Goal: Information Seeking & Learning: Learn about a topic

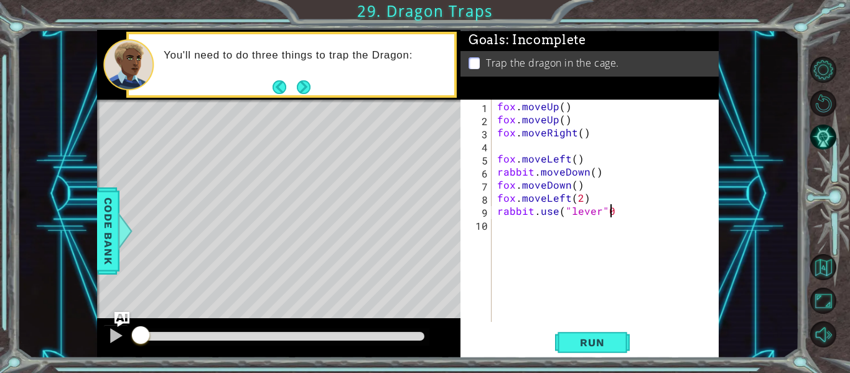
scroll to position [0, 6]
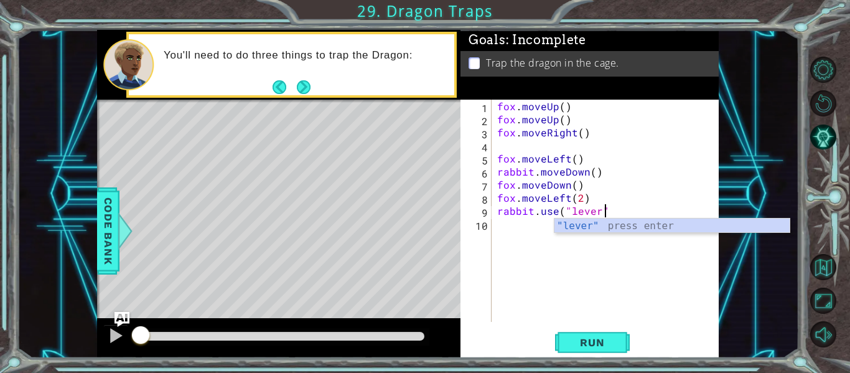
type textarea "rabbit.use("lever")"
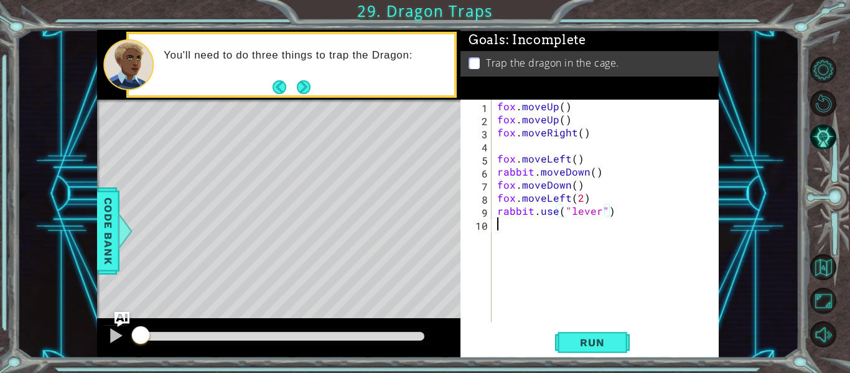
click at [542, 229] on div "fox . moveUp ( ) fox . moveUp ( ) fox . moveRight ( ) fox . moveLeft ( ) rabbit…" at bounding box center [608, 224] width 228 height 248
click at [569, 333] on button "Run" at bounding box center [592, 342] width 75 height 25
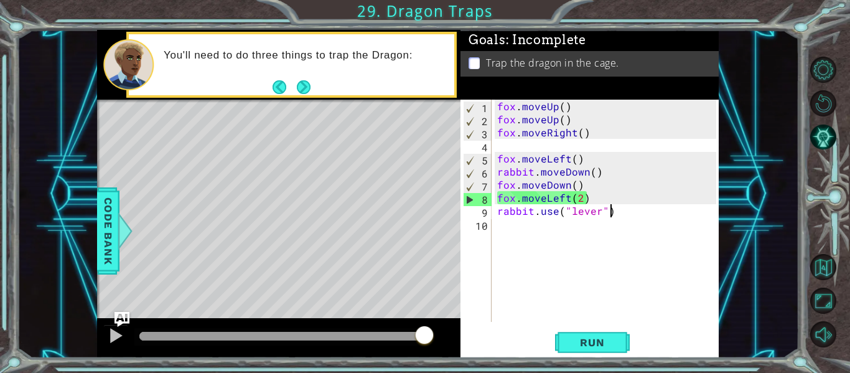
click at [644, 216] on div "fox . moveUp ( ) fox . moveUp ( ) fox . moveRight ( ) fox . moveLeft ( ) rabbit…" at bounding box center [608, 224] width 228 height 248
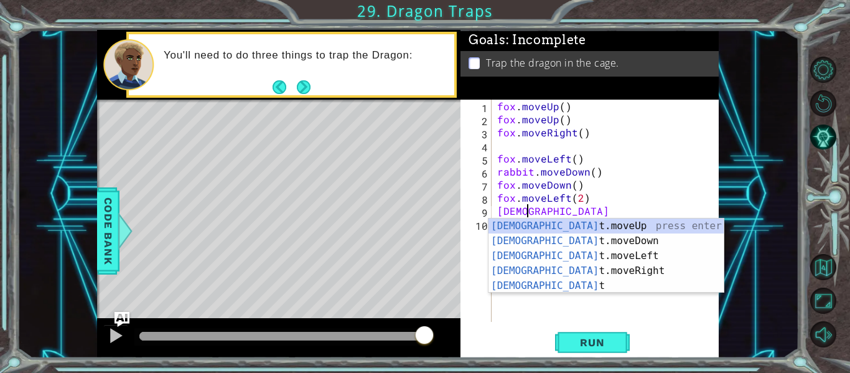
type textarea "r"
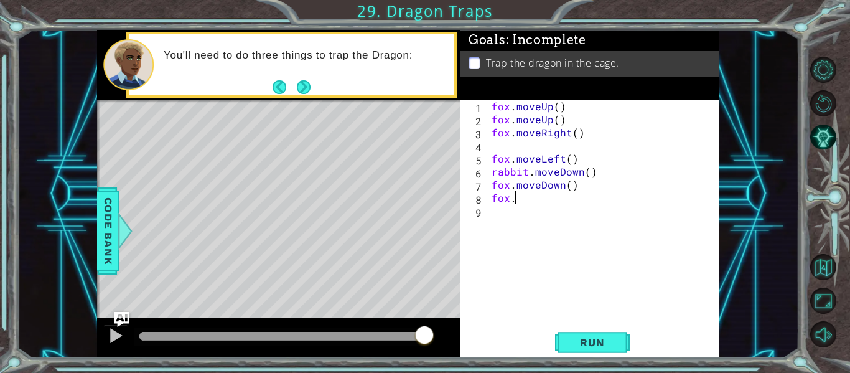
type textarea "f"
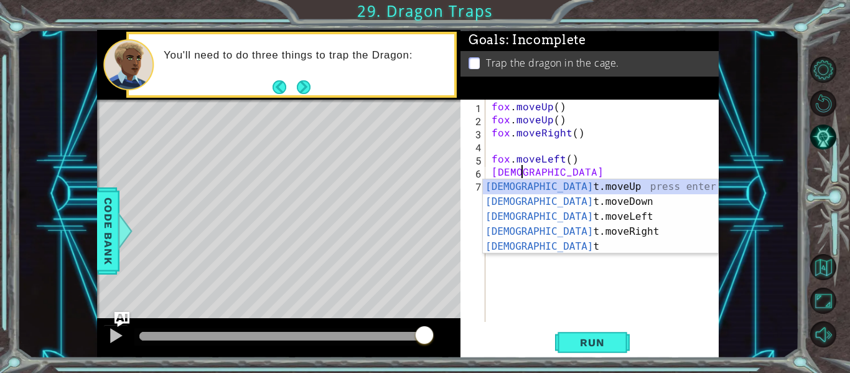
type textarea "r"
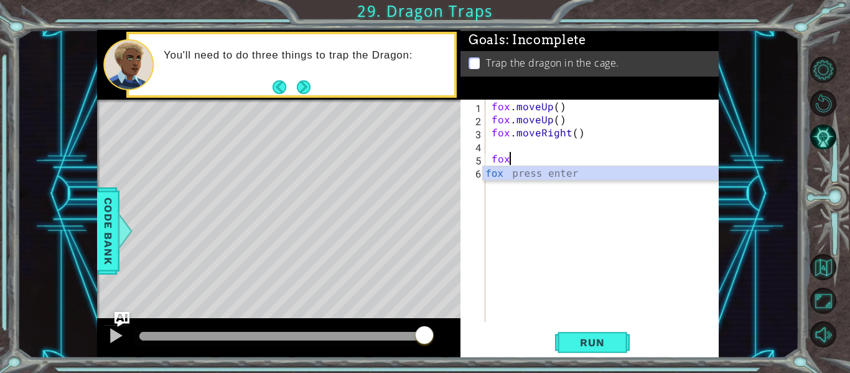
type textarea "f"
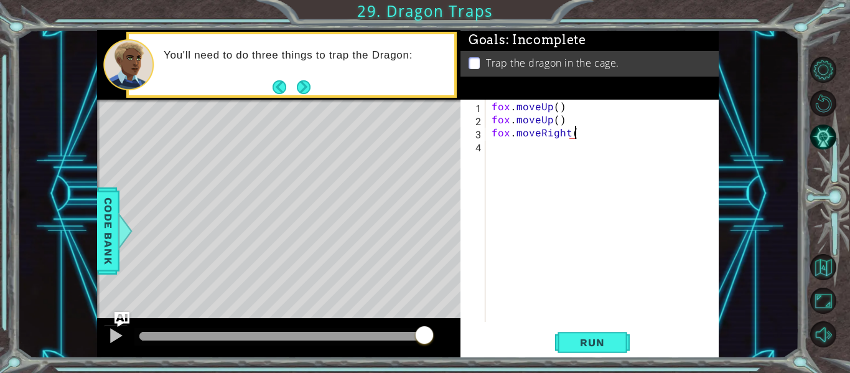
scroll to position [0, 5]
type textarea "fox.moveRight()"
click at [589, 351] on button "Run" at bounding box center [592, 342] width 75 height 25
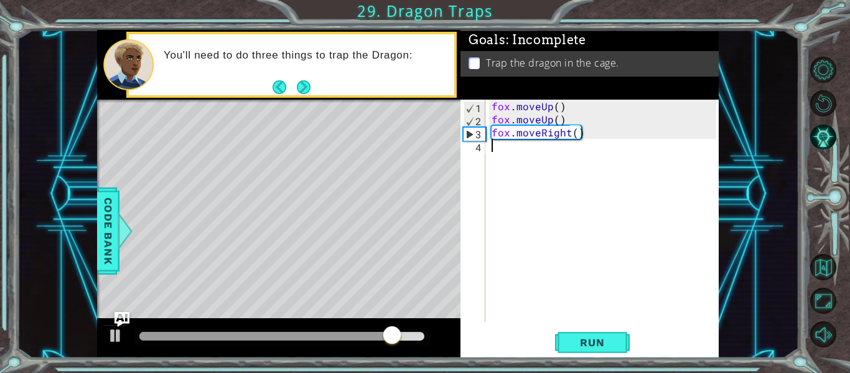
click at [536, 147] on div "fox . moveUp ( ) fox . moveUp ( ) fox . moveRight ( )" at bounding box center [605, 224] width 233 height 248
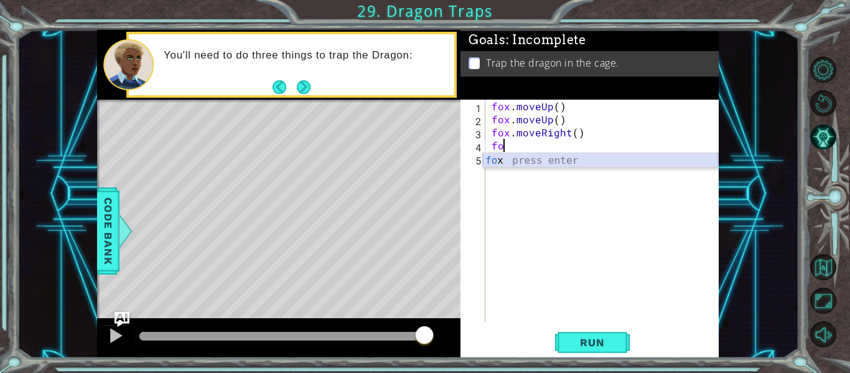
click at [643, 161] on div "fo x press enter" at bounding box center [600, 175] width 235 height 45
type textarea "fox"
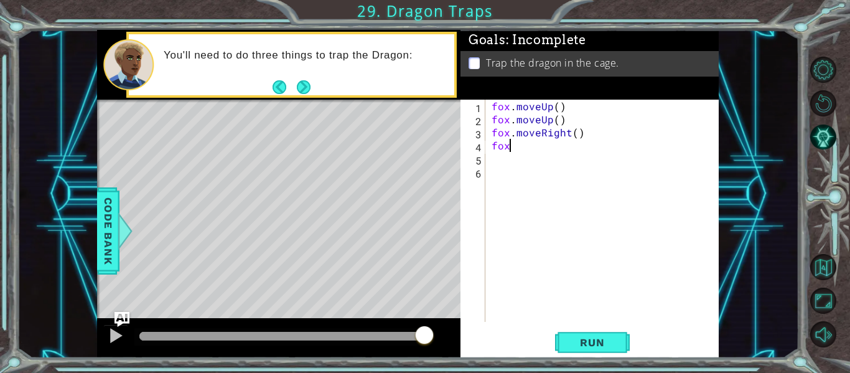
click at [531, 147] on div "fox . moveUp ( ) fox . moveUp ( ) fox . moveRight ( ) fox" at bounding box center [605, 224] width 233 height 248
click at [520, 159] on div "fox . moveUp ( ) fox . moveUp ( ) fox . moveRight ( ) fox . moveRight ( )" at bounding box center [605, 224] width 233 height 248
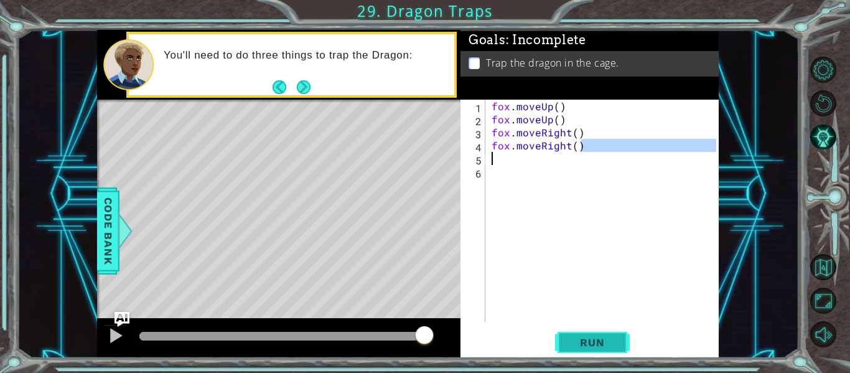
type textarea "fox.moveRight()"
click at [600, 346] on span "Run" at bounding box center [591, 342] width 49 height 12
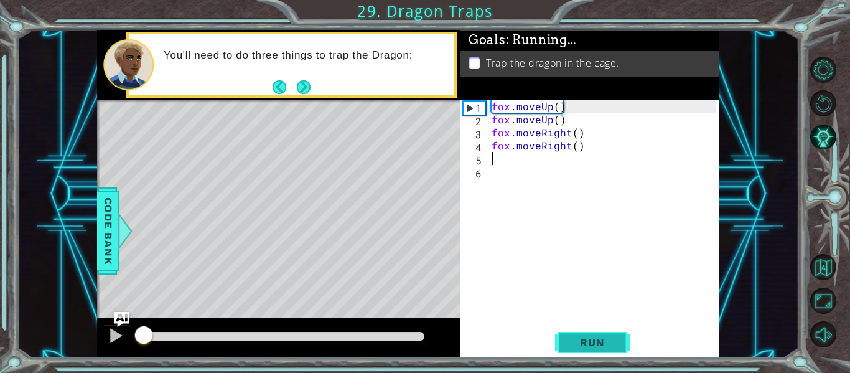
scroll to position [0, 0]
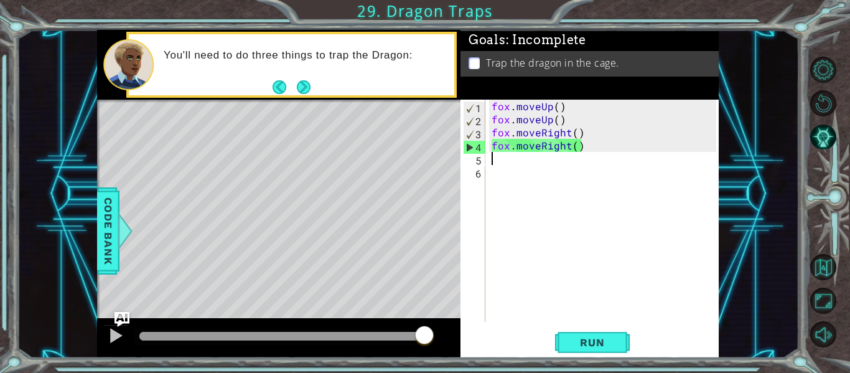
click at [568, 147] on div "fox . moveUp ( ) fox . moveUp ( ) fox . moveRight ( ) fox . moveRight ( )" at bounding box center [605, 224] width 233 height 248
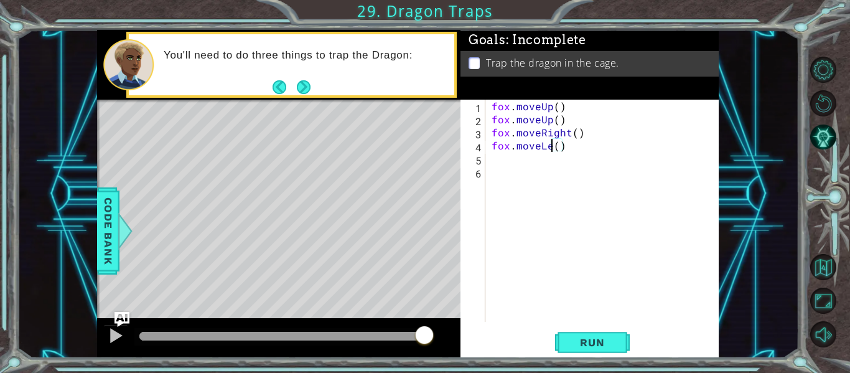
scroll to position [0, 4]
type textarea "fox.moveLeft()"
click at [590, 323] on div "fox.moveLeft() 1 2 3 4 5 6 fox . moveUp ( ) fox . moveUp ( ) fox . moveRight ( …" at bounding box center [589, 229] width 258 height 258
drag, startPoint x: 571, startPoint y: 334, endPoint x: 580, endPoint y: 359, distance: 27.2
click at [580, 359] on div "1 ההההההההההההההההההההההההההההההההההההההההההההההההההההההההההההההההההההההההההההה…" at bounding box center [425, 186] width 850 height 373
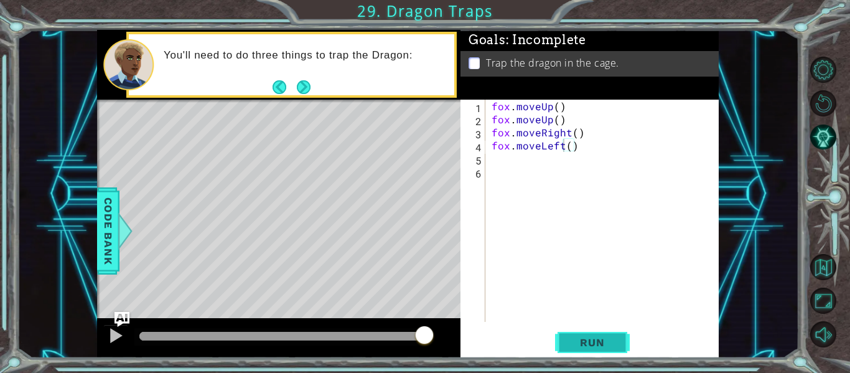
click at [584, 345] on span "Run" at bounding box center [591, 342] width 49 height 12
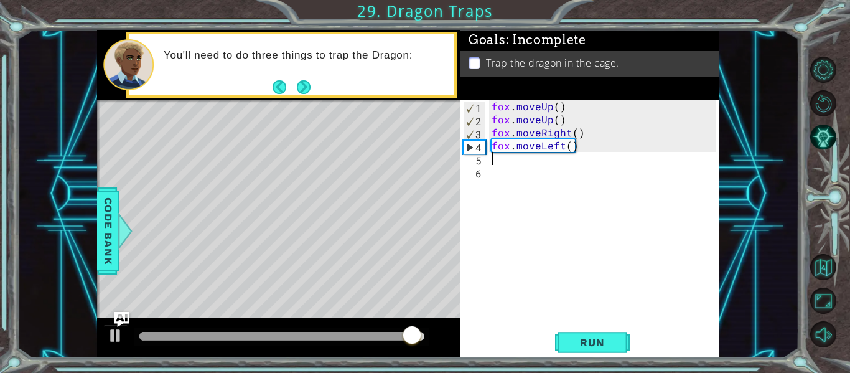
click at [525, 160] on div "fox . moveUp ( ) fox . moveUp ( ) fox . moveRight ( ) fox . moveLeft ( )" at bounding box center [605, 224] width 233 height 248
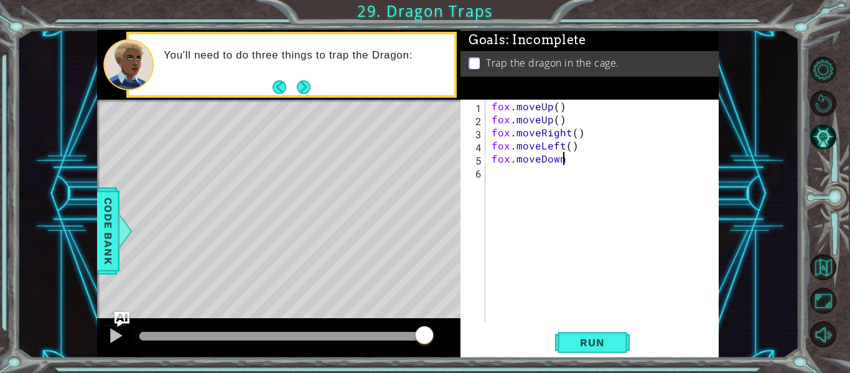
type textarea "fox.moveDown()"
click at [574, 323] on div "fox.moveDown() 1 2 3 4 5 6 fox . moveUp ( ) fox . moveUp ( ) fox . moveRight ( …" at bounding box center [589, 229] width 258 height 258
click at [573, 335] on button "Run" at bounding box center [592, 342] width 75 height 25
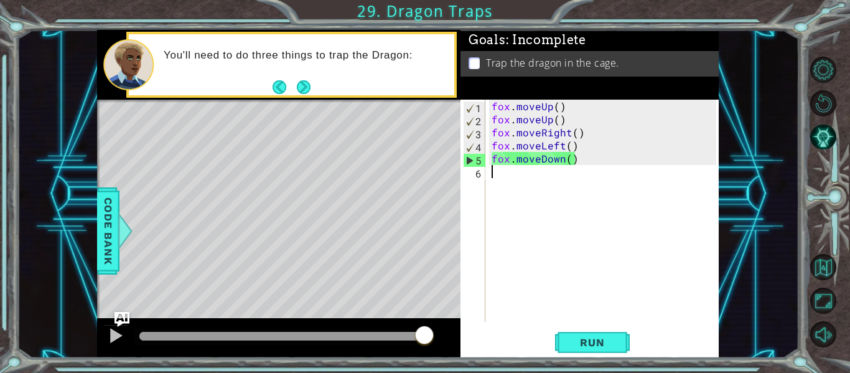
click at [503, 180] on div "fox . moveUp ( ) fox . moveUp ( ) fox . moveRight ( ) fox . moveLeft ( ) fox . …" at bounding box center [605, 224] width 233 height 248
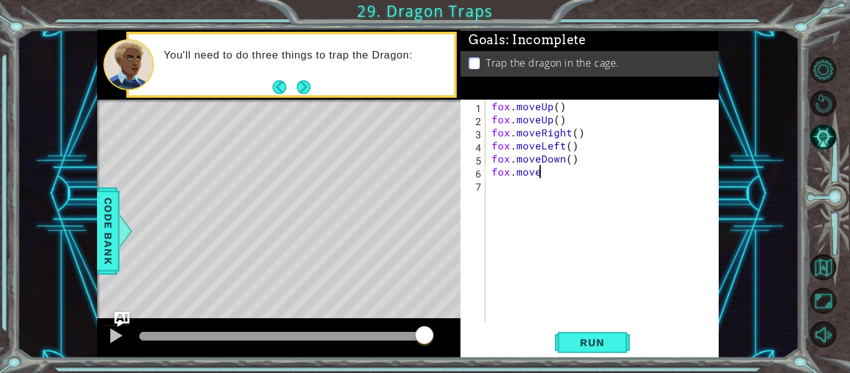
scroll to position [0, 2]
type textarea "fox.moveright"
click at [505, 181] on div "fox . moveUp ( ) fox . moveUp ( ) fox . moveRight ( ) fox . moveLeft ( ) fox . …" at bounding box center [605, 224] width 233 height 248
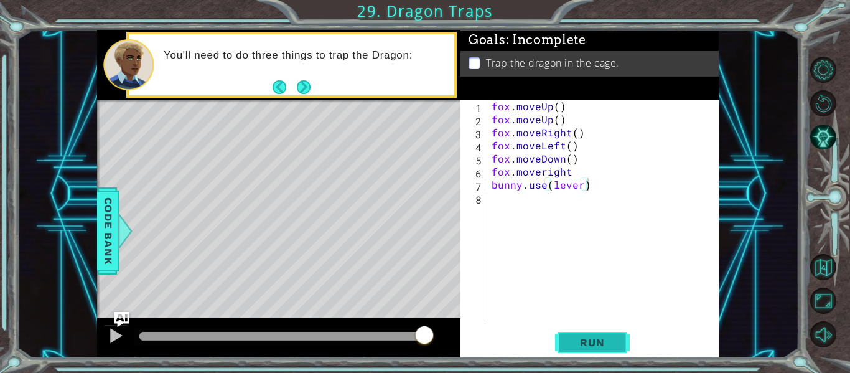
click at [604, 338] on span "Run" at bounding box center [591, 342] width 49 height 12
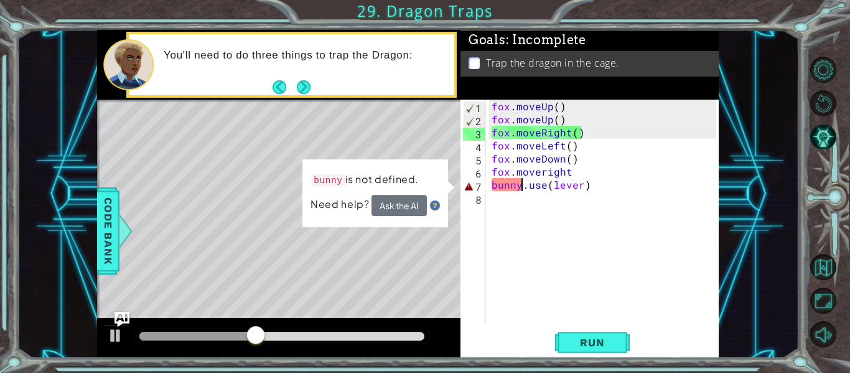
click at [524, 186] on div "fox . moveUp ( ) fox . moveUp ( ) fox . moveRight ( ) fox . moveLeft ( ) fox . …" at bounding box center [605, 224] width 233 height 248
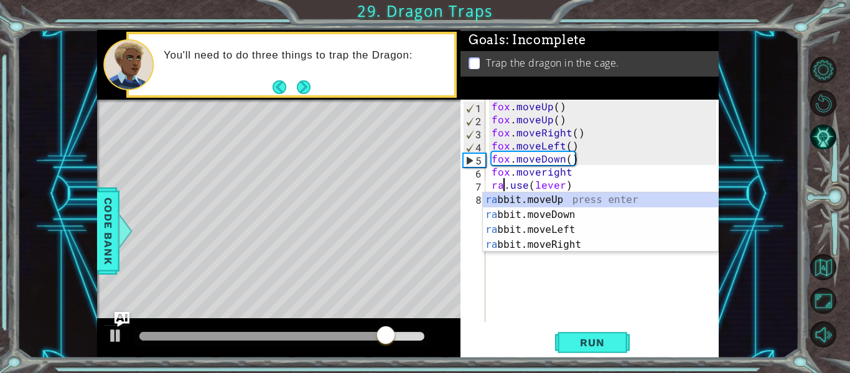
scroll to position [0, 1]
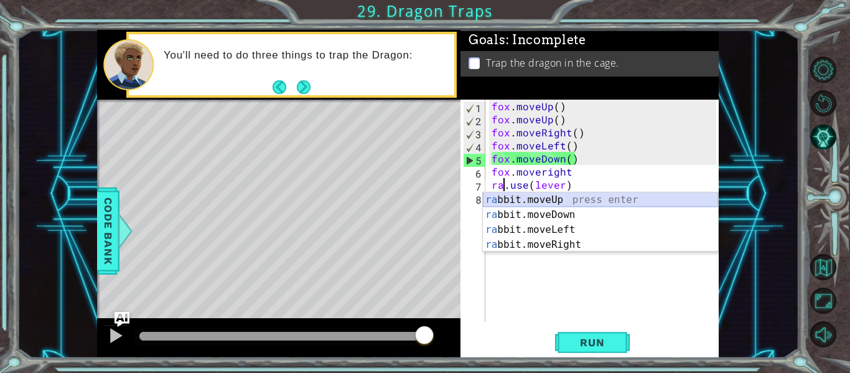
click at [530, 197] on div "ra bbit.moveUp press enter ra bbit.moveDown press enter ra bbit.moveLeft press …" at bounding box center [600, 237] width 235 height 90
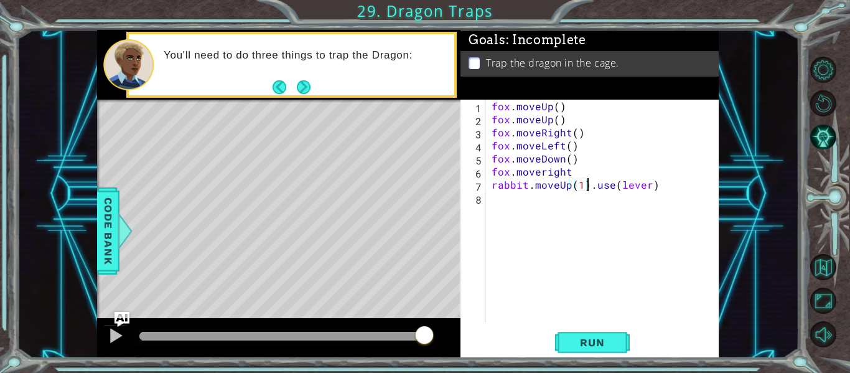
click at [585, 185] on div "fox . moveUp ( ) fox . moveUp ( ) fox . moveRight ( ) fox . moveLeft ( ) fox . …" at bounding box center [605, 224] width 233 height 248
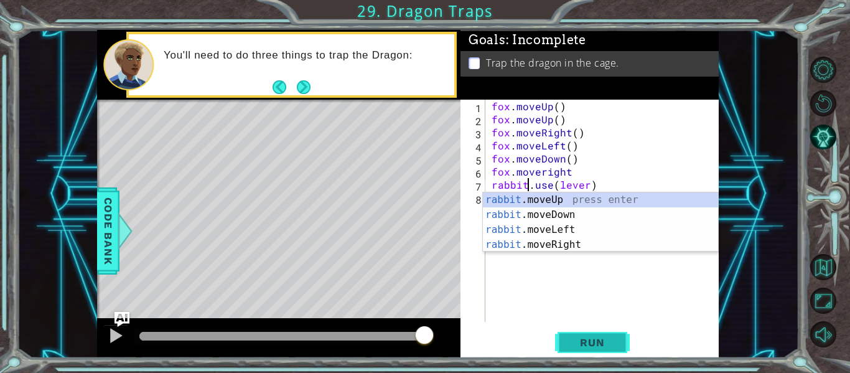
click at [585, 331] on button "Run" at bounding box center [592, 342] width 75 height 25
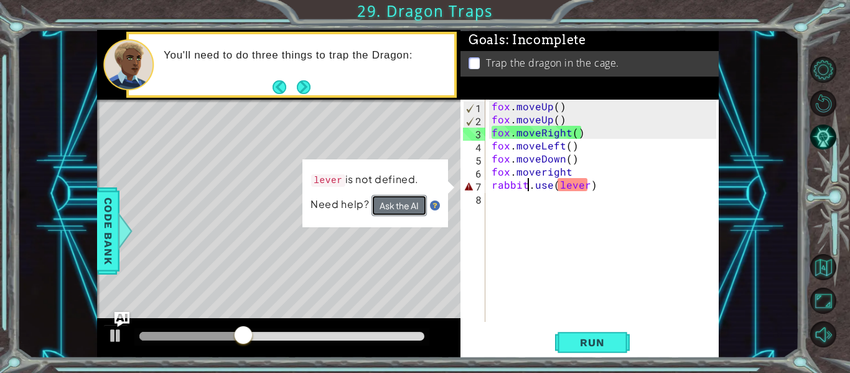
click at [408, 200] on button "Ask the AI" at bounding box center [398, 205] width 55 height 21
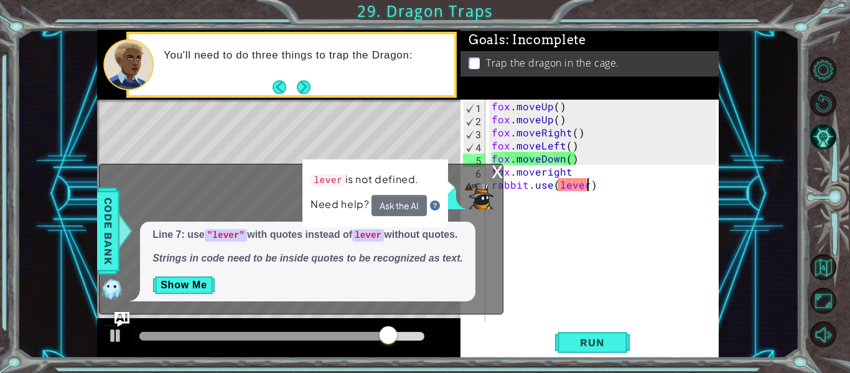
click at [586, 185] on div "fox . moveUp ( ) fox . moveUp ( ) fox . moveRight ( ) fox . moveLeft ( ) fox . …" at bounding box center [605, 224] width 233 height 248
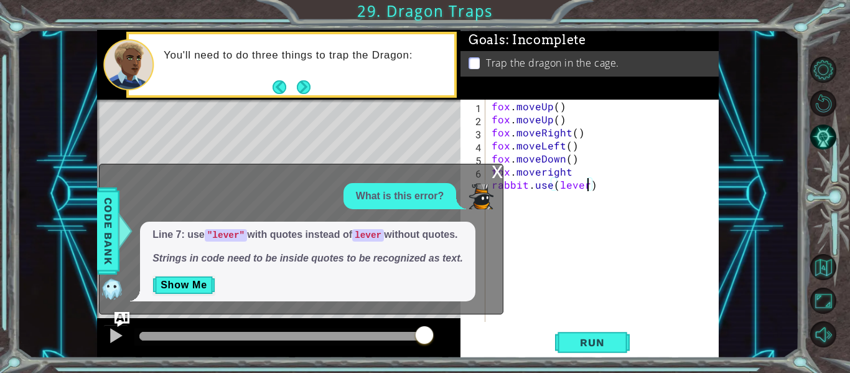
scroll to position [0, 6]
click at [555, 186] on div "fox . moveUp ( ) fox . moveUp ( ) fox . moveRight ( ) fox . moveLeft ( ) fox . …" at bounding box center [605, 224] width 233 height 248
type textarea "rabbit.use("lever")"
click at [583, 339] on span "Run" at bounding box center [591, 342] width 49 height 12
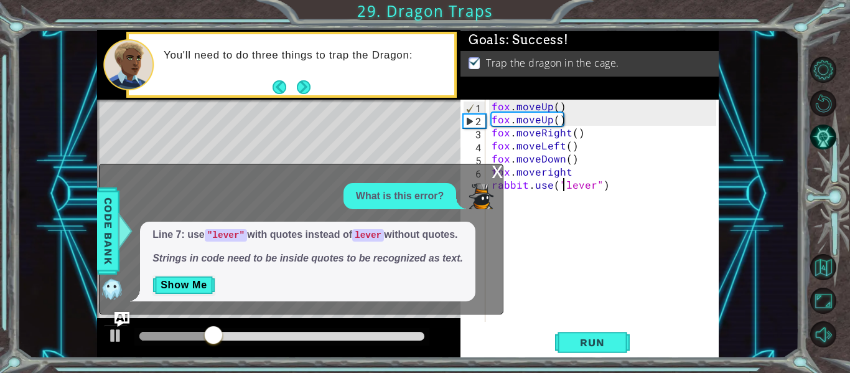
click at [492, 164] on div "x" at bounding box center [496, 170] width 11 height 12
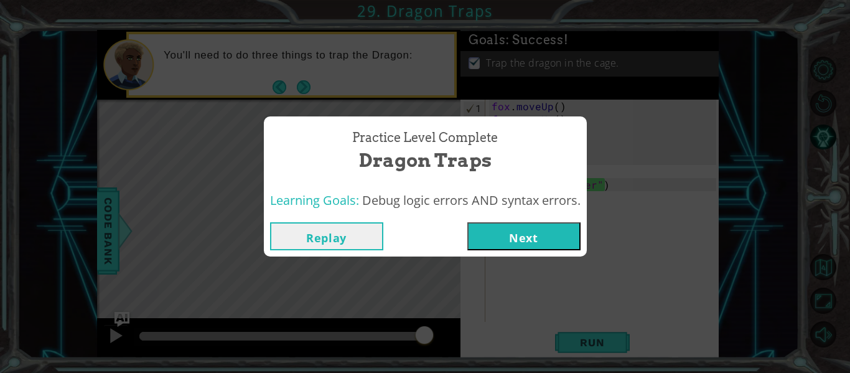
click at [537, 243] on button "Next" at bounding box center [523, 236] width 113 height 28
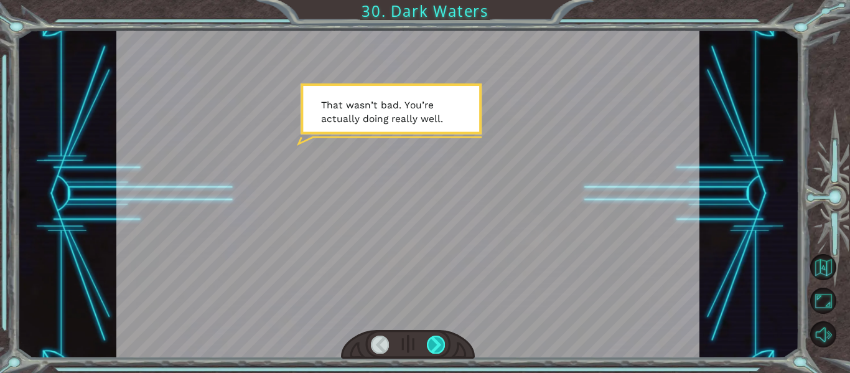
click at [428, 350] on div at bounding box center [436, 343] width 18 height 17
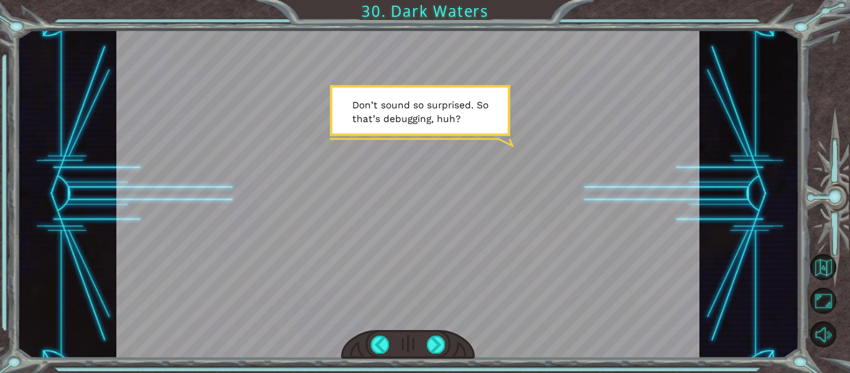
click at [425, 348] on div at bounding box center [408, 344] width 134 height 29
click at [428, 299] on div at bounding box center [407, 194] width 583 height 328
click at [432, 346] on div at bounding box center [436, 343] width 18 height 17
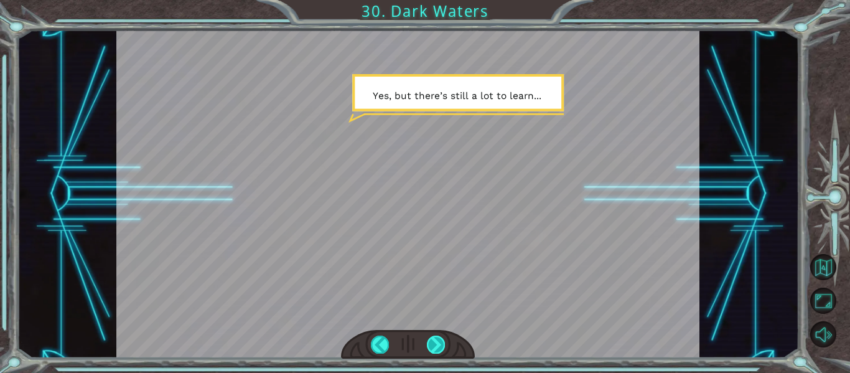
click at [432, 346] on div at bounding box center [436, 343] width 18 height 17
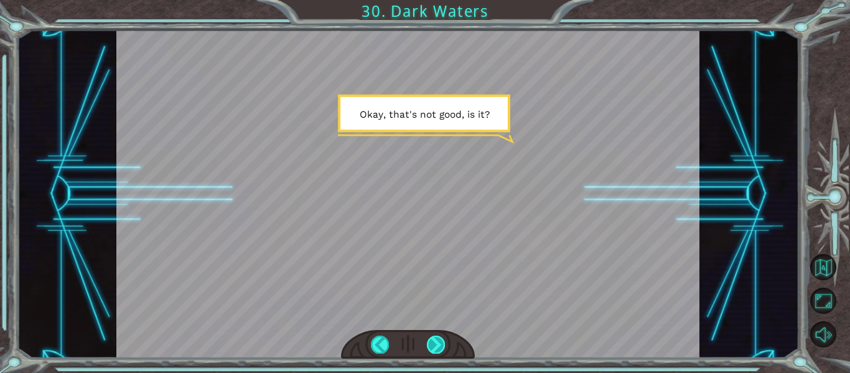
click at [432, 346] on div at bounding box center [436, 343] width 18 height 17
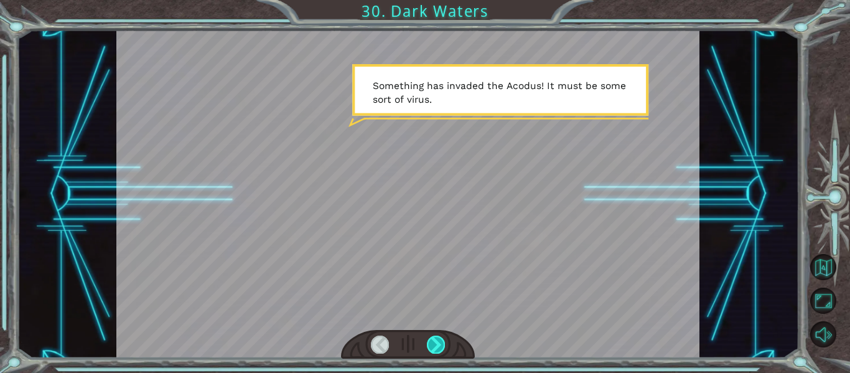
click at [432, 346] on div at bounding box center [436, 343] width 18 height 17
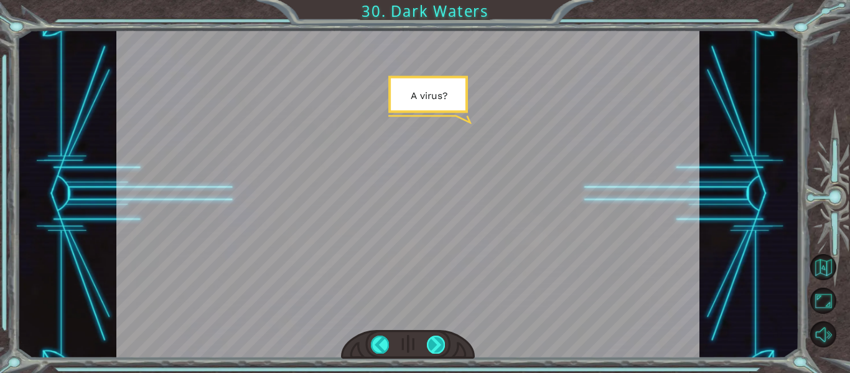
click at [432, 346] on div at bounding box center [436, 343] width 18 height 17
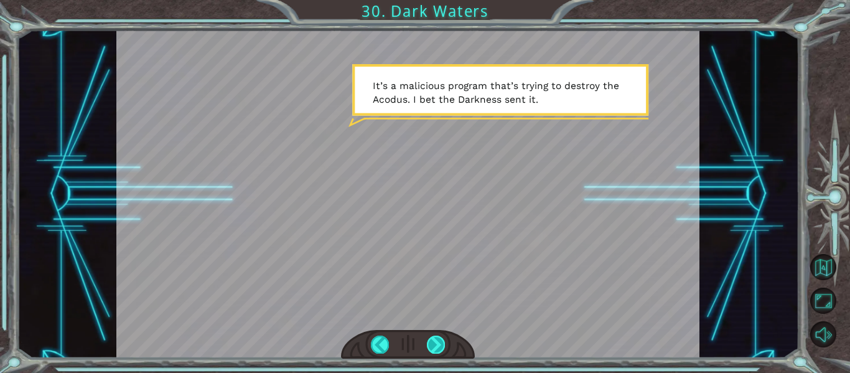
click at [432, 346] on div at bounding box center [436, 343] width 18 height 17
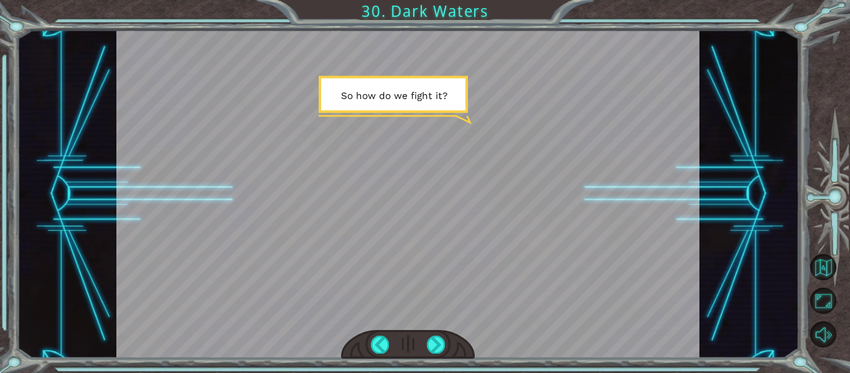
drag, startPoint x: 432, startPoint y: 346, endPoint x: 424, endPoint y: 330, distance: 18.1
click at [424, 330] on div at bounding box center [408, 344] width 134 height 29
click at [428, 346] on div at bounding box center [436, 343] width 18 height 17
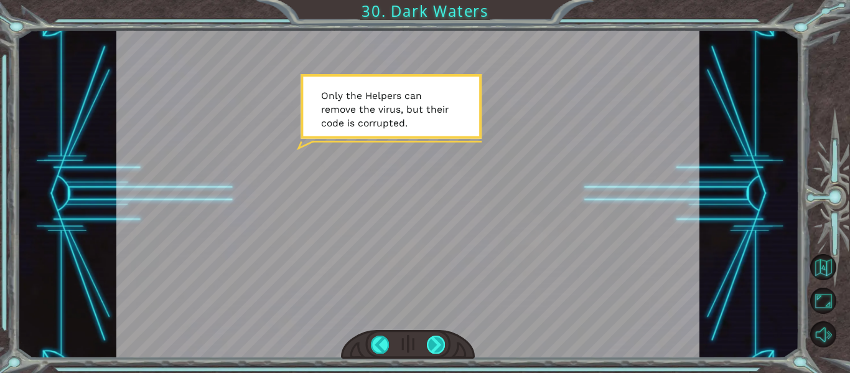
click at [431, 339] on div at bounding box center [436, 343] width 18 height 17
drag, startPoint x: 431, startPoint y: 339, endPoint x: 420, endPoint y: 330, distance: 14.6
click at [420, 330] on div at bounding box center [408, 344] width 134 height 29
click at [435, 337] on div at bounding box center [436, 343] width 18 height 17
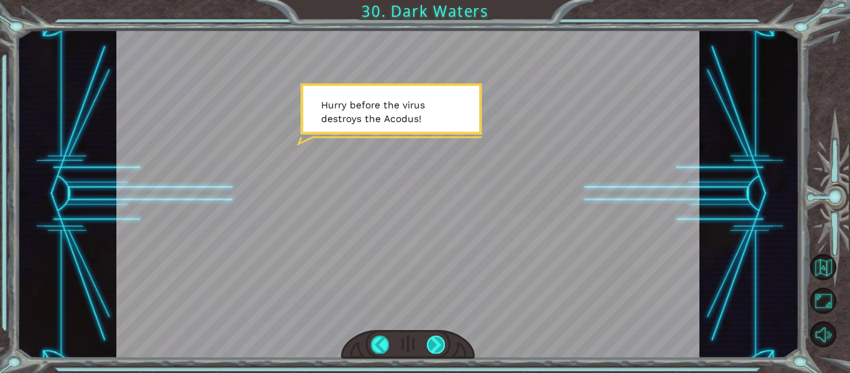
click at [437, 337] on div at bounding box center [436, 343] width 18 height 17
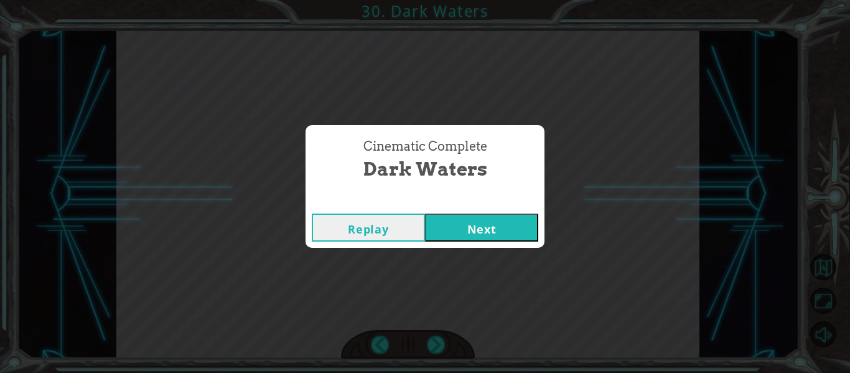
click at [461, 244] on div "Replay Next" at bounding box center [424, 227] width 239 height 40
click at [479, 214] on button "Next" at bounding box center [481, 227] width 113 height 28
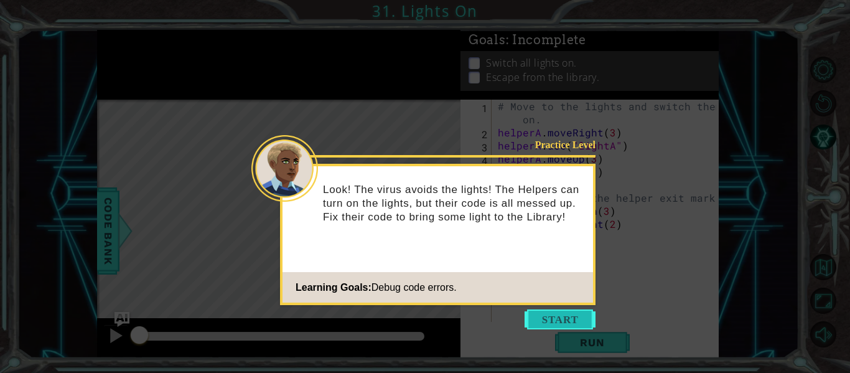
click at [569, 318] on button "Start" at bounding box center [559, 319] width 71 height 20
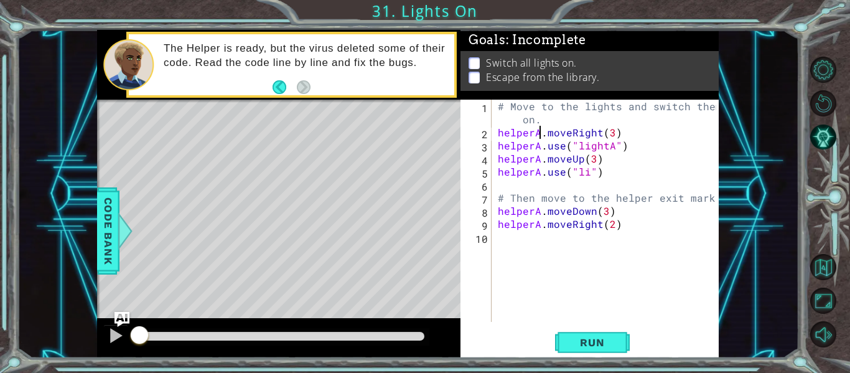
click at [539, 133] on div "# Move to the lights and switch them on. helperA . moveRight ( 3 ) helperA . us…" at bounding box center [608, 230] width 227 height 261
type textarea "helper.moveRight(3)"
click at [520, 255] on div "# Move to the lights and switch them on. helper . moveRight ( 3 ) helperA . use…" at bounding box center [608, 230] width 227 height 261
click at [538, 150] on div "# Move to the lights and switch them on. helper . moveRight ( 3 ) helperA . use…" at bounding box center [608, 230] width 227 height 261
type textarea "helper.use("lightA")"
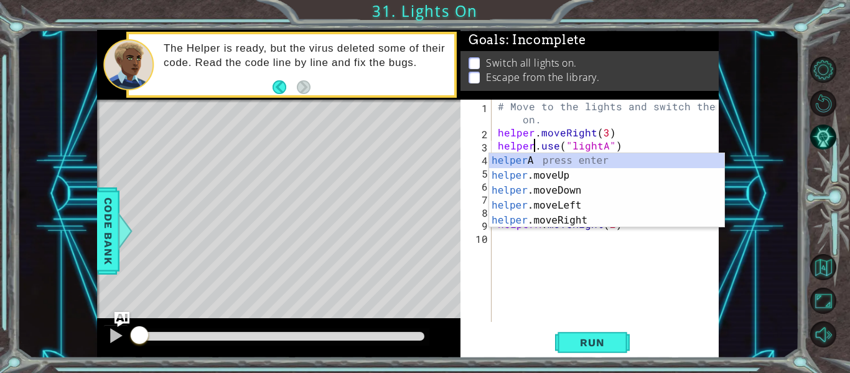
click at [553, 261] on div "# Move to the lights and switch them on. helper . moveRight ( 3 ) helper . use …" at bounding box center [608, 230] width 227 height 261
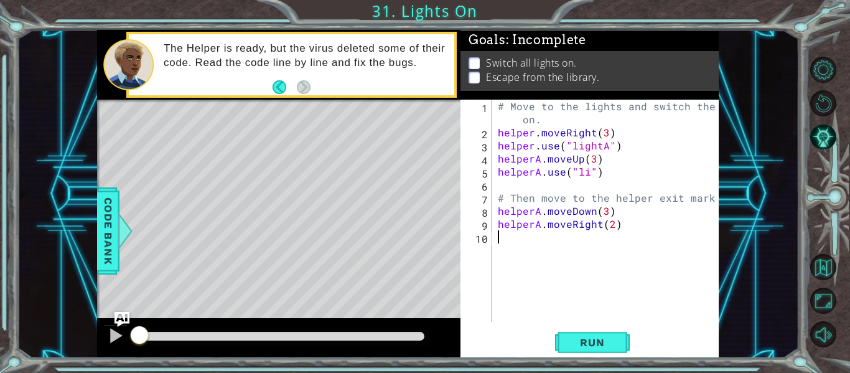
click at [537, 161] on div "# Move to the lights and switch them on. helper . moveRight ( 3 ) helper . use …" at bounding box center [608, 230] width 227 height 261
type textarea "helper.moveUp(3)"
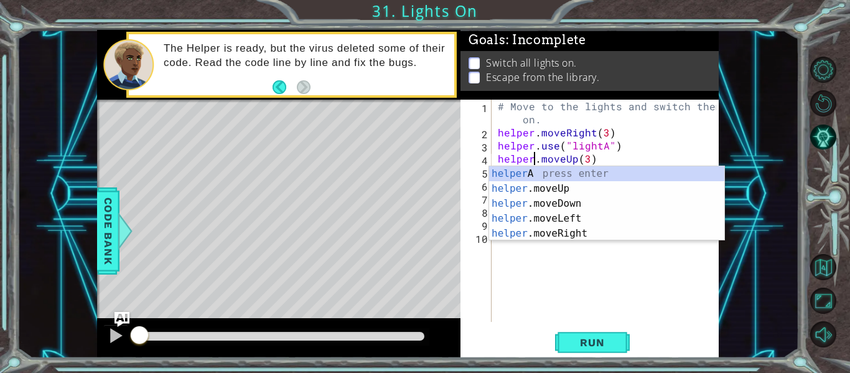
click at [517, 290] on div "# Move to the lights and switch them on. helper . moveRight ( 3 ) helper . use …" at bounding box center [608, 230] width 227 height 261
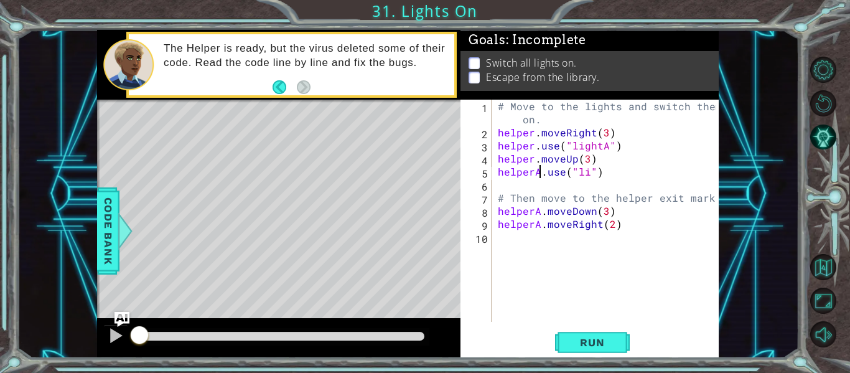
click at [539, 177] on div "# Move to the lights and switch them on. helper . moveRight ( 3 ) helper . use …" at bounding box center [608, 230] width 227 height 261
type textarea "helper.use("li")"
click at [506, 282] on div "# Move to the lights and switch them on. helper . moveRight ( 3 ) helper . use …" at bounding box center [608, 230] width 227 height 261
click at [584, 174] on div "# Move to the lights and switch them on. helper . moveRight ( 3 ) helper . use …" at bounding box center [608, 230] width 227 height 261
click at [603, 147] on div "# Move to the lights and switch them on. helper . moveRight ( 3 ) helper . use …" at bounding box center [608, 230] width 227 height 261
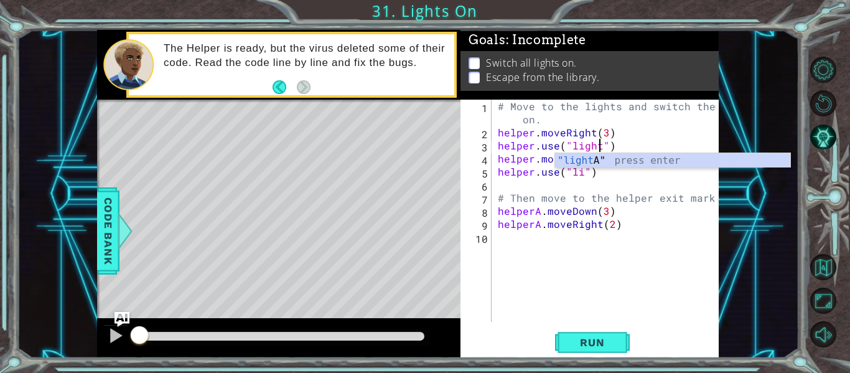
click at [658, 136] on div "# Move to the lights and switch them on. helper . moveRight ( 3 ) helper . use …" at bounding box center [608, 230] width 227 height 261
type textarea "helper.moveRight(3)"
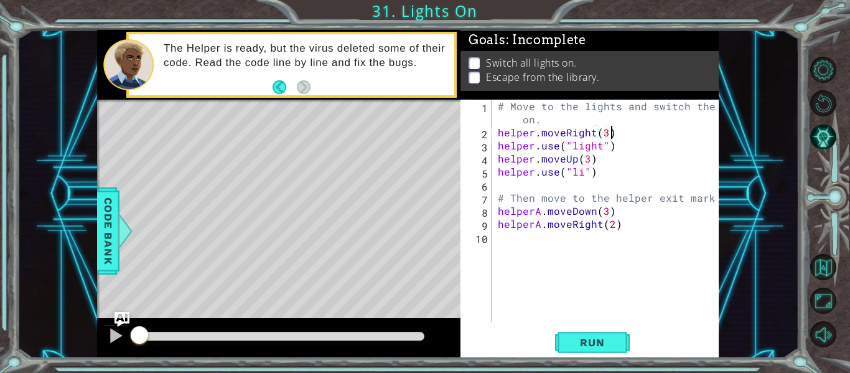
click at [581, 178] on div "# Move to the lights and switch them on. helper . moveRight ( 3 ) helper . use …" at bounding box center [608, 230] width 227 height 261
click at [585, 185] on div "# Move to the lights and switch them on. helper . moveRight ( 3 ) helper . use …" at bounding box center [608, 230] width 227 height 261
click at [585, 187] on div "# Move to the lights and switch them on. helper . moveRight ( 3 ) helper . use …" at bounding box center [608, 230] width 227 height 261
click at [583, 176] on div "# Move to the lights and switch them on. helper . moveRight ( 3 ) helper . use …" at bounding box center [608, 230] width 227 height 261
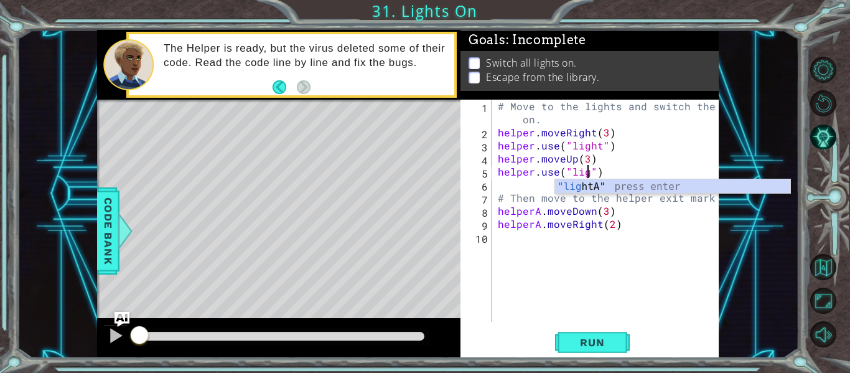
scroll to position [0, 6]
type textarea "helper.use("light")"
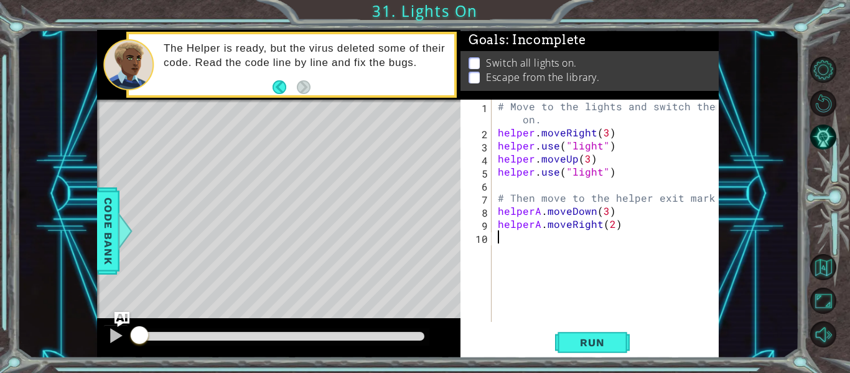
click at [625, 312] on div "# Move to the lights and switch them on. helper . moveRight ( 3 ) helper . use …" at bounding box center [608, 230] width 227 height 261
click at [596, 348] on span "Run" at bounding box center [591, 342] width 49 height 12
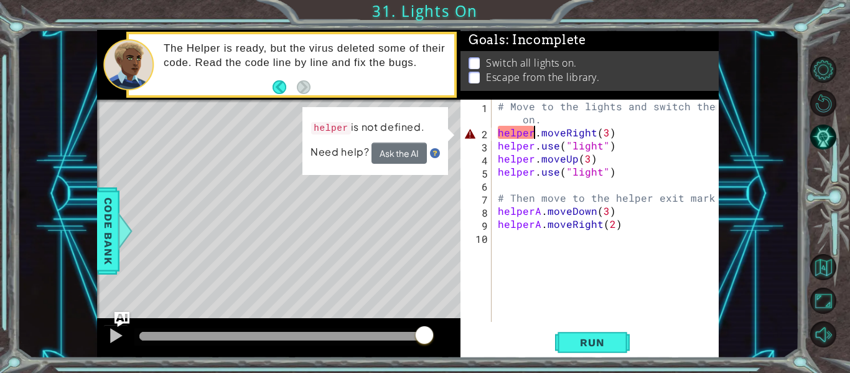
click at [536, 132] on div "# Move to the lights and switch them on. helper . moveRight ( 3 ) helper . use …" at bounding box center [608, 230] width 227 height 261
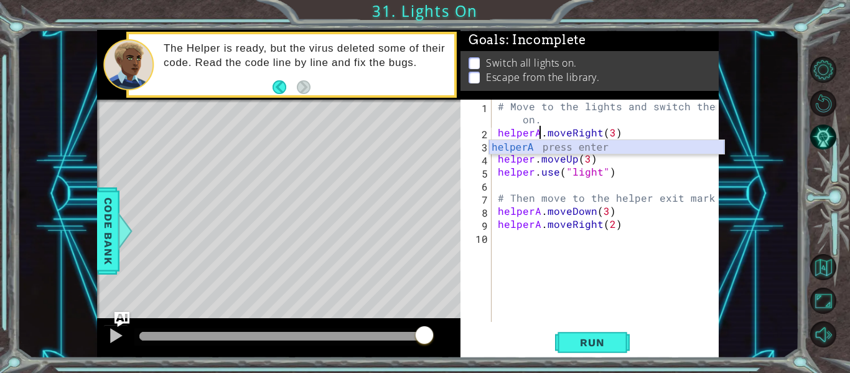
click at [535, 149] on div "helperA press enter" at bounding box center [606, 162] width 235 height 45
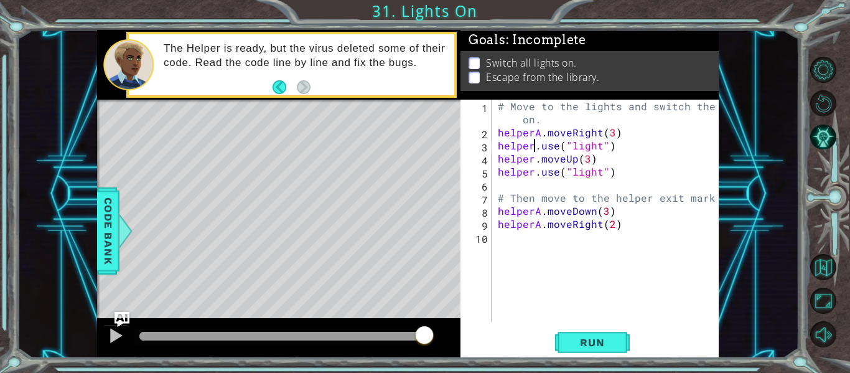
click at [532, 147] on div "# Move to the lights and switch them on. helperA . moveRight ( 3 ) helper . use…" at bounding box center [608, 230] width 227 height 261
click at [532, 162] on div "# Move to the lights and switch them on. helperA . moveRight ( 3 ) helperA . us…" at bounding box center [608, 230] width 227 height 261
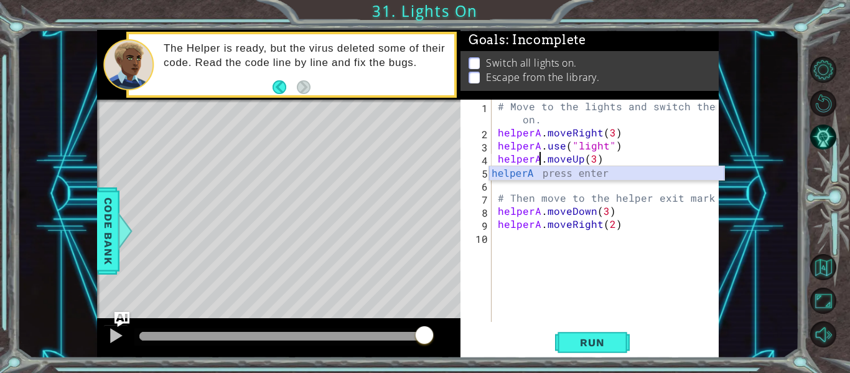
click at [535, 175] on div "helperA press enter" at bounding box center [606, 188] width 235 height 45
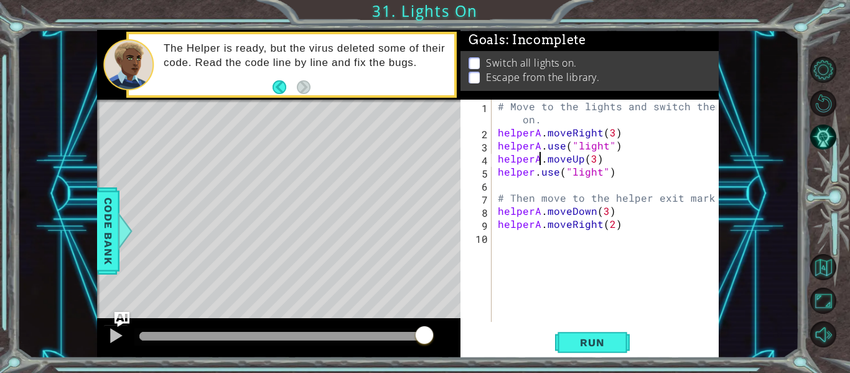
click at [536, 169] on div "# Move to the lights and switch them on. helperA . moveRight ( 3 ) helperA . us…" at bounding box center [608, 230] width 227 height 261
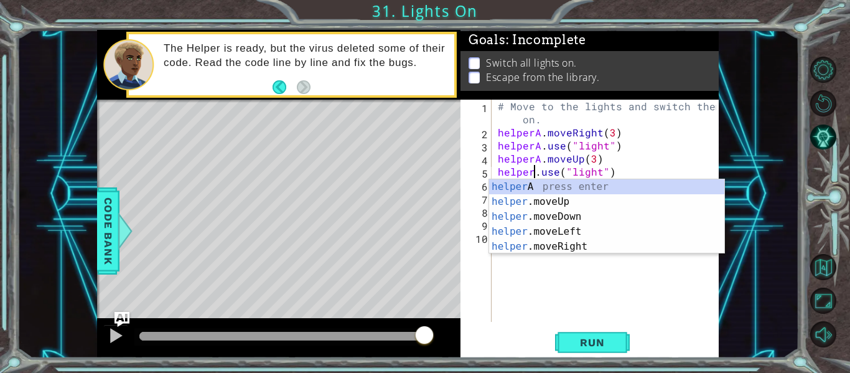
type textarea "helperA.use("light")"
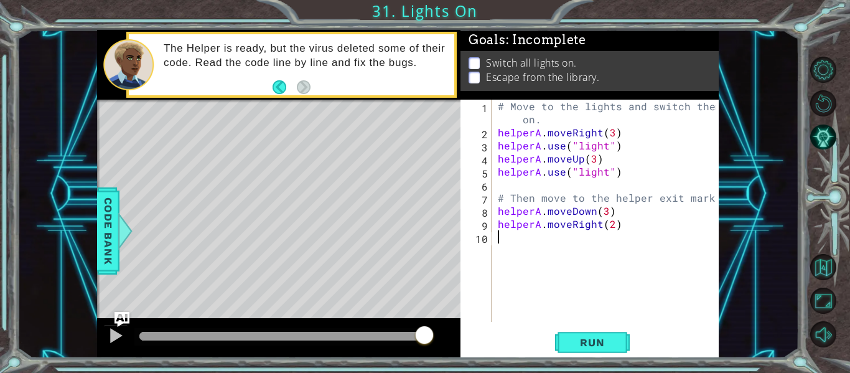
click at [499, 279] on div "# Move to the lights and switch them on. helperA . moveRight ( 3 ) helperA . us…" at bounding box center [608, 230] width 227 height 261
click at [605, 149] on div "# Move to the lights and switch them on. helperA . moveRight ( 3 ) helperA . us…" at bounding box center [608, 230] width 227 height 261
type textarea "helperA.use("lightA")"
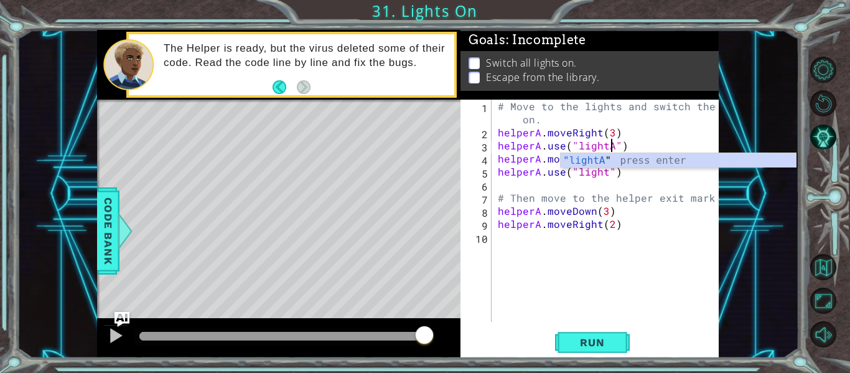
scroll to position [0, 7]
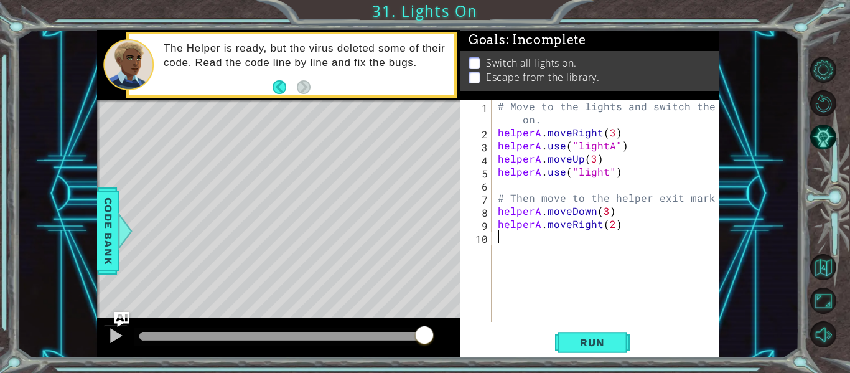
click at [639, 266] on div "# Move to the lights and switch them on. helperA . moveRight ( 3 ) helperA . us…" at bounding box center [608, 230] width 227 height 261
click at [606, 174] on div "# Move to the lights and switch them on. helperA . moveRight ( 3 ) helperA . us…" at bounding box center [608, 230] width 227 height 261
type textarea "helperA.use("lightA")"
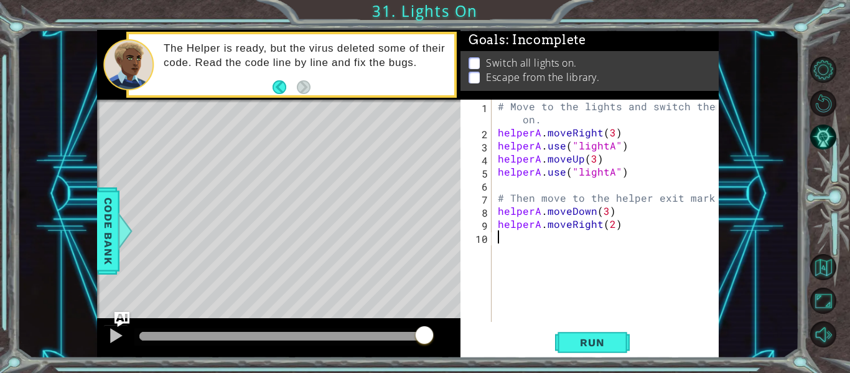
click at [626, 257] on div "# Move to the lights and switch them on. helperA . moveRight ( 3 ) helperA . us…" at bounding box center [608, 230] width 227 height 261
click at [602, 327] on div "1 2 3 4 5 6 7 8 9 10 # Move to the lights and switch them on. helperA . moveRig…" at bounding box center [589, 229] width 258 height 258
click at [600, 336] on span "Run" at bounding box center [591, 342] width 49 height 12
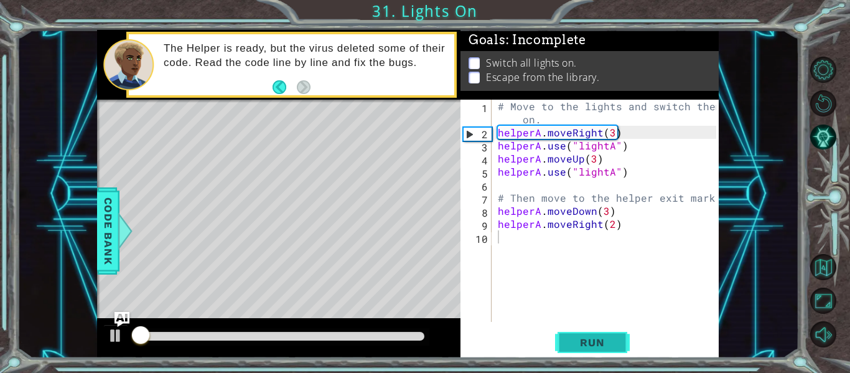
click at [621, 346] on button "Run" at bounding box center [592, 342] width 75 height 25
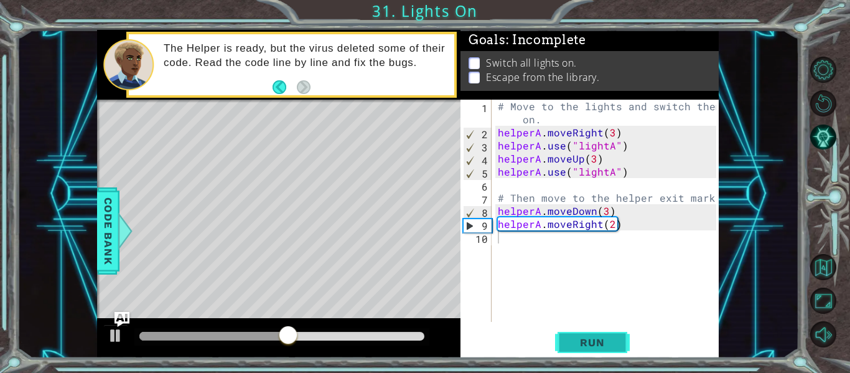
click at [626, 343] on button "Run" at bounding box center [592, 342] width 75 height 25
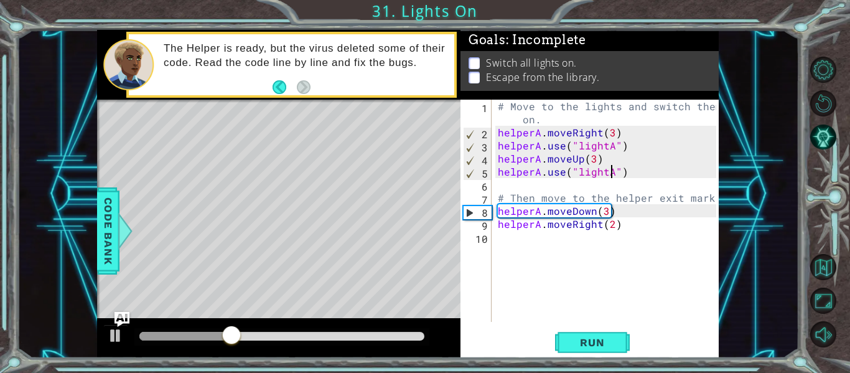
click at [608, 172] on div "# Move to the lights and switch them on. helperA . moveRight ( 3 ) helperA . us…" at bounding box center [608, 230] width 227 height 261
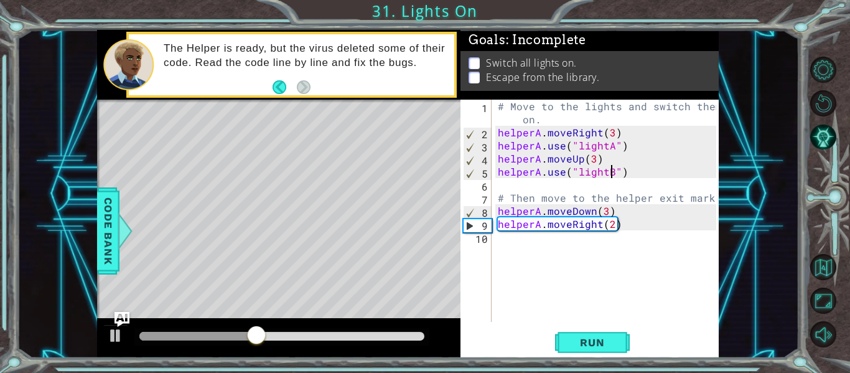
scroll to position [0, 7]
click at [596, 337] on span "Run" at bounding box center [591, 342] width 49 height 12
click at [603, 211] on div "# Move to the lights and switch them on. helperA . moveRight ( 3 ) helperA . us…" at bounding box center [608, 230] width 227 height 261
type textarea "helperA.moveDown(1)"
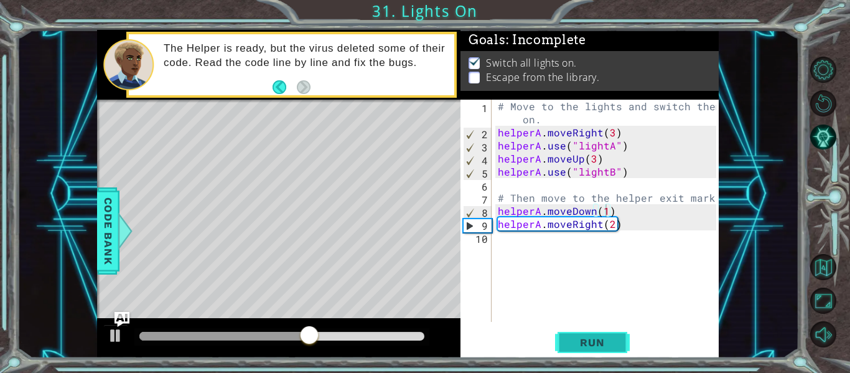
click at [568, 344] on span "Run" at bounding box center [591, 342] width 49 height 12
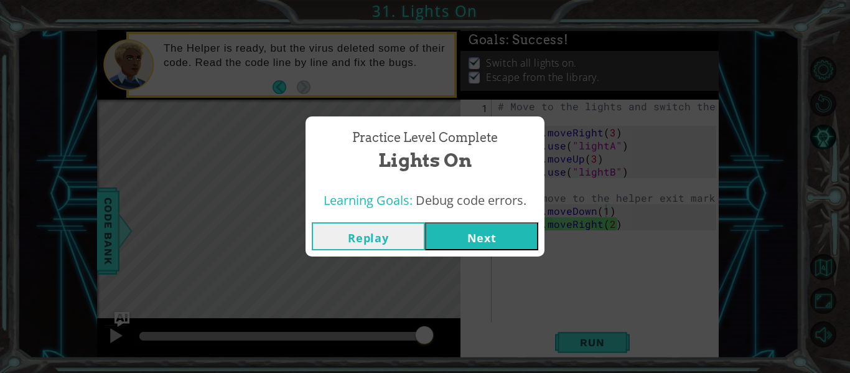
click at [481, 239] on button "Next" at bounding box center [481, 236] width 113 height 28
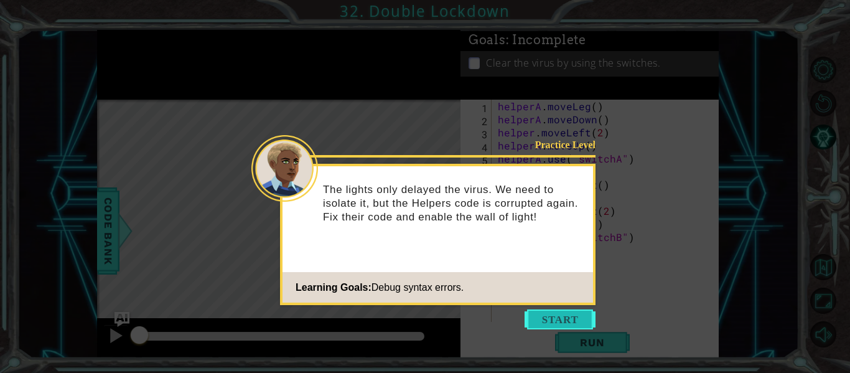
click at [568, 324] on button "Start" at bounding box center [559, 319] width 71 height 20
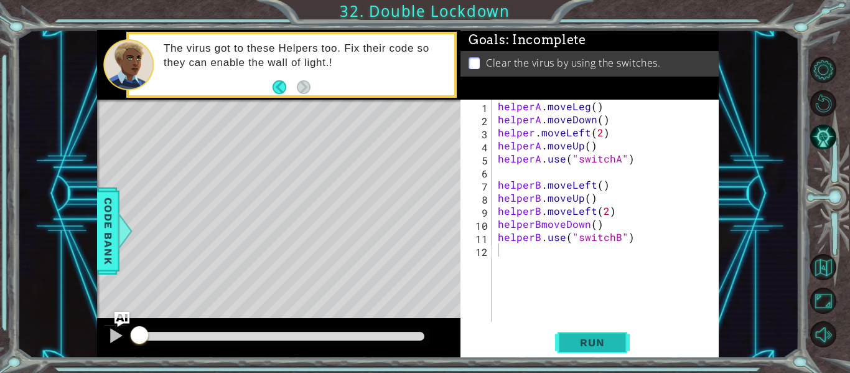
click at [559, 339] on button "Run" at bounding box center [592, 342] width 75 height 25
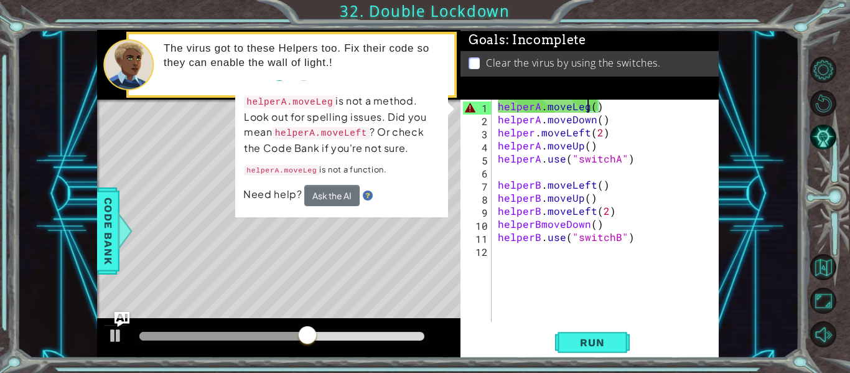
click at [585, 109] on div "helperA . moveLeg ( ) helperA . moveDown ( ) helper . moveLeft ( 2 ) helperA . …" at bounding box center [608, 224] width 227 height 248
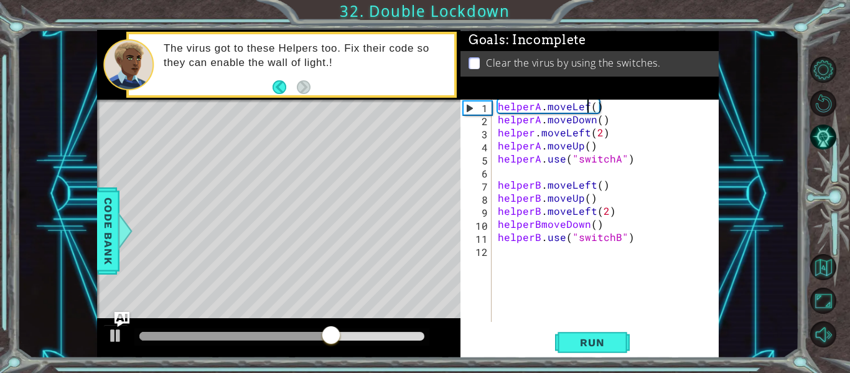
scroll to position [0, 6]
click at [601, 330] on button "Run" at bounding box center [592, 342] width 75 height 25
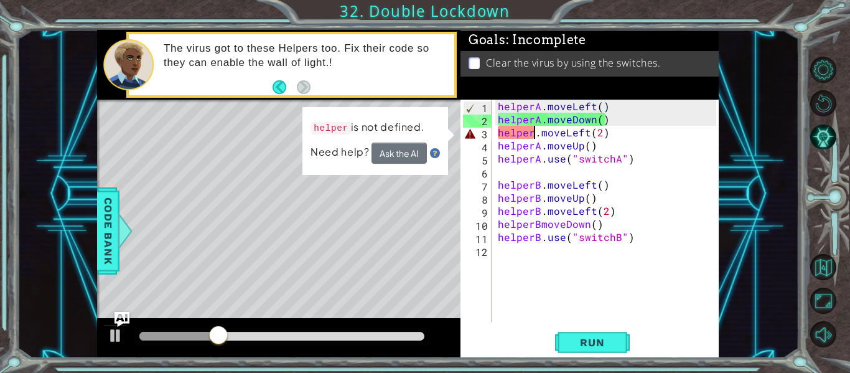
click at [534, 129] on div "helperA . moveLeft ( ) helperA . moveDown ( ) helper . moveLeft ( 2 ) helperA .…" at bounding box center [608, 224] width 227 height 248
type textarea "helperA.moveLeft(2)"
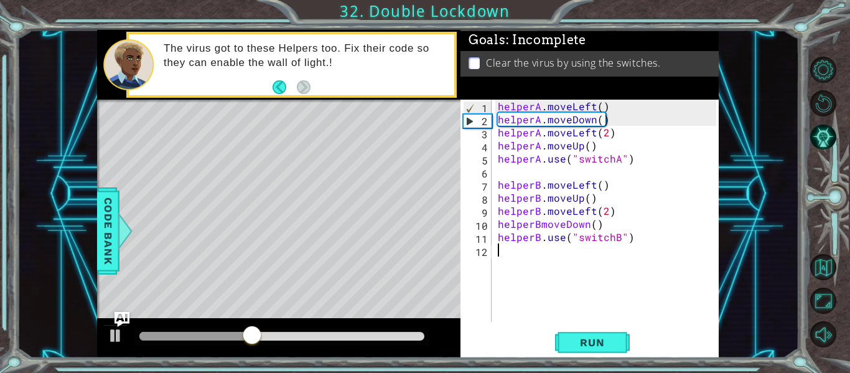
scroll to position [0, 0]
drag, startPoint x: 508, startPoint y: 254, endPoint x: 498, endPoint y: 289, distance: 36.4
click at [498, 289] on div "helperA . moveLeft ( ) helperA . moveDown ( ) helperA . moveLeft ( 2 ) helperA …" at bounding box center [608, 224] width 227 height 248
click at [586, 331] on button "Run" at bounding box center [592, 342] width 75 height 25
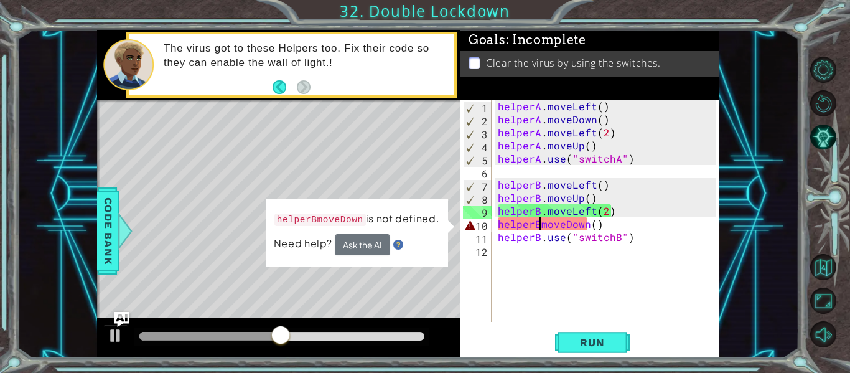
click at [542, 221] on div "helperA . moveLeft ( ) helperA . moveDown ( ) helperA . moveLeft ( 2 ) helperA …" at bounding box center [608, 224] width 227 height 248
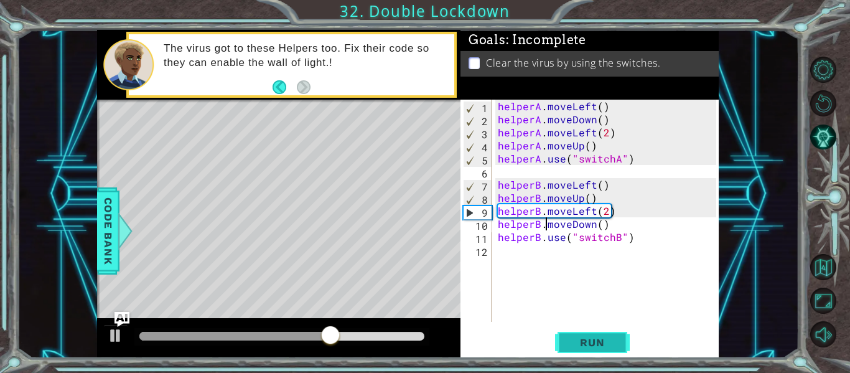
type textarea "helperB.moveDown()"
click at [591, 339] on span "Run" at bounding box center [591, 342] width 49 height 12
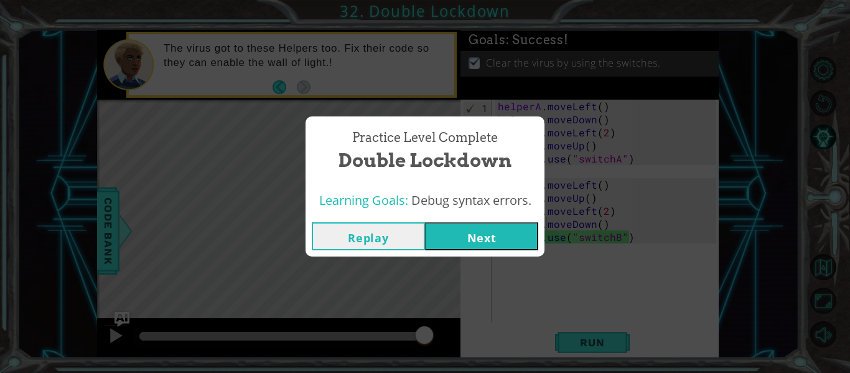
click at [449, 238] on button "Next" at bounding box center [481, 236] width 113 height 28
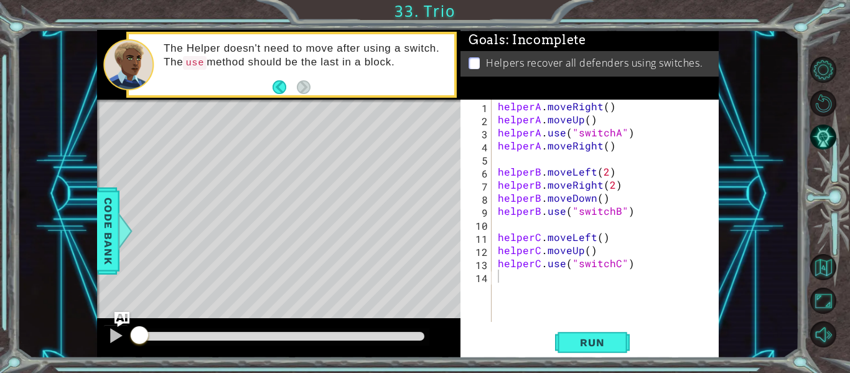
click at [616, 356] on div "1 2 3 4 5 6 7 8 9 10 11 12 13 14 helperA . moveRight ( ) helperA . moveUp ( ) h…" at bounding box center [589, 229] width 258 height 258
click at [605, 336] on span "Run" at bounding box center [591, 342] width 49 height 12
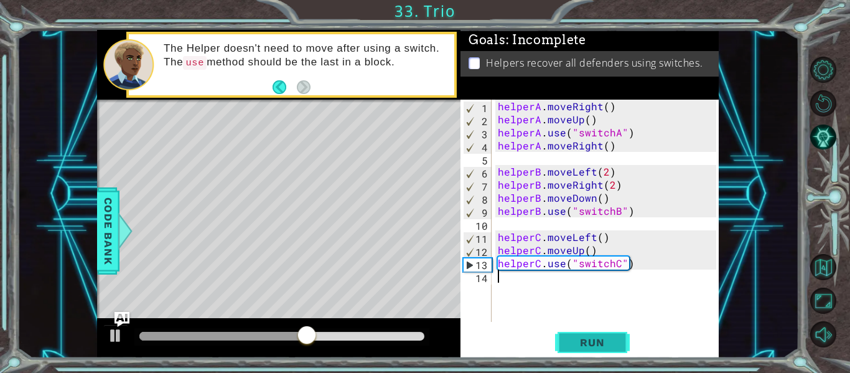
drag, startPoint x: 568, startPoint y: 336, endPoint x: 563, endPoint y: 347, distance: 12.3
click at [563, 347] on button "Run" at bounding box center [592, 342] width 75 height 25
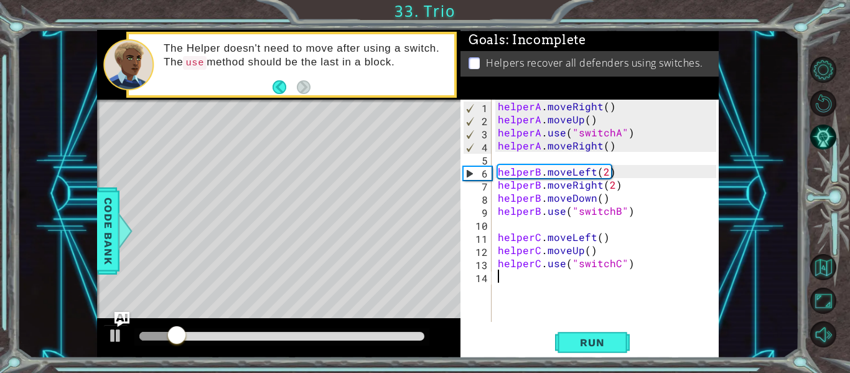
click at [644, 152] on div "helperA . moveRight ( ) helperA . moveUp ( ) helperA . use ( "switchA" ) helper…" at bounding box center [608, 224] width 227 height 248
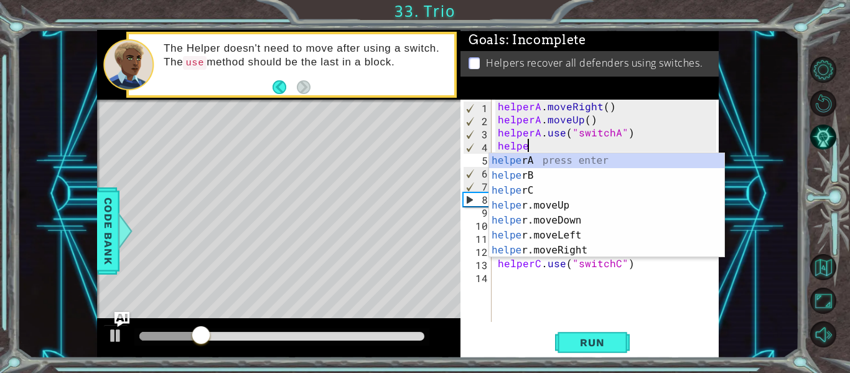
type textarea "h"
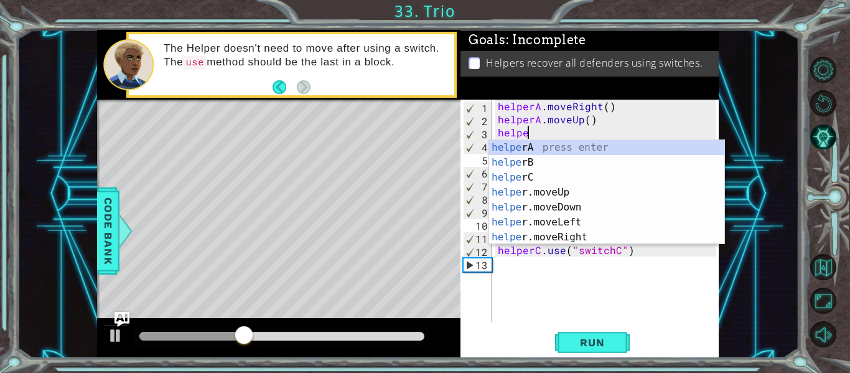
scroll to position [0, 2]
click at [648, 146] on div "helper A press enter helper B press enter helper C press enter helper .moveUp p…" at bounding box center [606, 207] width 235 height 134
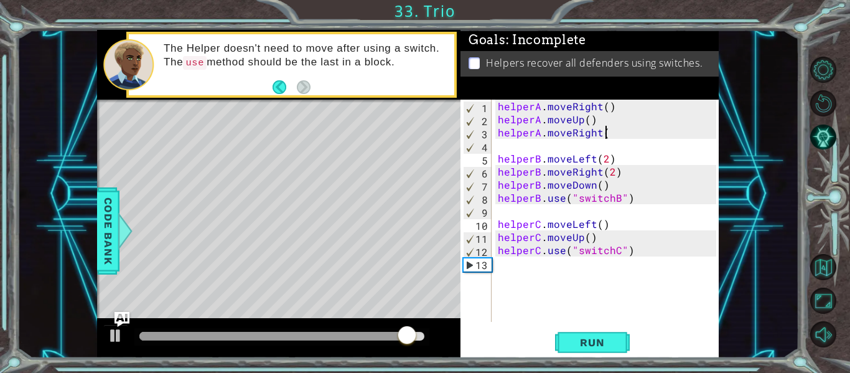
scroll to position [0, 6]
click at [645, 130] on div "helperA . moveRight ( ) helperA . moveUp ( ) helperA . moveRight ( helperB . mo…" at bounding box center [608, 224] width 227 height 248
type textarea "helperA.moveRight()"
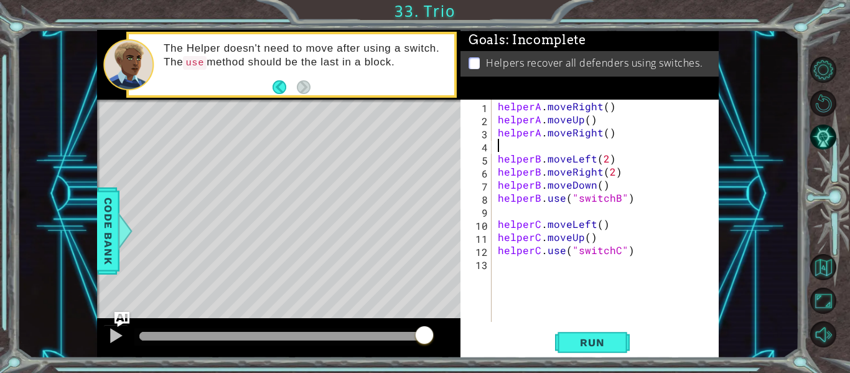
click at [580, 143] on div "helperA . moveRight ( ) helperA . moveUp ( ) helperA . moveRight ( ) helperB . …" at bounding box center [608, 224] width 227 height 248
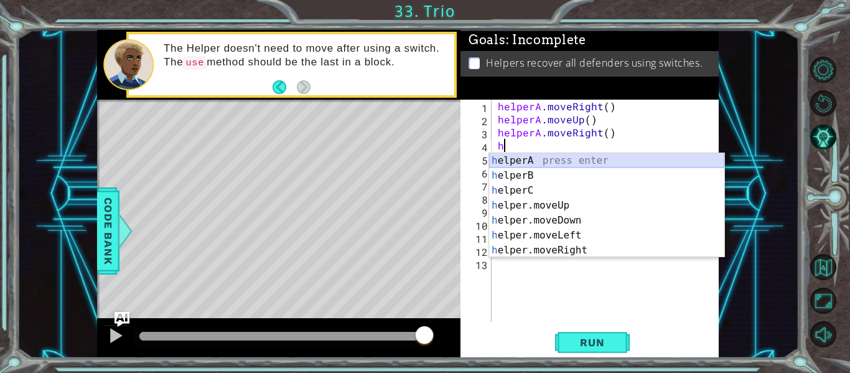
click at [550, 159] on div "h elperA press enter h elperB press enter h elperC press enter h elper.moveUp p…" at bounding box center [606, 220] width 235 height 134
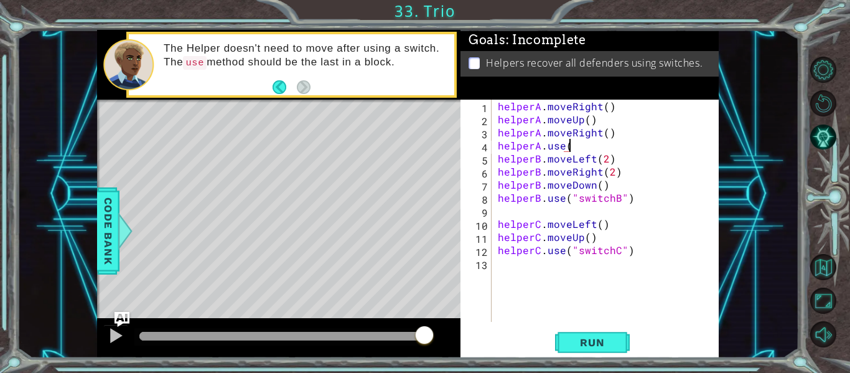
scroll to position [0, 4]
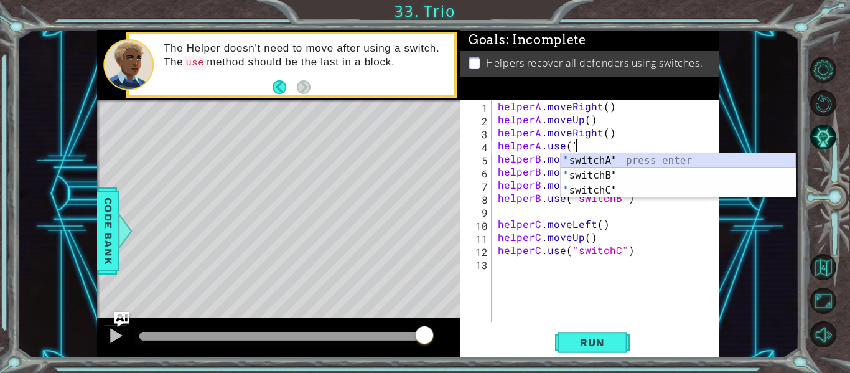
click at [613, 159] on div "" switchA" press enter " switchB" press enter " switchC" press enter" at bounding box center [677, 190] width 235 height 75
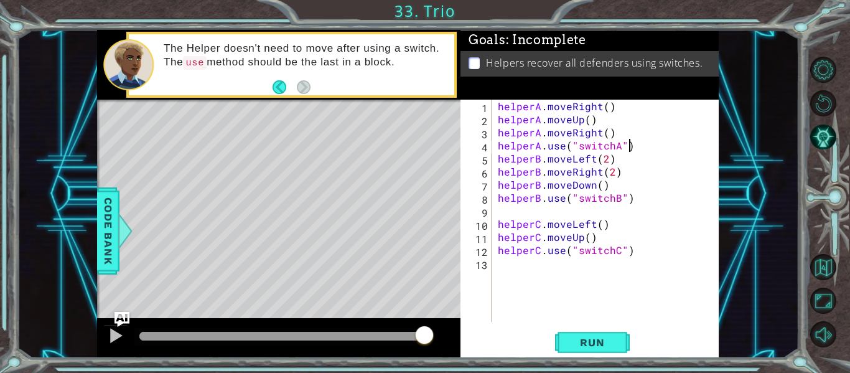
scroll to position [0, 7]
click at [629, 157] on div "helperA . moveRight ( ) helperA . moveUp ( ) helperA . moveRight ( ) helperA . …" at bounding box center [608, 224] width 227 height 248
click at [647, 139] on div "helperA . moveRight ( ) helperA . moveUp ( ) helperA . moveRight ( ) helperA . …" at bounding box center [608, 224] width 227 height 248
click at [644, 141] on div "helperA . moveRight ( ) helperA . moveUp ( ) helperA . moveRight ( ) helperA . …" at bounding box center [608, 224] width 227 height 248
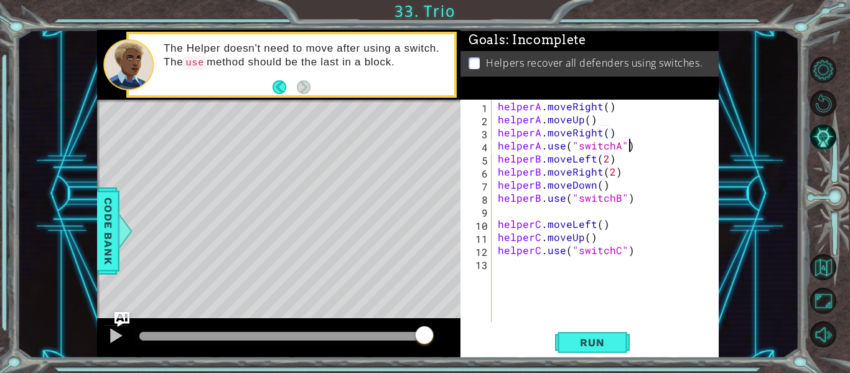
type textarea "helperA.use("switchA")"
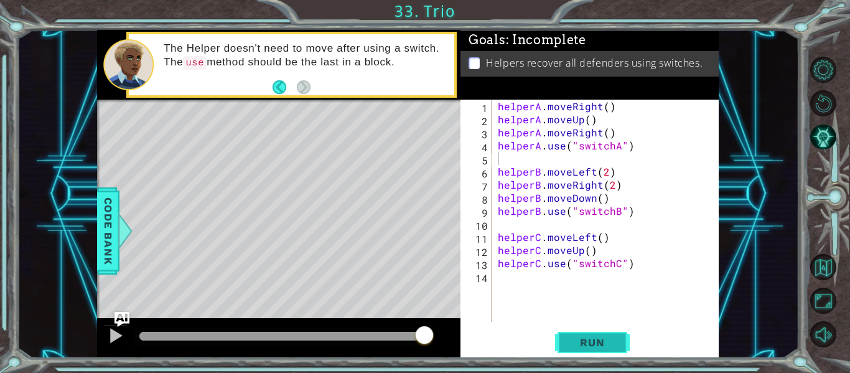
click at [601, 341] on span "Run" at bounding box center [591, 342] width 49 height 12
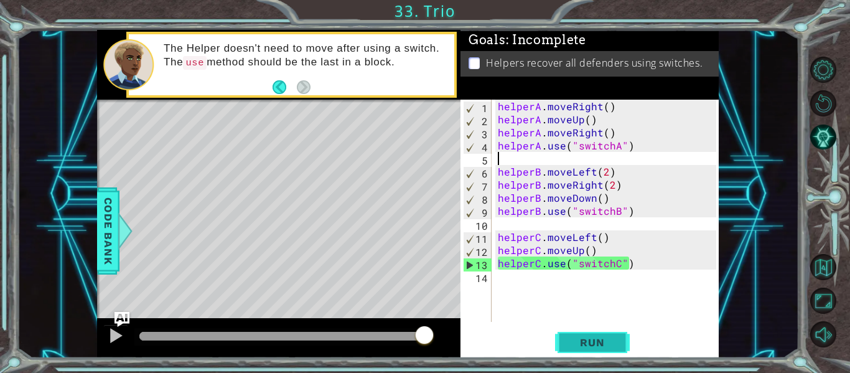
click at [573, 346] on span "Run" at bounding box center [591, 342] width 49 height 12
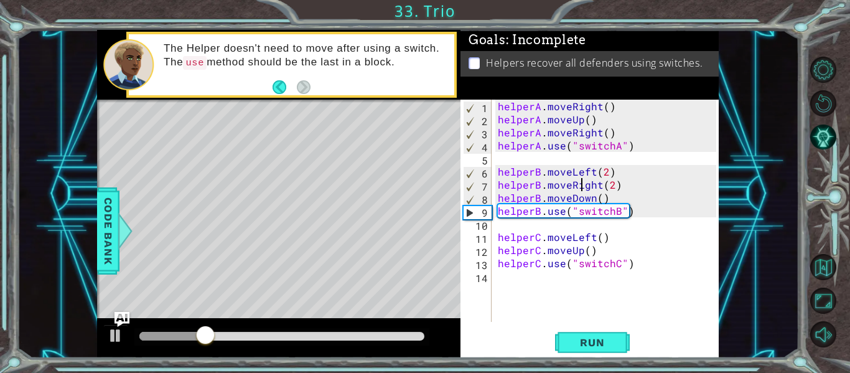
click at [584, 190] on div "helperA . moveRight ( ) helperA . moveUp ( ) helperA . moveRight ( ) helperA . …" at bounding box center [608, 224] width 227 height 248
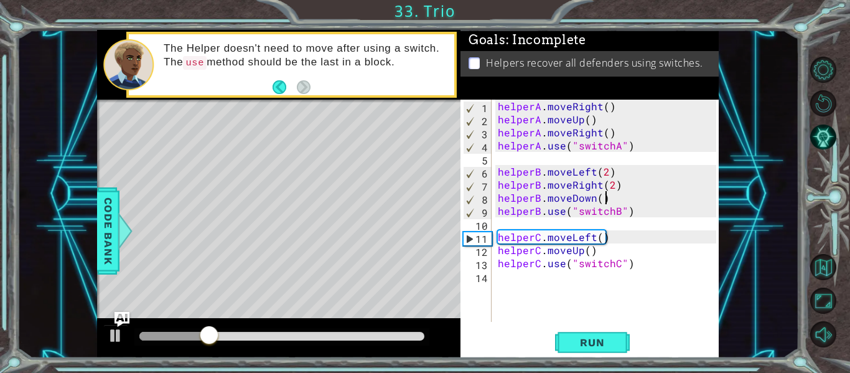
click at [618, 192] on div "helperA . moveRight ( ) helperA . moveUp ( ) helperA . moveRight ( ) helperA . …" at bounding box center [608, 224] width 227 height 248
click at [618, 182] on div "helperA . moveRight ( ) helperA . moveUp ( ) helperA . moveRight ( ) helperA . …" at bounding box center [608, 224] width 227 height 248
type textarea "helperB.moveRight(2)"
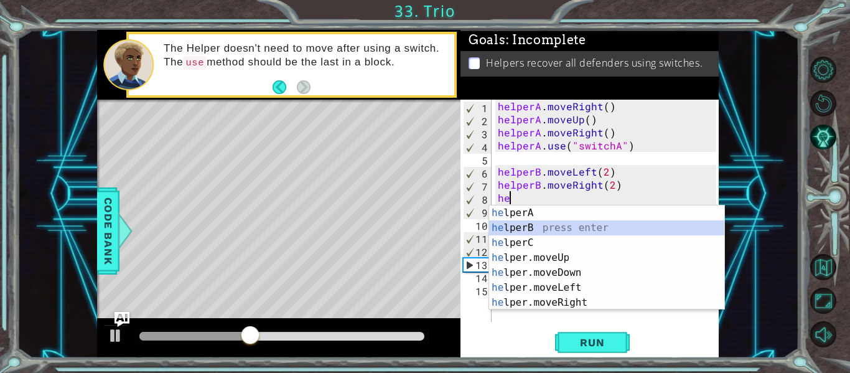
click at [556, 228] on div "he lperA press enter he lperB press enter he lperC press enter he lper.moveUp p…" at bounding box center [606, 272] width 235 height 134
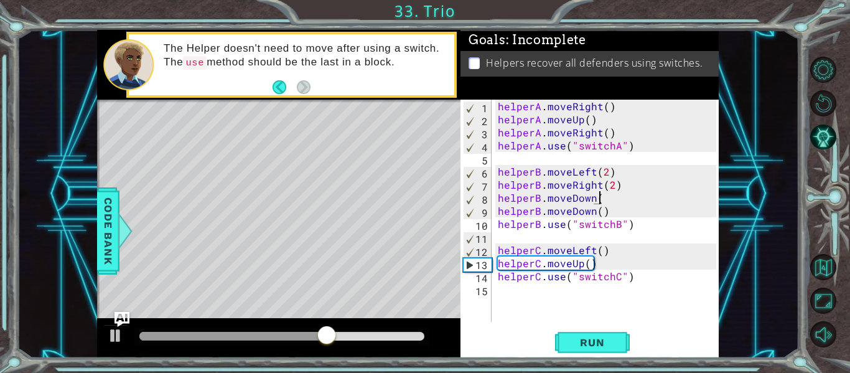
scroll to position [0, 6]
click at [617, 353] on button "Run" at bounding box center [592, 342] width 75 height 25
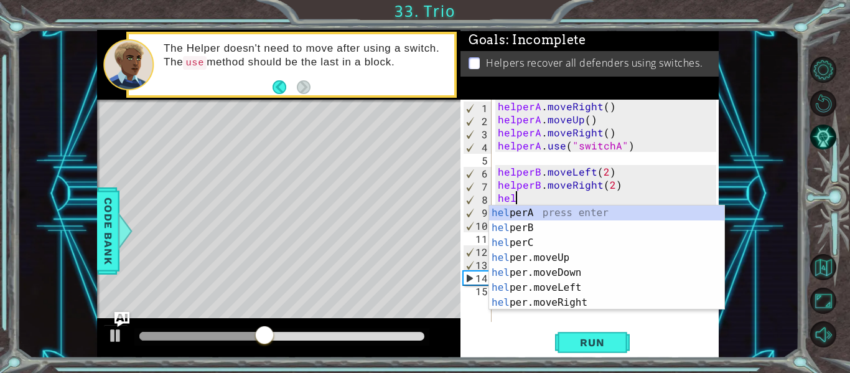
scroll to position [0, 0]
type textarea "h"
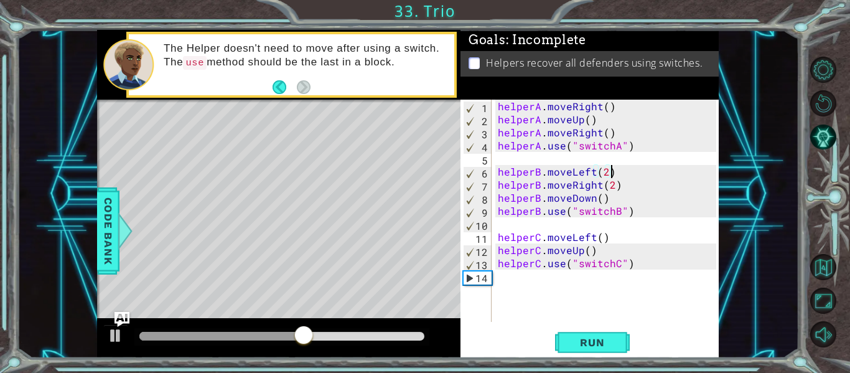
click at [632, 175] on div "helperA . moveRight ( ) helperA . moveUp ( ) helperA . moveRight ( ) helperA . …" at bounding box center [608, 224] width 227 height 248
type textarea "helperB.moveLeft(2)"
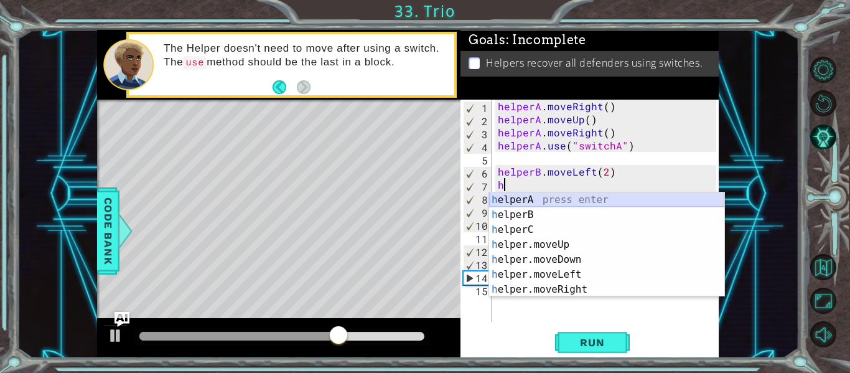
click at [497, 207] on div "h elperA press enter h elperB press enter h elperC press enter h elper.moveUp p…" at bounding box center [606, 259] width 235 height 134
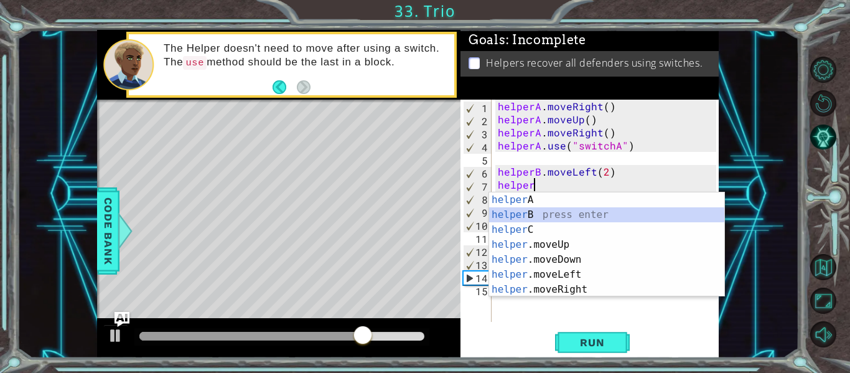
click at [499, 214] on div "helper A press enter helper B press enter helper C press enter helper .moveUp p…" at bounding box center [606, 259] width 235 height 134
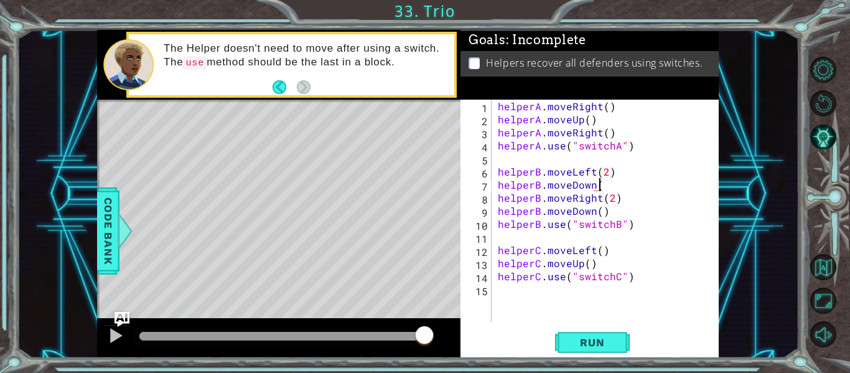
scroll to position [0, 6]
click at [585, 335] on button "Run" at bounding box center [592, 342] width 75 height 25
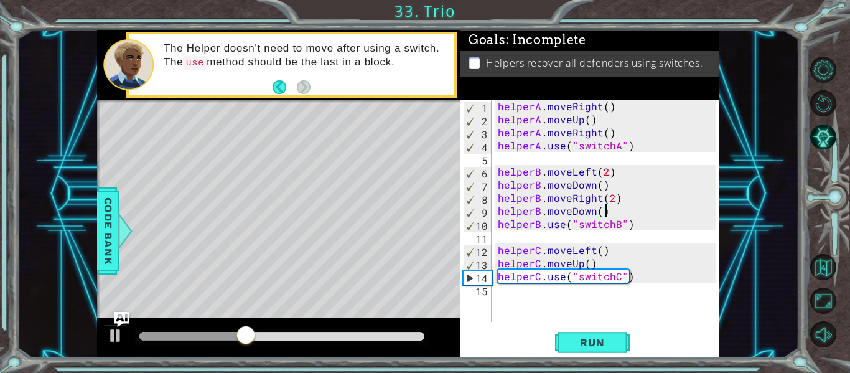
click at [609, 210] on div "helperA . moveRight ( ) helperA . moveUp ( ) helperA . moveRight ( ) helperA . …" at bounding box center [608, 224] width 227 height 248
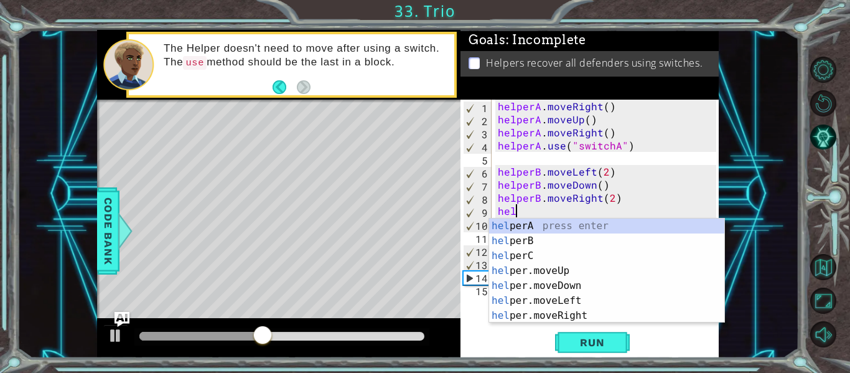
scroll to position [0, 0]
type textarea "h"
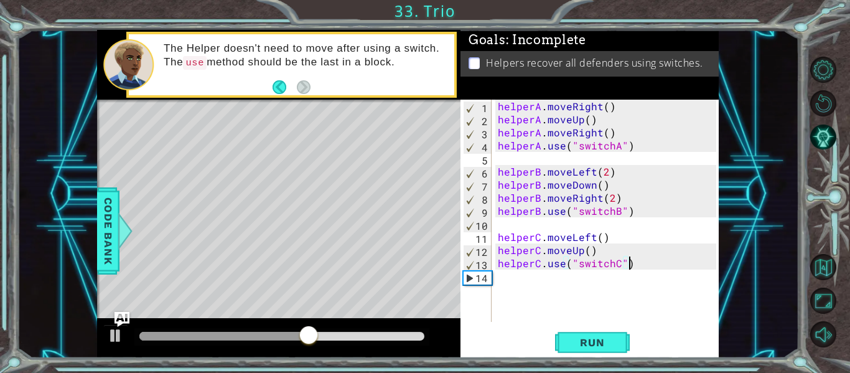
click at [626, 262] on div "helperA . moveRight ( ) helperA . moveUp ( ) helperA . moveRight ( ) helperA . …" at bounding box center [608, 224] width 227 height 248
click at [600, 250] on div "helperA . moveRight ( ) helperA . moveUp ( ) helperA . moveRight ( ) helperA . …" at bounding box center [608, 224] width 227 height 248
type textarea "helperC.moveUp()"
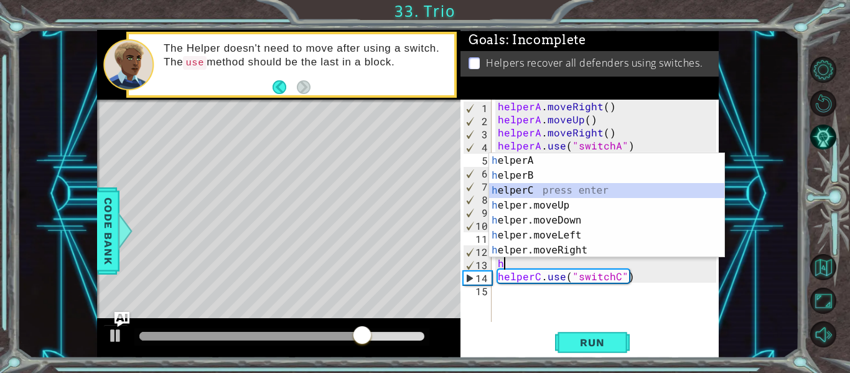
click at [532, 187] on div "h elperA press enter h elperB press enter h elperC press enter h elper.moveUp p…" at bounding box center [606, 220] width 235 height 134
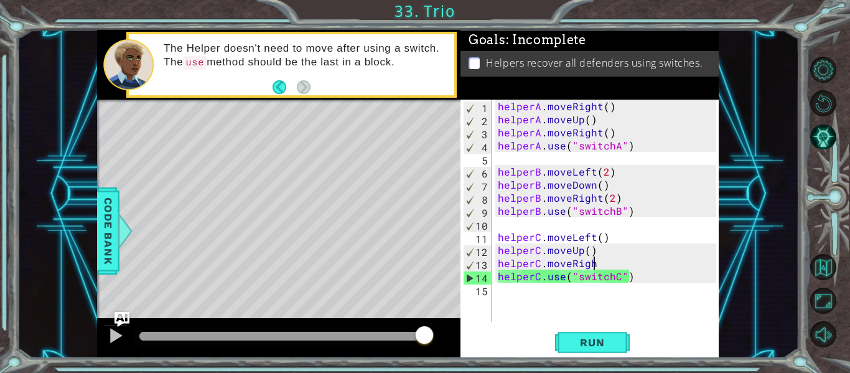
scroll to position [0, 6]
type textarea "helperC.moveRight"
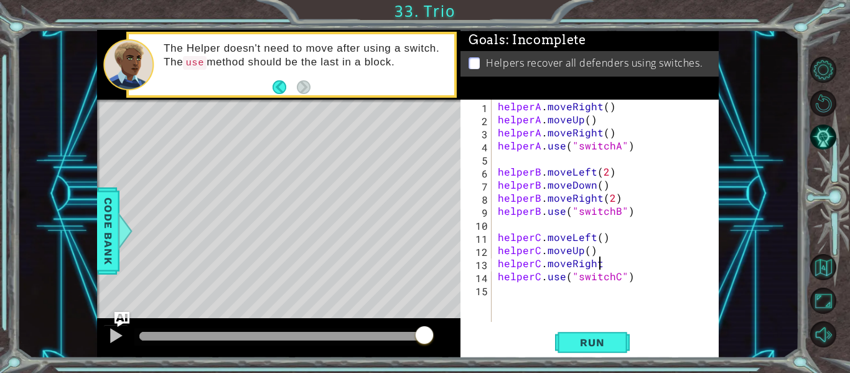
scroll to position [0, 0]
click at [563, 335] on button "Run" at bounding box center [592, 342] width 75 height 25
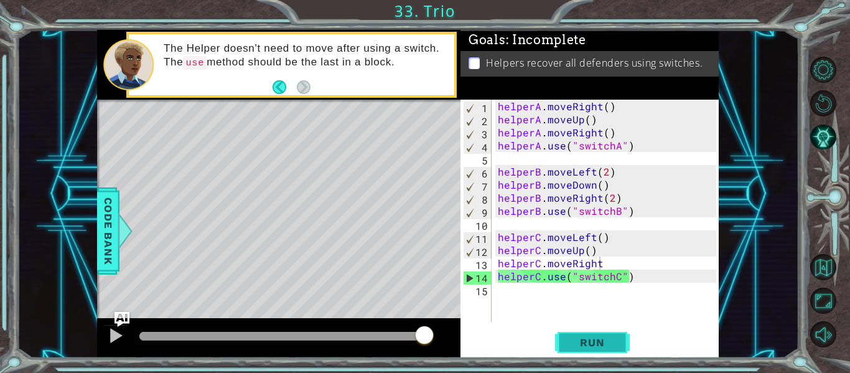
click at [563, 338] on button "Run" at bounding box center [592, 342] width 75 height 25
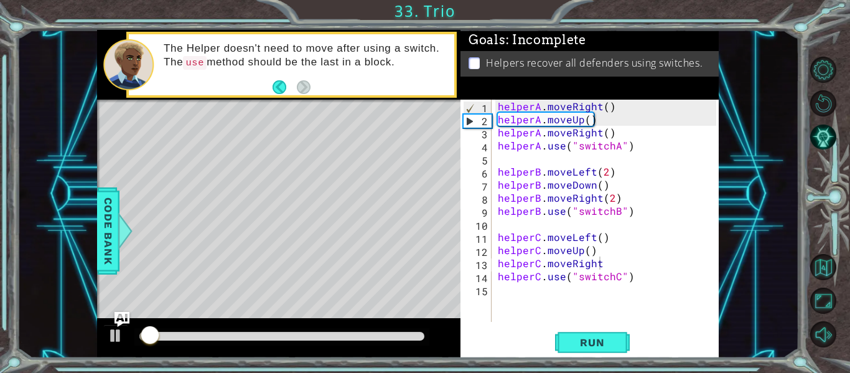
click at [470, 64] on p at bounding box center [473, 63] width 11 height 12
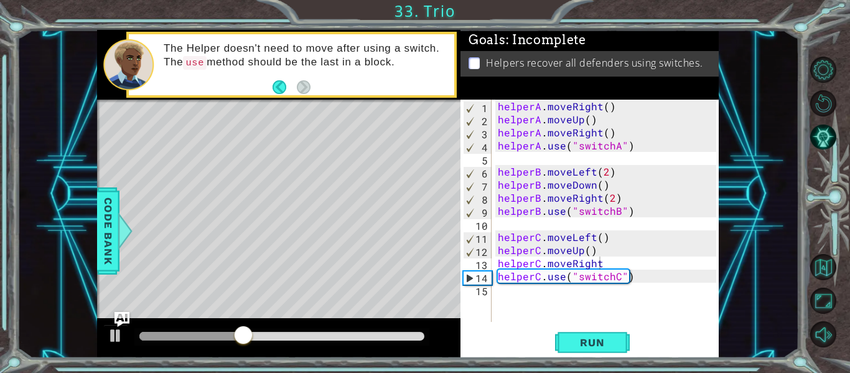
click at [615, 264] on div "helperA . moveRight ( ) helperA . moveUp ( ) helperA . moveRight ( ) helperA . …" at bounding box center [608, 224] width 227 height 248
type textarea "helperC.moveRight()"
click at [592, 343] on span "Run" at bounding box center [591, 342] width 49 height 12
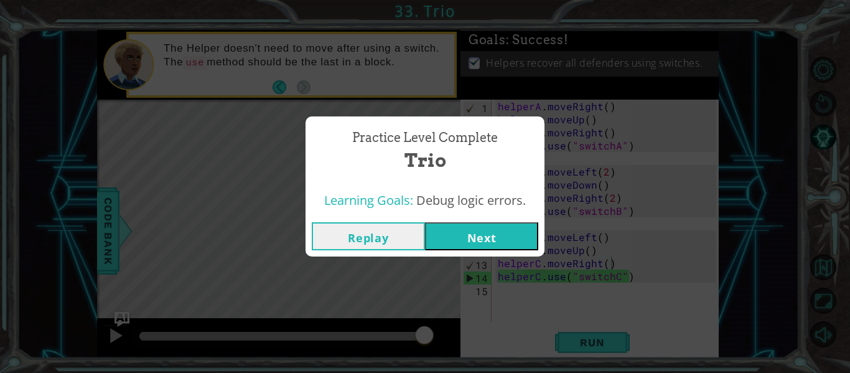
click at [496, 239] on button "Next" at bounding box center [481, 236] width 113 height 28
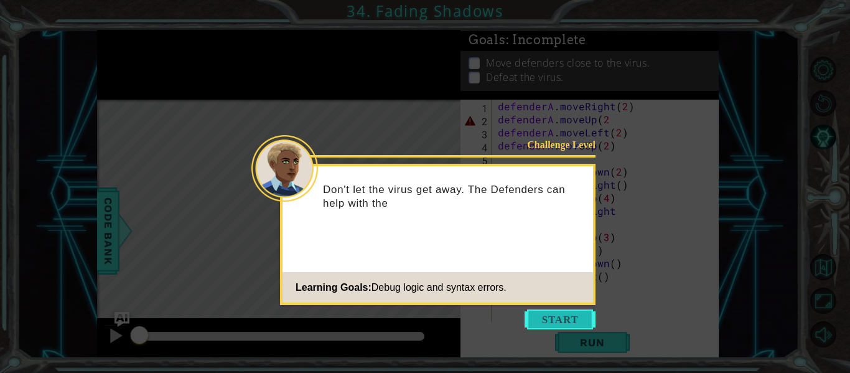
click at [545, 318] on button "Start" at bounding box center [559, 319] width 71 height 20
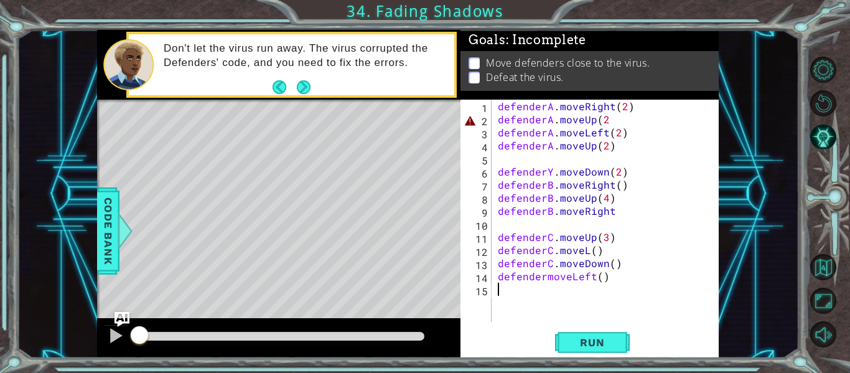
click at [548, 173] on div "defenderA . moveRight ( 2 ) defenderA . moveUp ( 2 defenderA . moveLeft ( 2 ) d…" at bounding box center [608, 224] width 227 height 248
click at [550, 169] on div "defenderA . moveRight ( 2 ) defenderA . moveUp ( 2 defenderA . moveLeft ( 2 ) d…" at bounding box center [608, 224] width 227 height 248
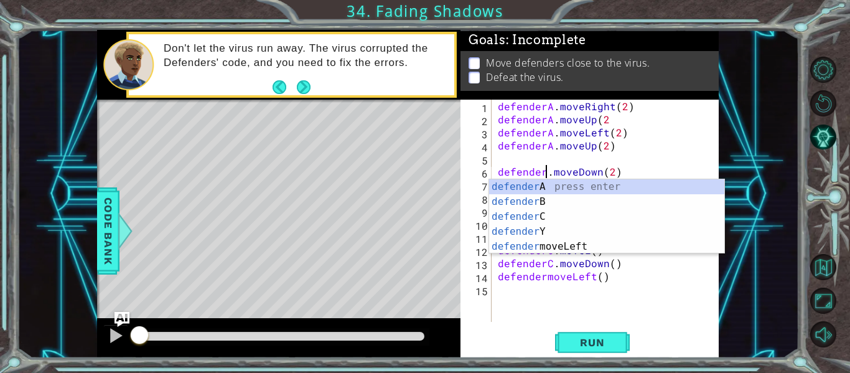
type textarea "defenderB.moveDown(2)"
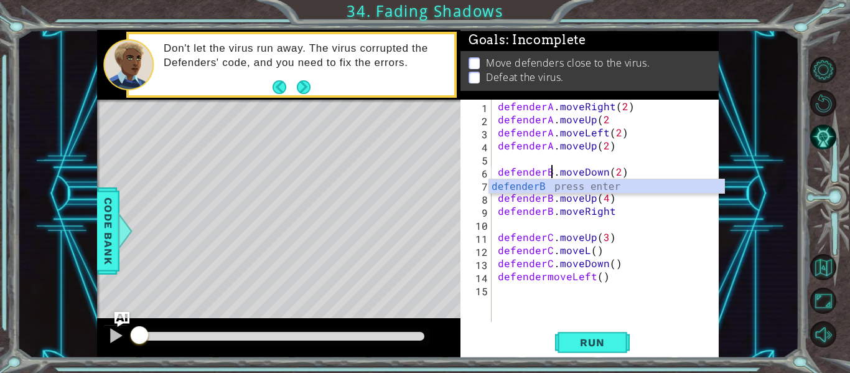
scroll to position [0, 4]
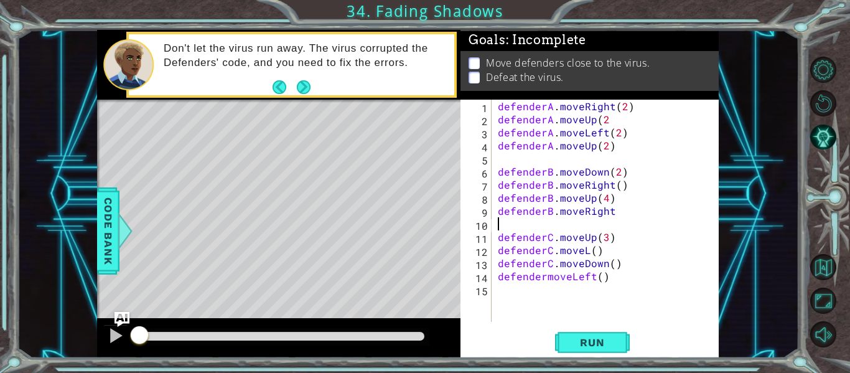
click at [534, 224] on div "defenderA . moveRight ( 2 ) defenderA . moveUp ( 2 defenderA . moveLeft ( 2 ) d…" at bounding box center [608, 224] width 227 height 248
click at [542, 275] on div "defenderA . moveRight ( 2 ) defenderA . moveUp ( 2 defenderA . moveLeft ( 2 ) d…" at bounding box center [608, 224] width 227 height 248
click at [550, 280] on div "defenderA . moveRight ( 2 ) defenderA . moveUp ( 2 defenderA . moveLeft ( 2 ) d…" at bounding box center [608, 224] width 227 height 248
click at [548, 282] on div "defenderA . moveRight ( 2 ) defenderA . moveUp ( 2 defenderA . moveLeft ( 2 ) d…" at bounding box center [608, 224] width 227 height 248
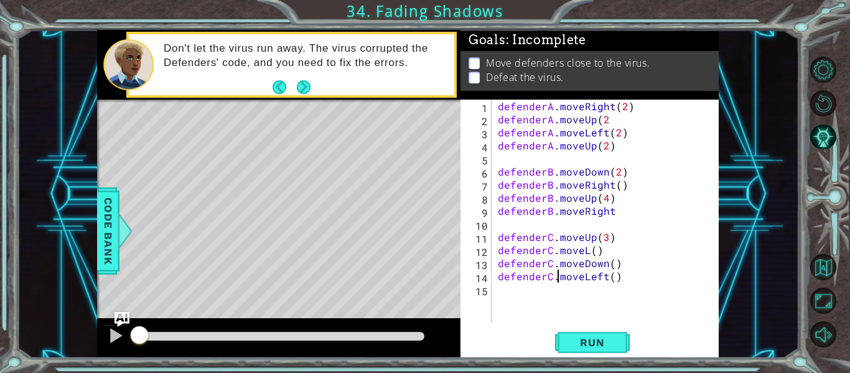
scroll to position [0, 3]
click at [586, 343] on span "Run" at bounding box center [591, 342] width 49 height 12
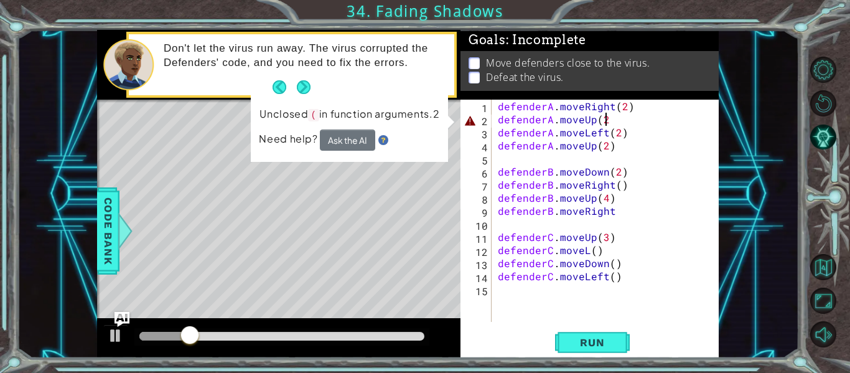
click at [613, 122] on div "defenderA . moveRight ( 2 ) defenderA . moveUp ( 2 defenderA . moveLeft ( 2 ) d…" at bounding box center [608, 224] width 227 height 248
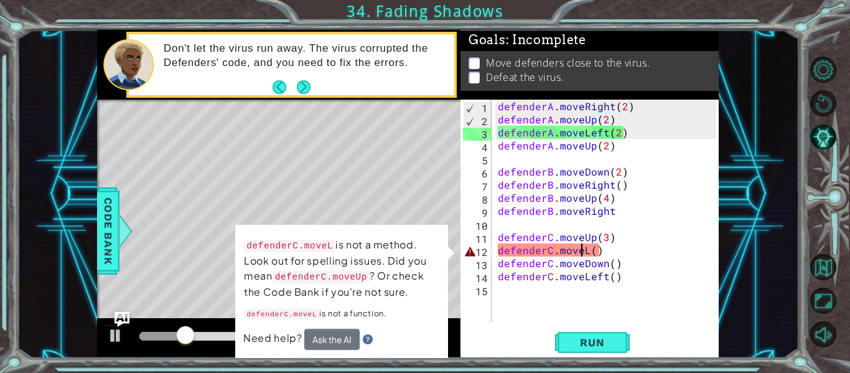
click at [584, 246] on div "defenderA . moveRight ( 2 ) defenderA . moveUp ( 2 ) defenderA . moveLeft ( 2 )…" at bounding box center [608, 224] width 227 height 248
click at [585, 249] on div "defenderA . moveRight ( 2 ) defenderA . moveUp ( 2 ) defenderA . moveLeft ( 2 )…" at bounding box center [608, 224] width 227 height 248
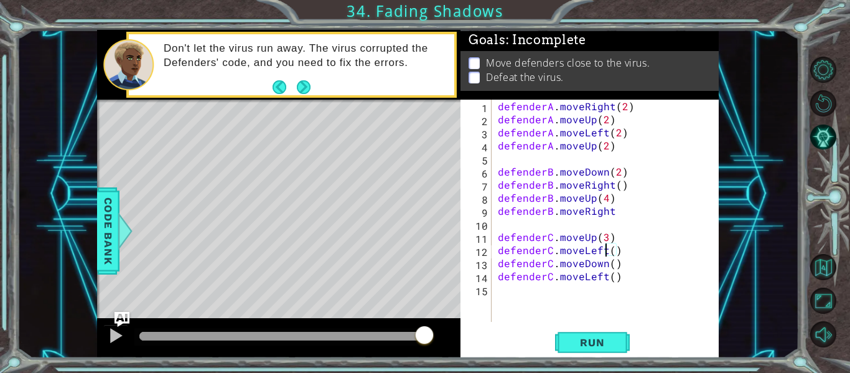
scroll to position [0, 0]
click at [591, 336] on span "Run" at bounding box center [591, 342] width 49 height 12
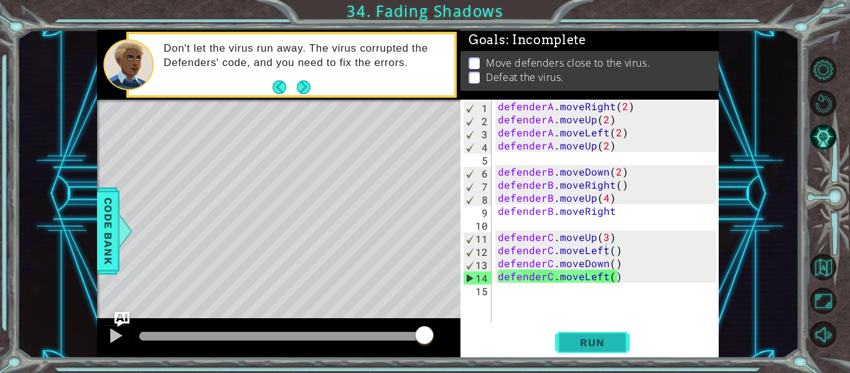
click at [589, 337] on span "Run" at bounding box center [591, 342] width 49 height 12
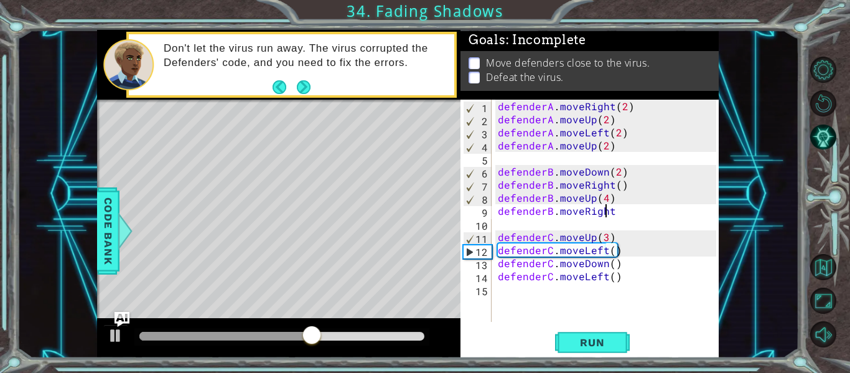
click at [608, 211] on div "defenderA . moveRight ( 2 ) defenderA . moveUp ( 2 ) defenderA . moveLeft ( 2 )…" at bounding box center [608, 224] width 227 height 248
click at [615, 211] on div "defenderA . moveRight ( 2 ) defenderA . moveUp ( 2 ) defenderA . moveLeft ( 2 )…" at bounding box center [608, 224] width 227 height 248
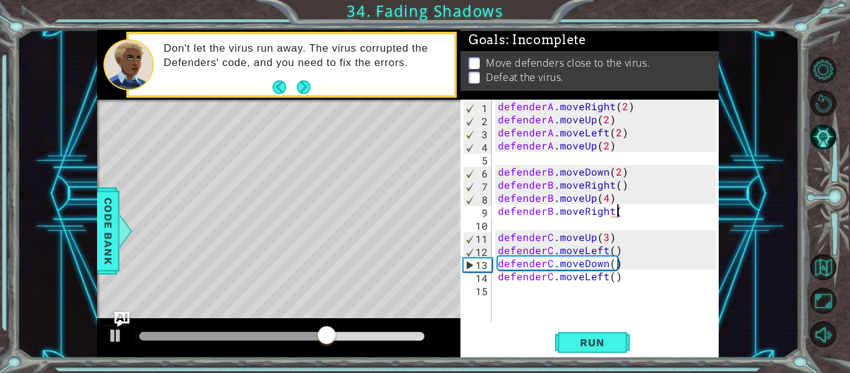
scroll to position [0, 7]
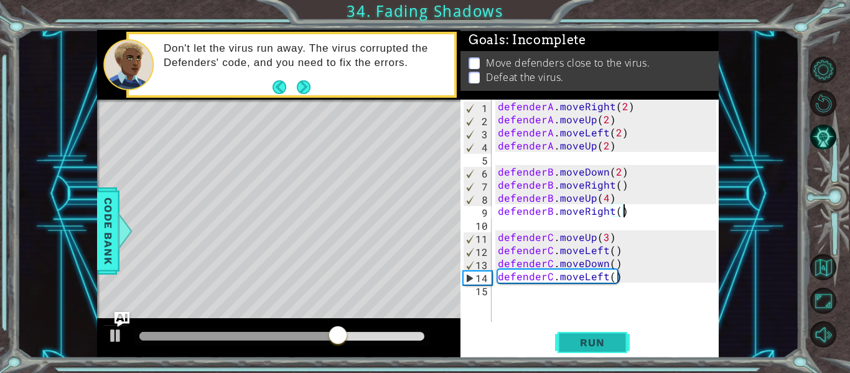
type textarea "defenderB.moveRight()"
click at [600, 330] on button "Run" at bounding box center [592, 342] width 75 height 25
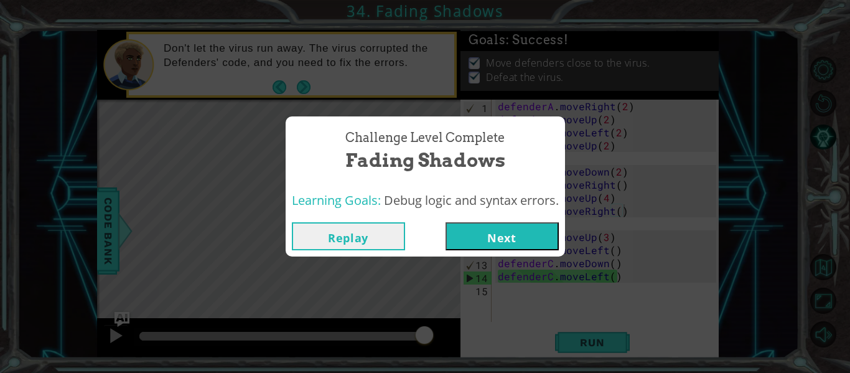
click at [497, 234] on button "Next" at bounding box center [501, 236] width 113 height 28
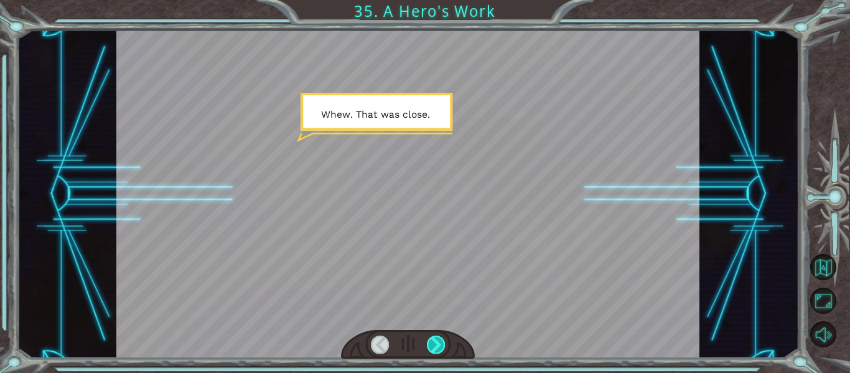
click at [438, 342] on div at bounding box center [436, 343] width 18 height 17
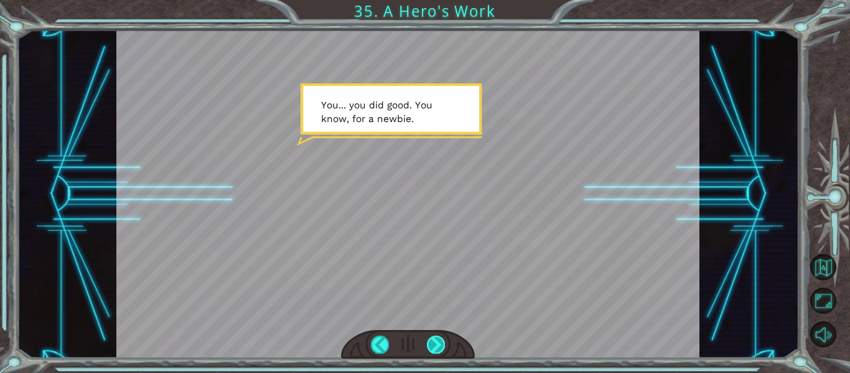
click at [434, 341] on div at bounding box center [436, 343] width 18 height 17
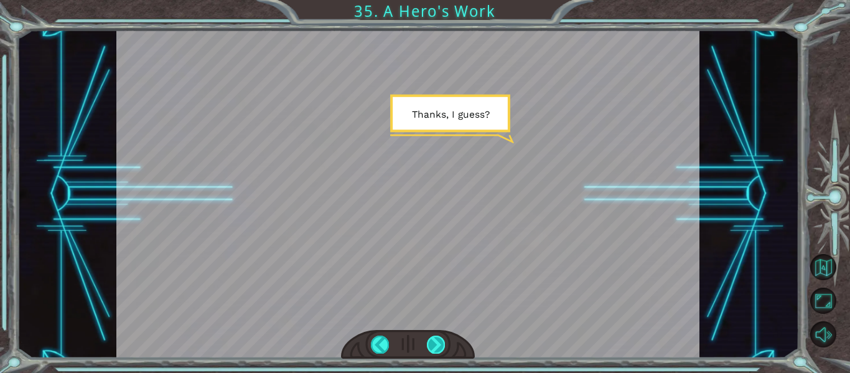
click at [433, 341] on div at bounding box center [436, 343] width 18 height 17
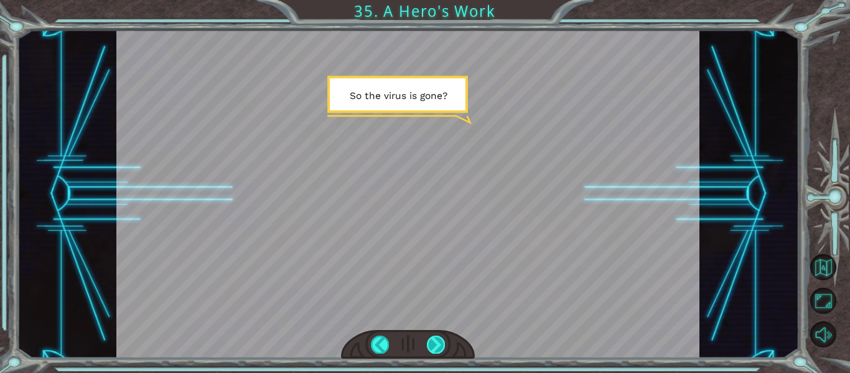
click at [434, 340] on div at bounding box center [436, 343] width 18 height 17
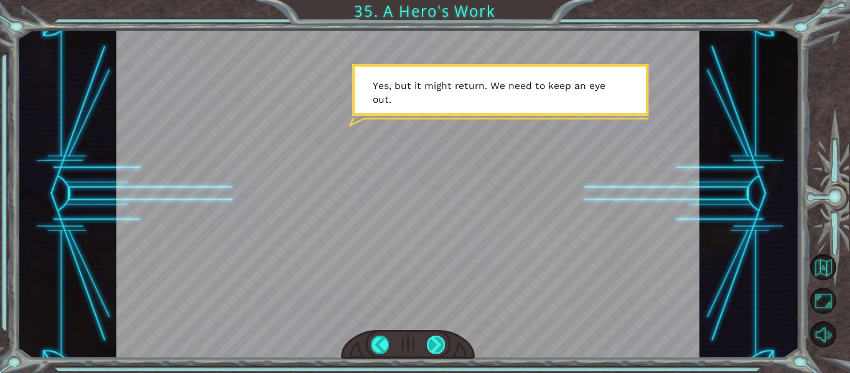
click at [440, 344] on div at bounding box center [436, 343] width 18 height 17
click at [440, 348] on div at bounding box center [436, 343] width 18 height 17
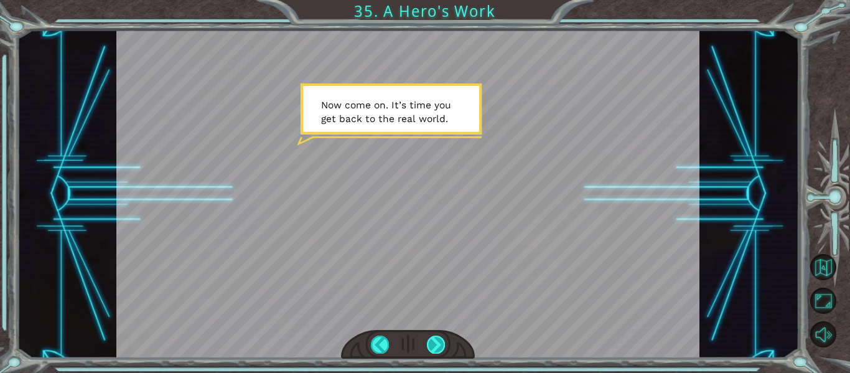
click at [438, 348] on div at bounding box center [436, 343] width 18 height 17
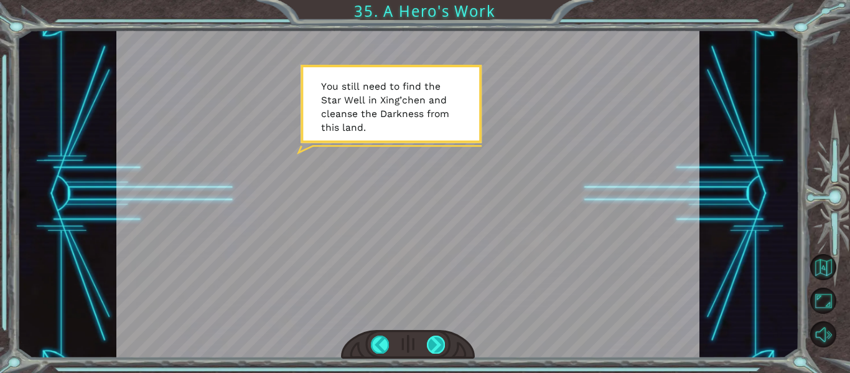
click at [438, 348] on div at bounding box center [436, 343] width 18 height 17
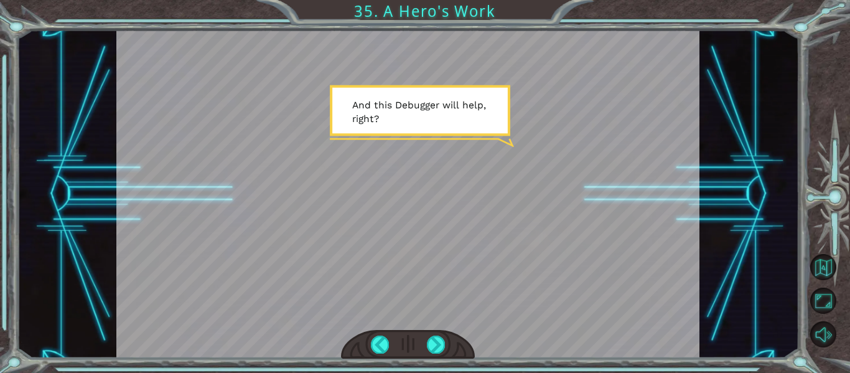
click at [437, 335] on div at bounding box center [408, 344] width 134 height 29
click at [435, 343] on div at bounding box center [436, 343] width 18 height 17
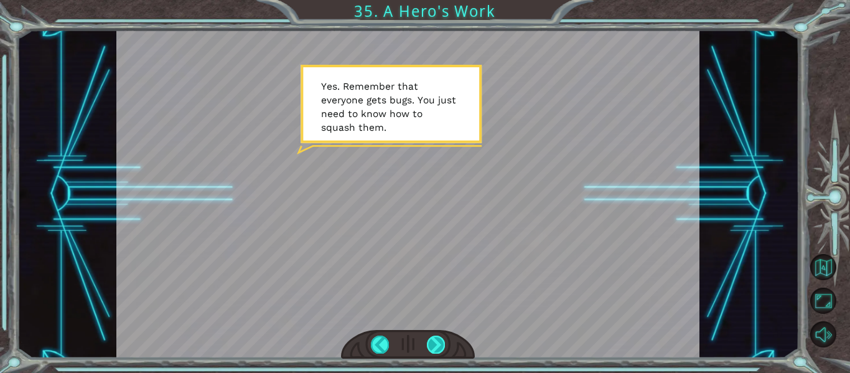
click at [435, 343] on div at bounding box center [436, 343] width 18 height 17
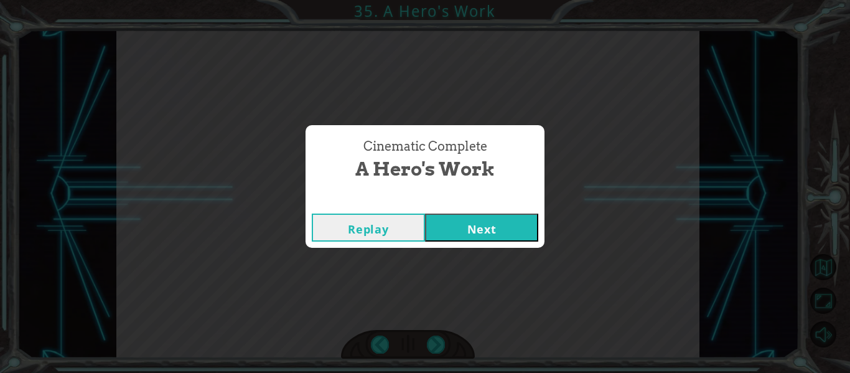
click at [484, 222] on button "Next" at bounding box center [481, 227] width 113 height 28
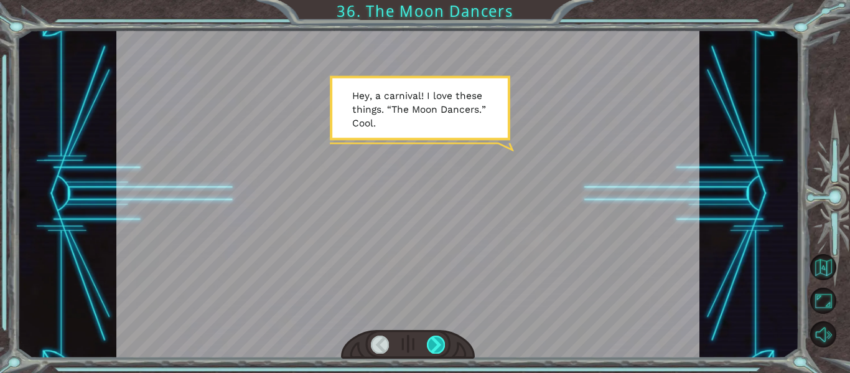
click at [435, 340] on div at bounding box center [436, 343] width 18 height 17
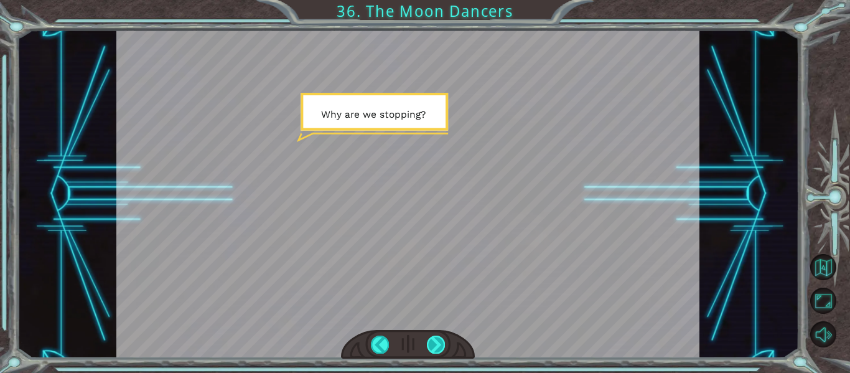
click at [435, 340] on div at bounding box center [436, 343] width 18 height 17
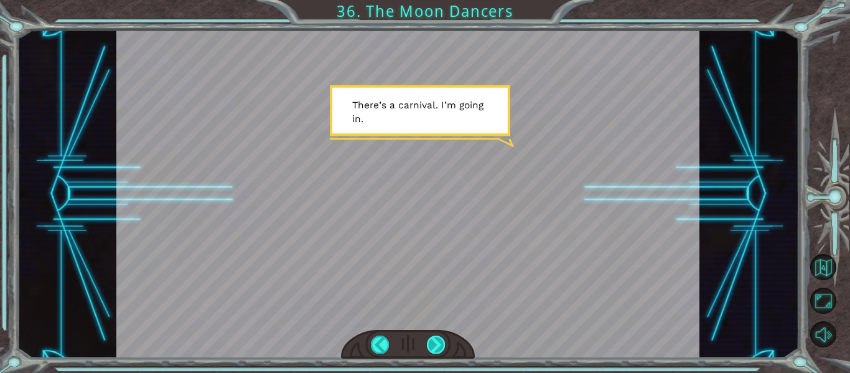
click at [435, 340] on div at bounding box center [436, 343] width 18 height 17
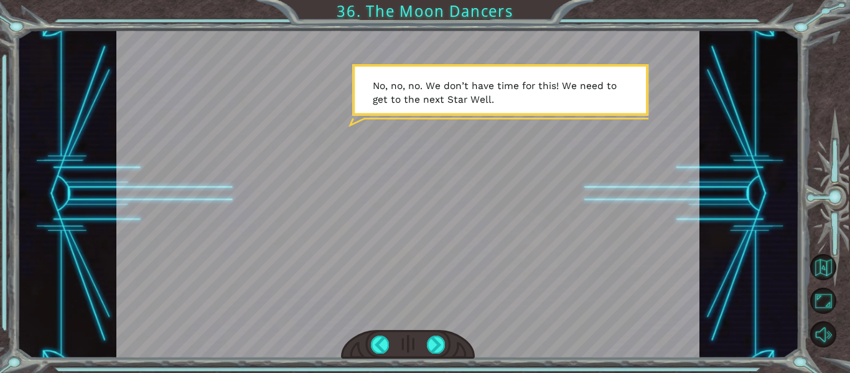
click at [466, 327] on div at bounding box center [407, 194] width 583 height 328
click at [441, 343] on div at bounding box center [436, 343] width 18 height 17
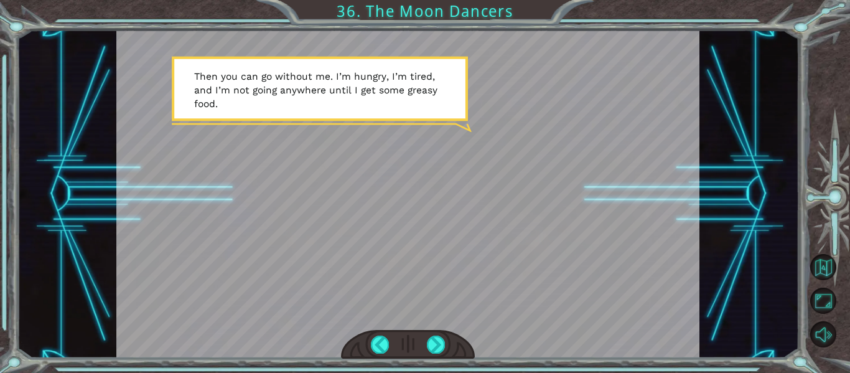
click at [461, 340] on div at bounding box center [408, 344] width 134 height 29
click at [441, 344] on div at bounding box center [436, 343] width 18 height 17
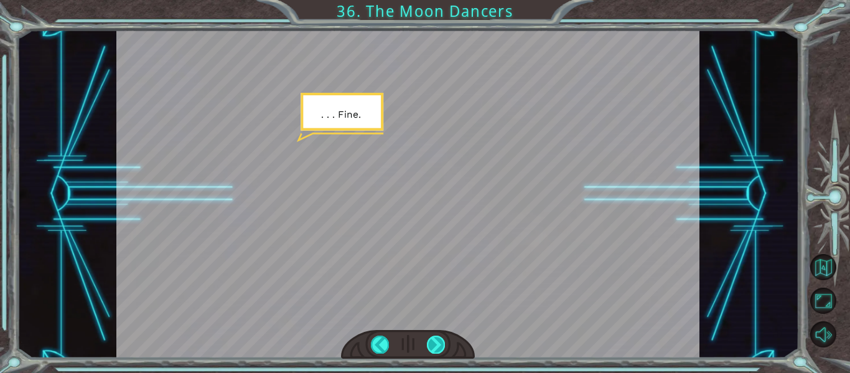
click at [441, 344] on div at bounding box center [436, 343] width 18 height 17
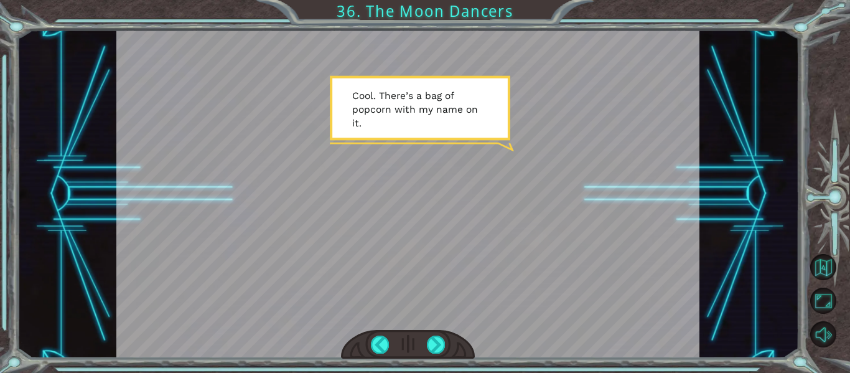
click at [460, 335] on div at bounding box center [408, 344] width 134 height 29
click at [444, 347] on div at bounding box center [436, 343] width 18 height 17
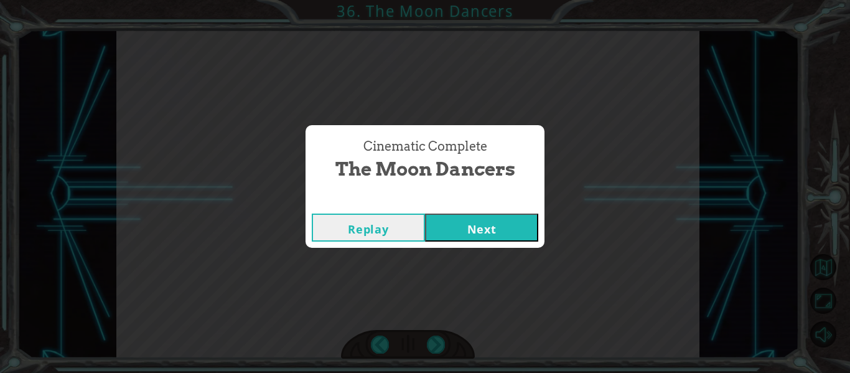
click at [488, 211] on div "Replay Next" at bounding box center [424, 227] width 239 height 40
click at [494, 218] on button "Next" at bounding box center [481, 227] width 113 height 28
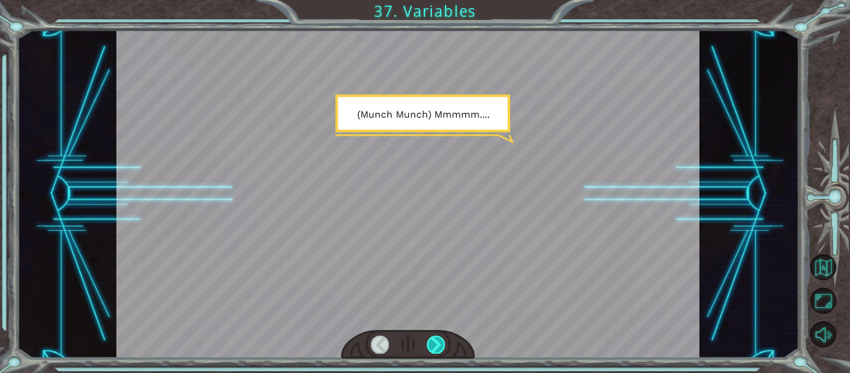
click at [439, 340] on div at bounding box center [436, 343] width 18 height 17
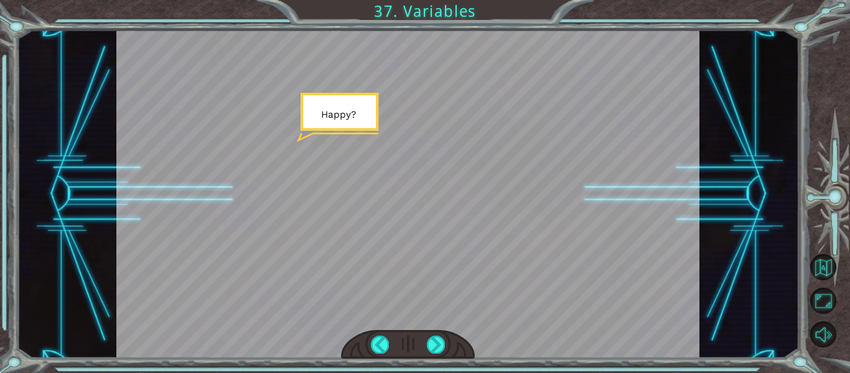
click at [435, 331] on div at bounding box center [408, 344] width 134 height 29
click at [438, 335] on div at bounding box center [408, 344] width 134 height 29
click at [432, 337] on div at bounding box center [436, 343] width 18 height 17
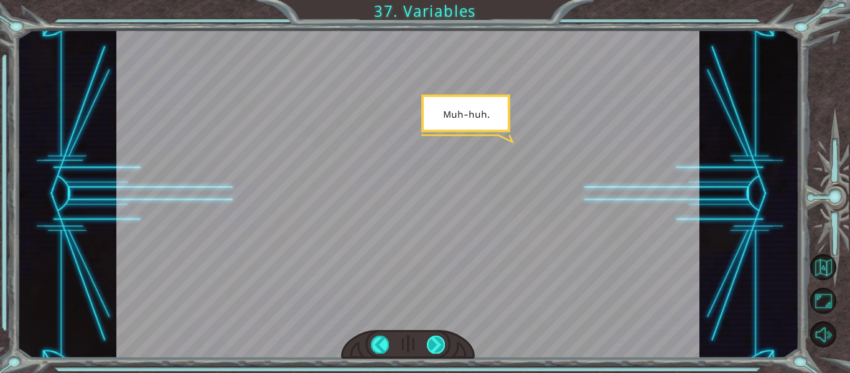
click at [431, 339] on div at bounding box center [436, 343] width 18 height 17
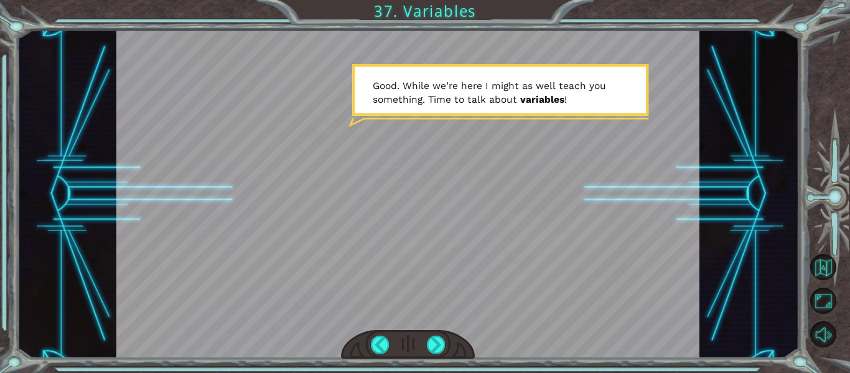
click at [453, 326] on div at bounding box center [407, 194] width 583 height 328
click at [433, 345] on div at bounding box center [436, 343] width 18 height 17
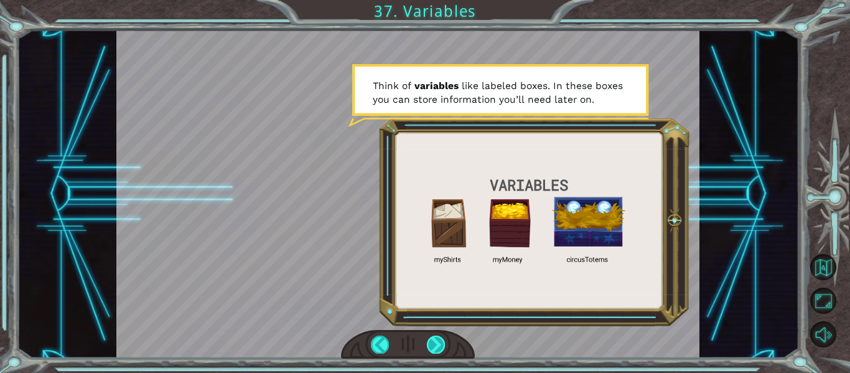
click at [433, 345] on div at bounding box center [436, 343] width 18 height 17
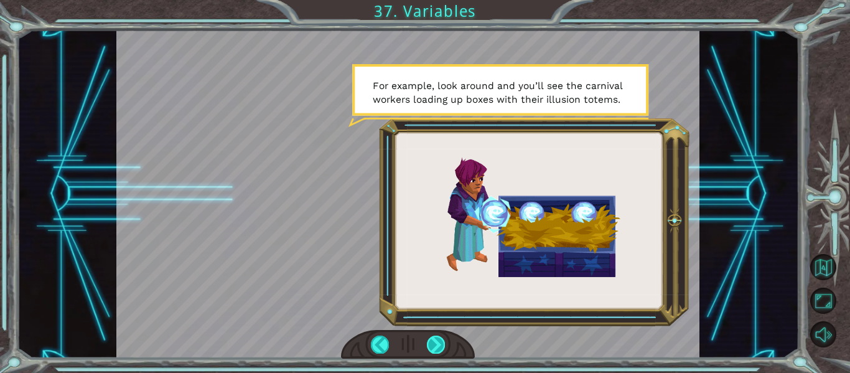
click at [433, 345] on div at bounding box center [436, 343] width 18 height 17
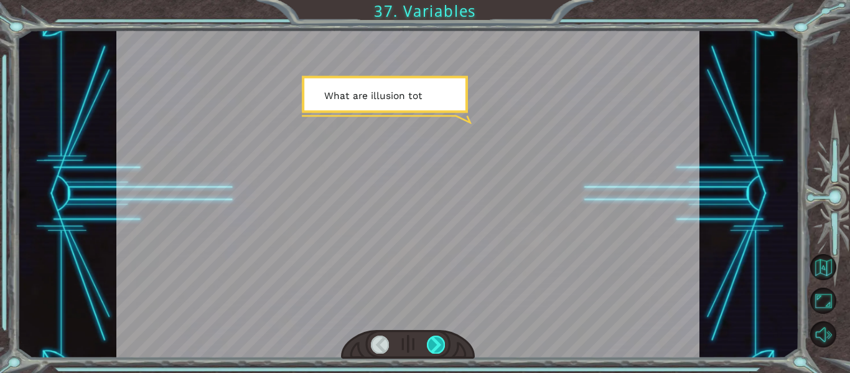
click at [433, 345] on div at bounding box center [436, 343] width 18 height 17
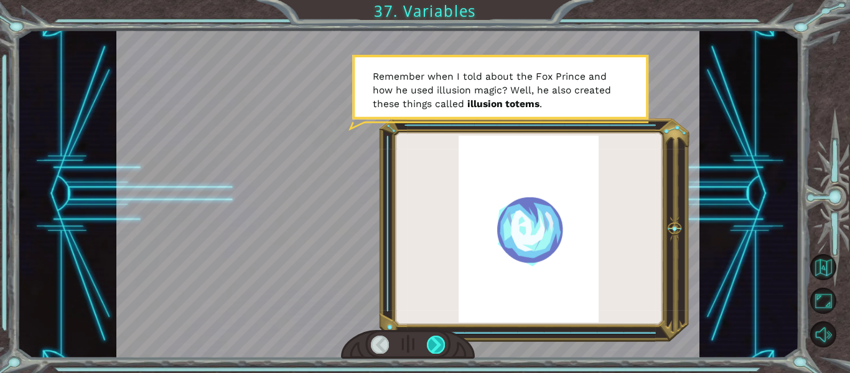
click at [427, 337] on div at bounding box center [436, 343] width 18 height 17
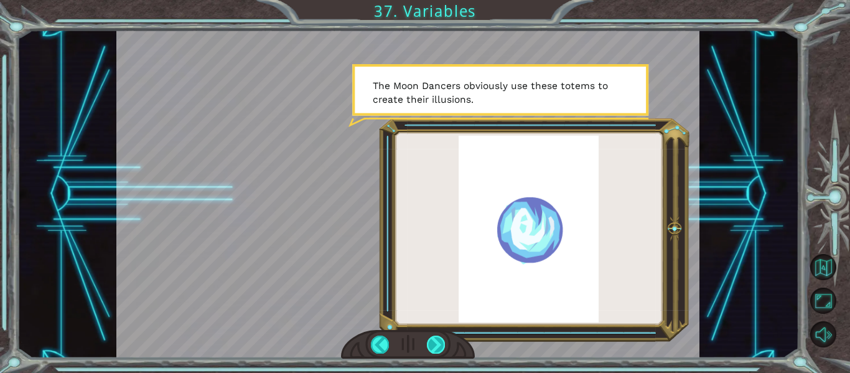
click at [427, 337] on div at bounding box center [436, 343] width 18 height 17
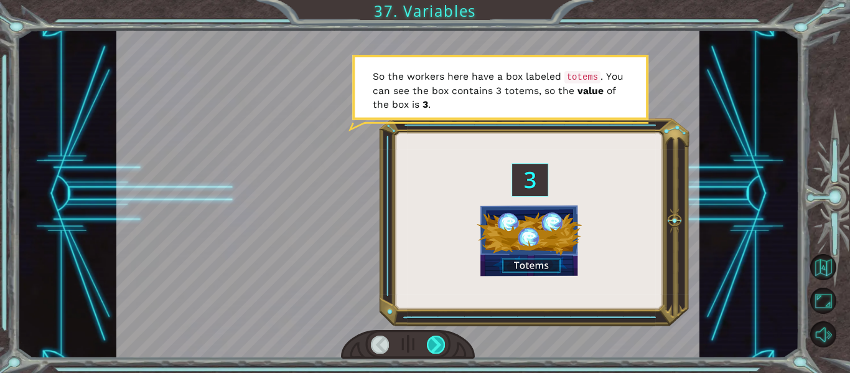
click at [427, 337] on div at bounding box center [436, 343] width 18 height 17
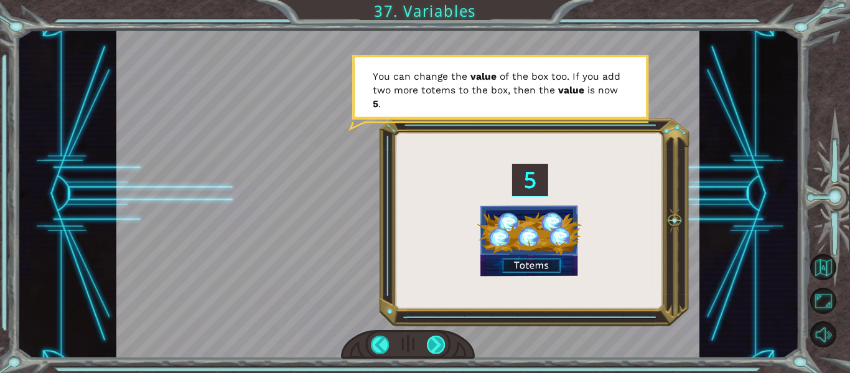
click at [430, 337] on div at bounding box center [436, 343] width 18 height 17
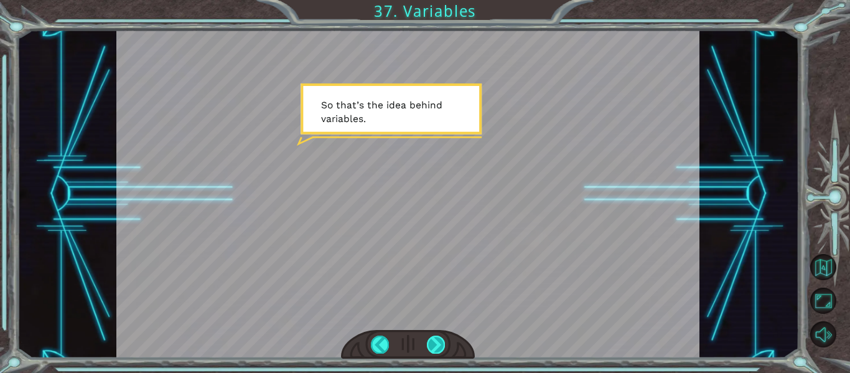
click at [432, 338] on div at bounding box center [436, 343] width 18 height 17
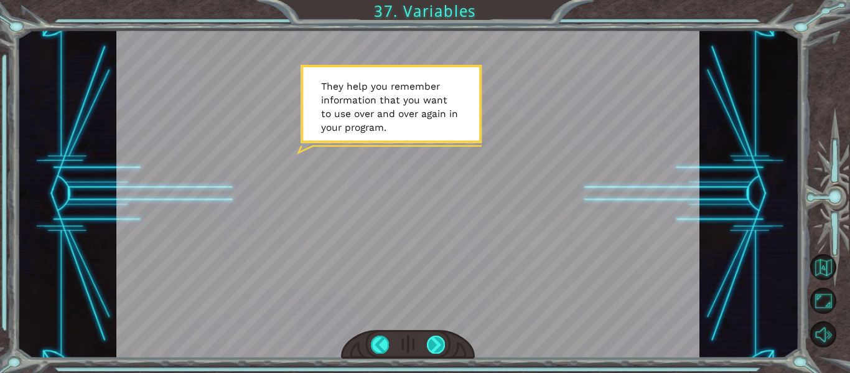
click at [427, 340] on div at bounding box center [436, 343] width 18 height 17
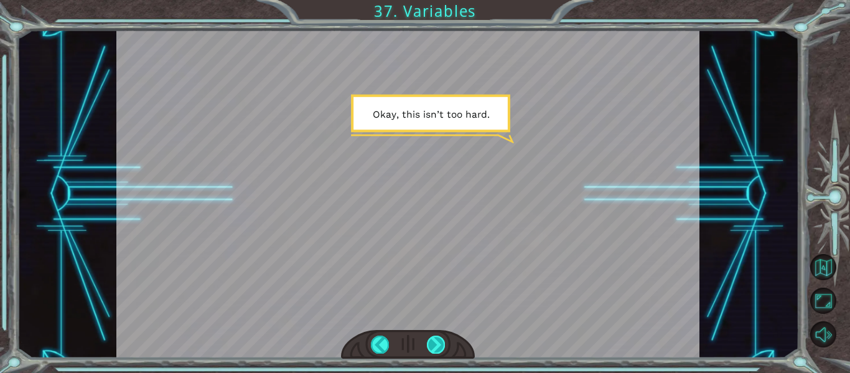
click at [432, 341] on div at bounding box center [436, 343] width 18 height 17
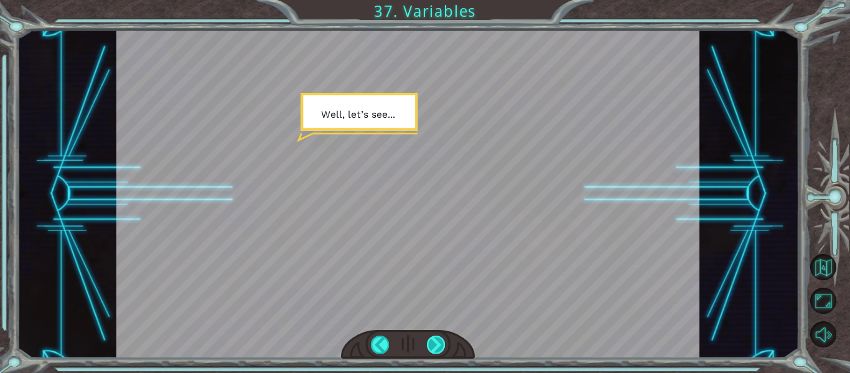
click at [428, 341] on div at bounding box center [436, 343] width 18 height 17
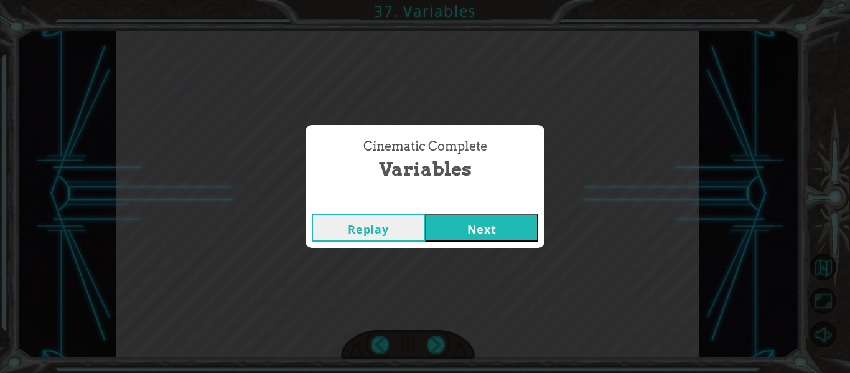
click at [452, 229] on button "Next" at bounding box center [481, 227] width 113 height 28
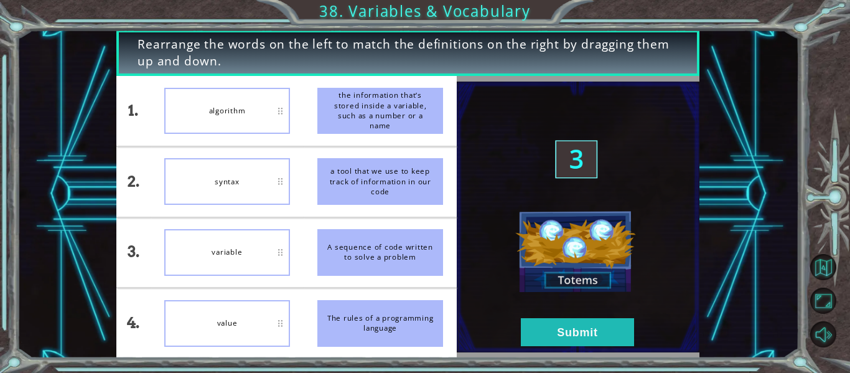
drag, startPoint x: 376, startPoint y: 330, endPoint x: 381, endPoint y: 176, distance: 153.7
click at [381, 176] on ul "the information that’s stored inside a variable, such as a number or a name a t…" at bounding box center [379, 217] width 153 height 282
drag, startPoint x: 363, startPoint y: 325, endPoint x: 417, endPoint y: 187, distance: 149.1
click at [417, 187] on ul "the information that’s stored inside a variable, such as a number or a name a t…" at bounding box center [379, 217] width 153 height 282
click at [339, 313] on div "The rules of a programming language" at bounding box center [380, 323] width 126 height 47
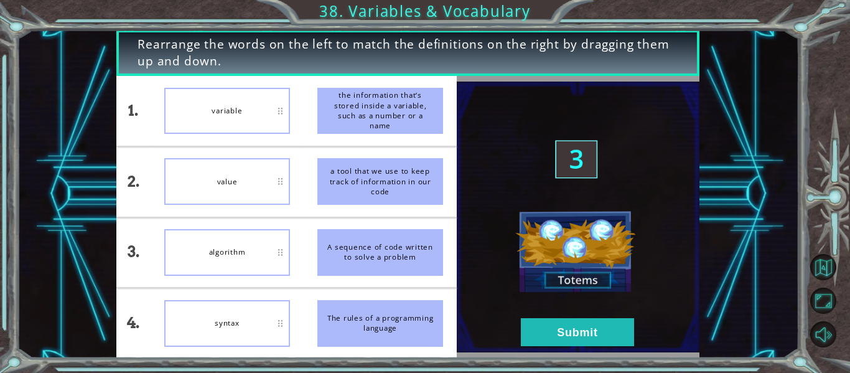
click at [563, 348] on img at bounding box center [577, 216] width 243 height 271
click at [530, 330] on button "Submit" at bounding box center [577, 332] width 113 height 28
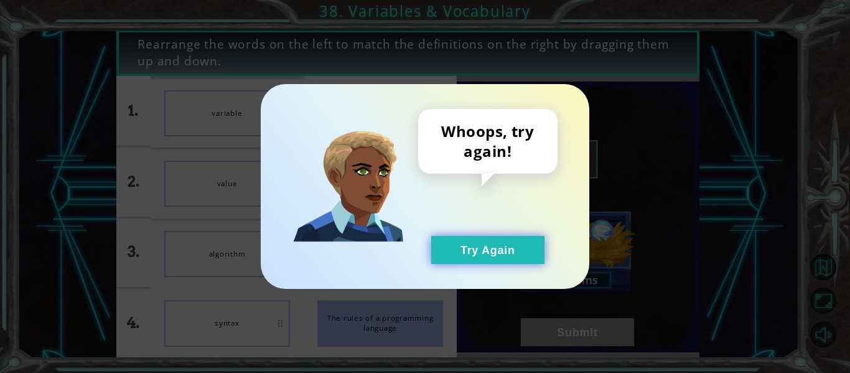
click at [486, 256] on button "Try Again" at bounding box center [487, 250] width 113 height 28
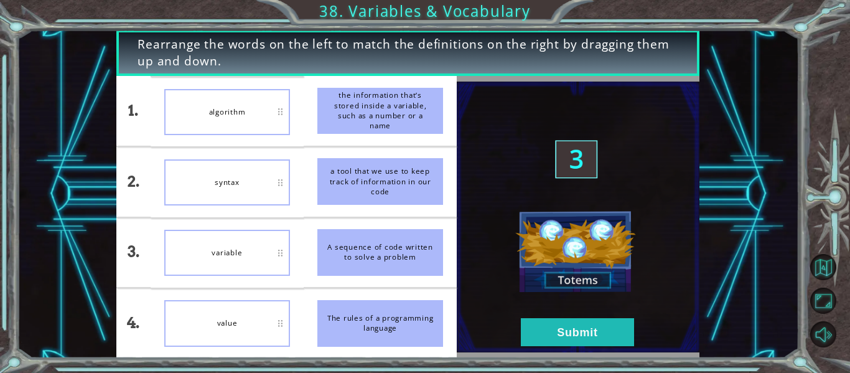
click at [151, 226] on li "variable" at bounding box center [227, 252] width 153 height 69
click at [294, 206] on li "value" at bounding box center [227, 181] width 153 height 69
click at [591, 310] on img at bounding box center [577, 216] width 243 height 271
click at [576, 328] on button "Submit" at bounding box center [577, 332] width 113 height 28
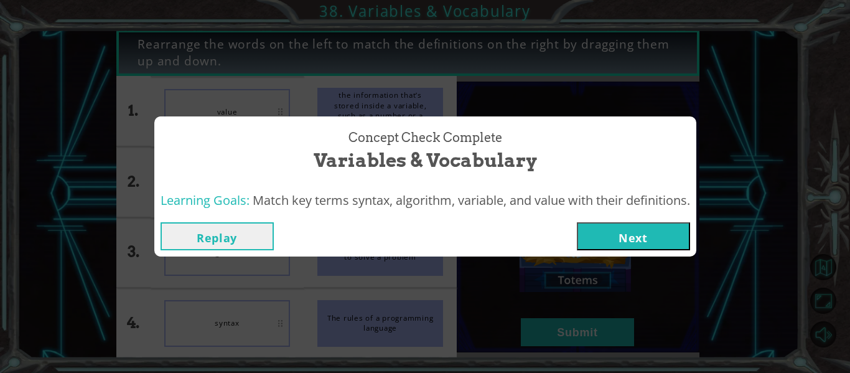
click at [642, 236] on button "Next" at bounding box center [633, 236] width 113 height 28
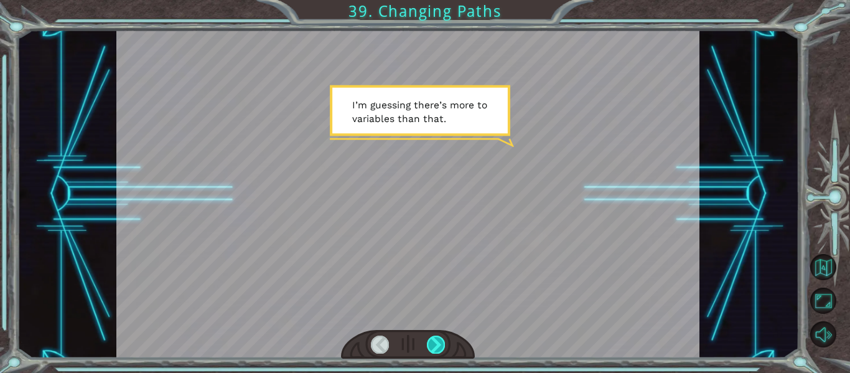
click at [436, 336] on div at bounding box center [436, 343] width 18 height 17
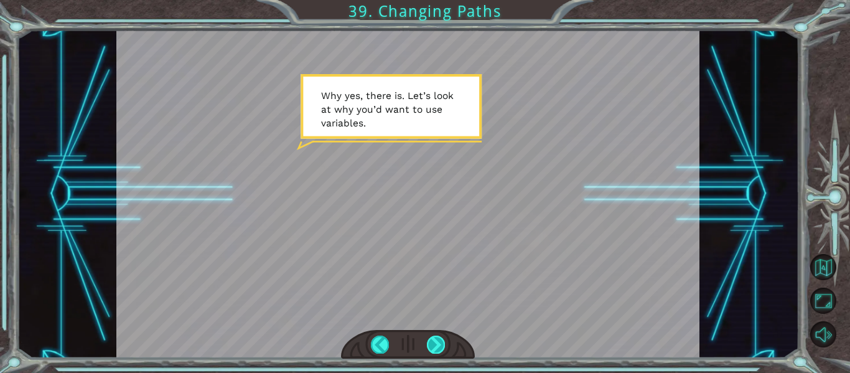
click at [433, 341] on div at bounding box center [436, 343] width 18 height 17
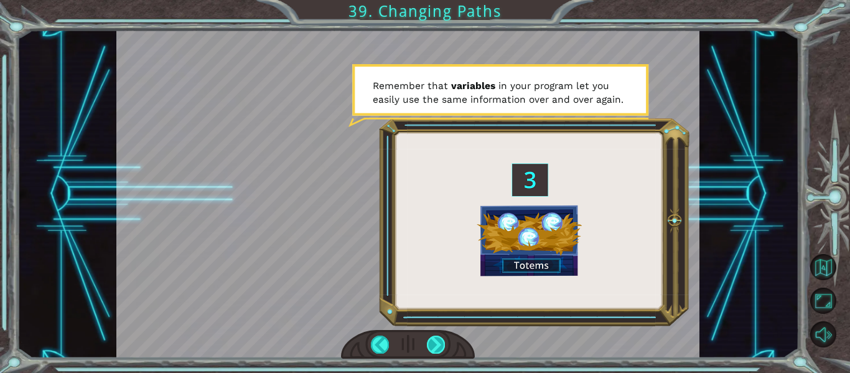
click at [432, 345] on div at bounding box center [436, 343] width 18 height 17
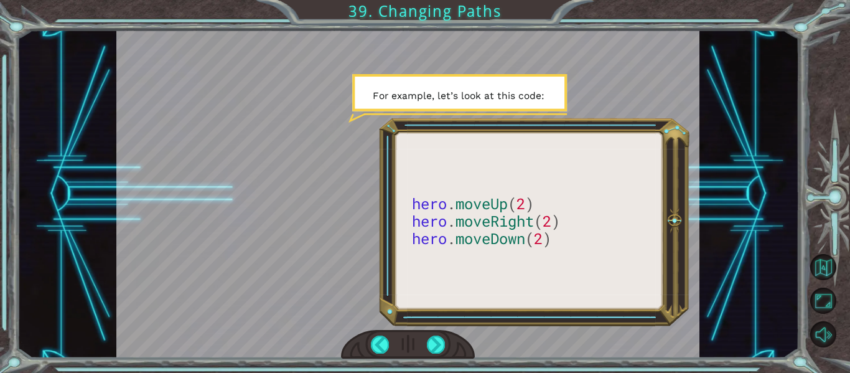
click at [446, 356] on div at bounding box center [408, 344] width 134 height 29
click at [438, 343] on div at bounding box center [436, 343] width 18 height 17
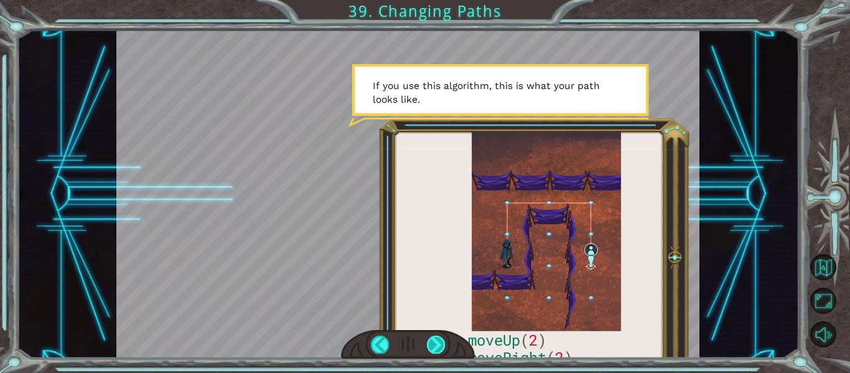
click at [428, 345] on div at bounding box center [436, 343] width 18 height 17
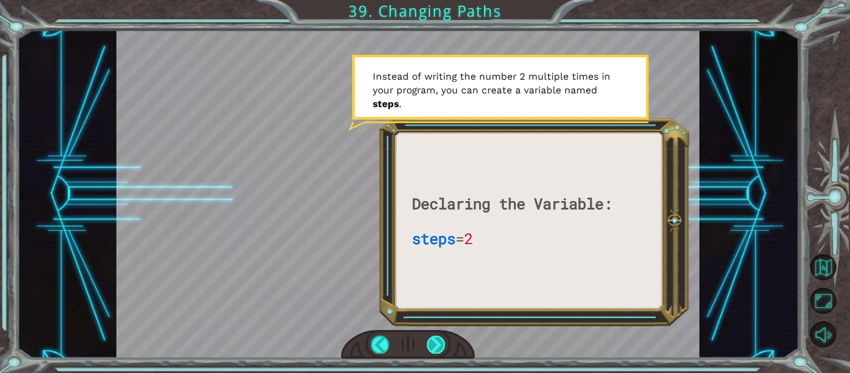
click at [433, 341] on div at bounding box center [436, 343] width 18 height 17
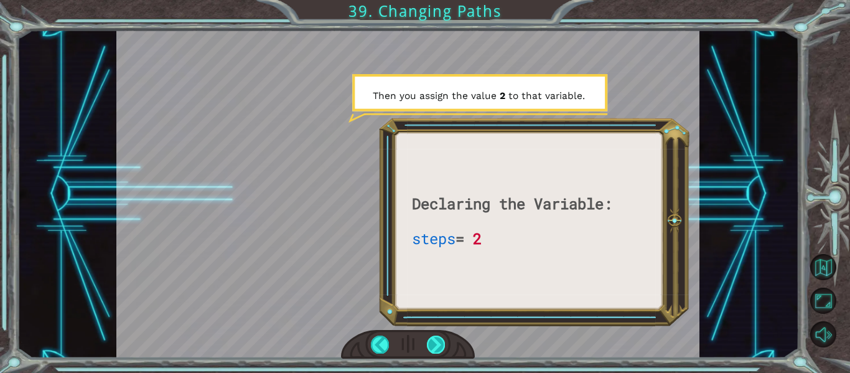
click at [432, 337] on div at bounding box center [436, 343] width 18 height 17
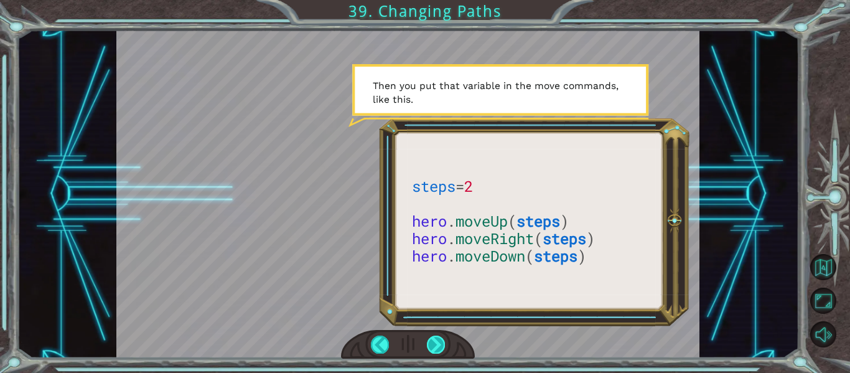
click at [443, 340] on div at bounding box center [436, 343] width 18 height 17
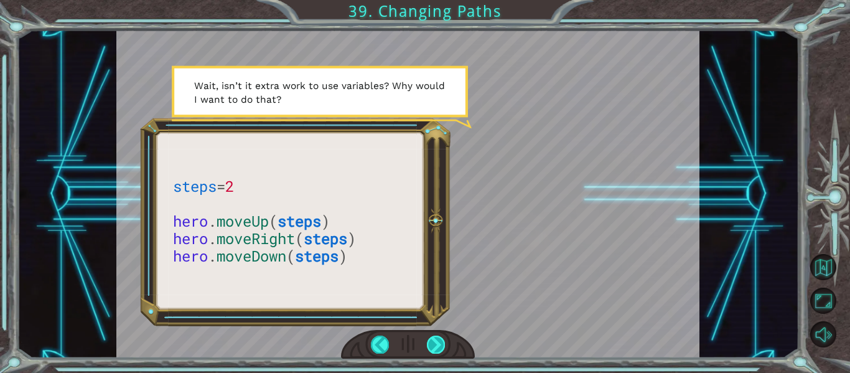
click at [443, 340] on div at bounding box center [436, 343] width 18 height 17
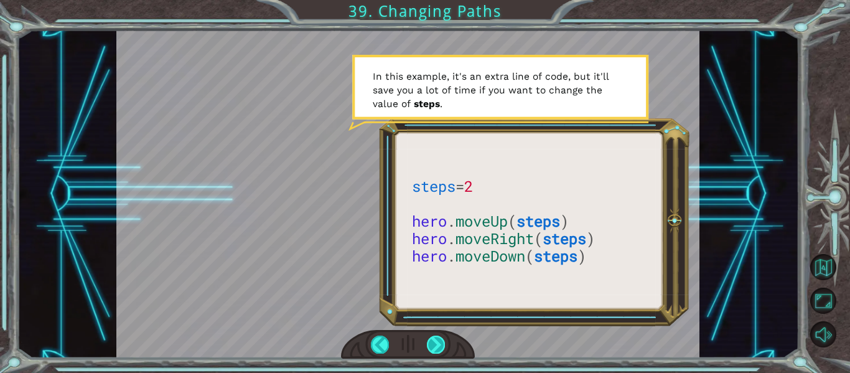
click at [438, 340] on div at bounding box center [436, 343] width 18 height 17
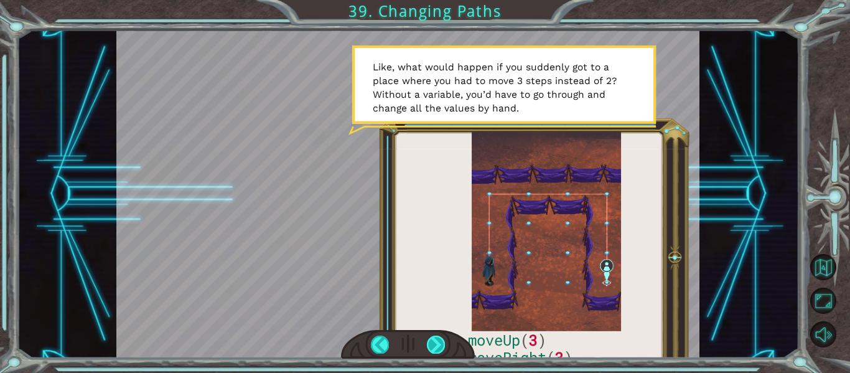
click at [437, 347] on div at bounding box center [436, 343] width 18 height 17
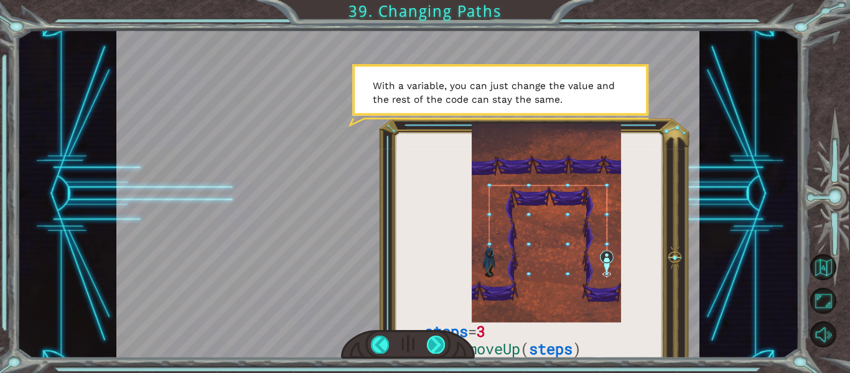
click at [437, 347] on div at bounding box center [436, 343] width 18 height 17
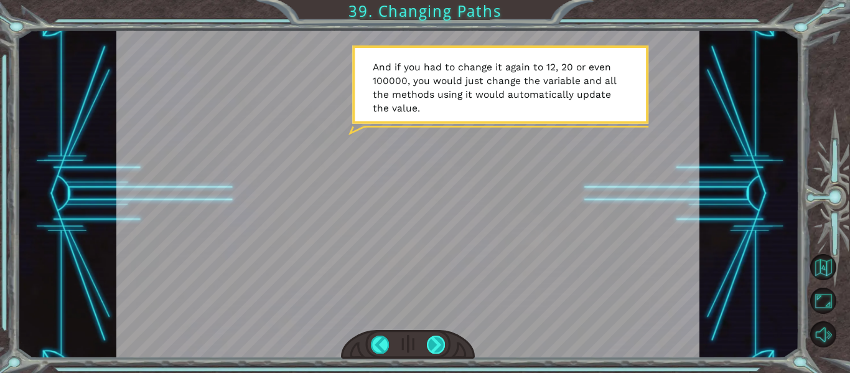
click at [437, 347] on div at bounding box center [436, 343] width 18 height 17
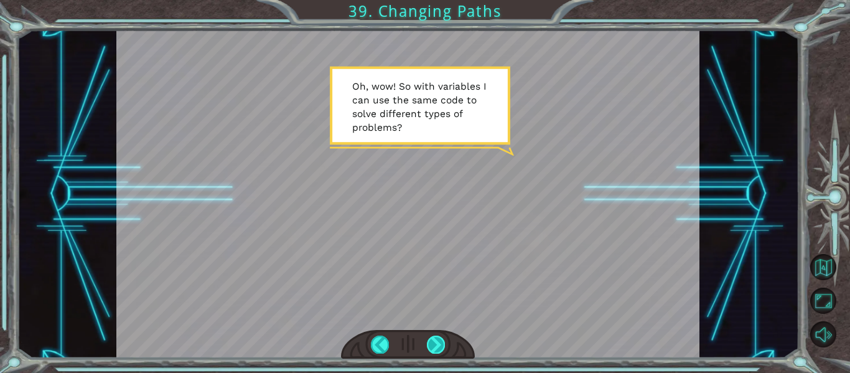
click at [437, 347] on div at bounding box center [436, 343] width 18 height 17
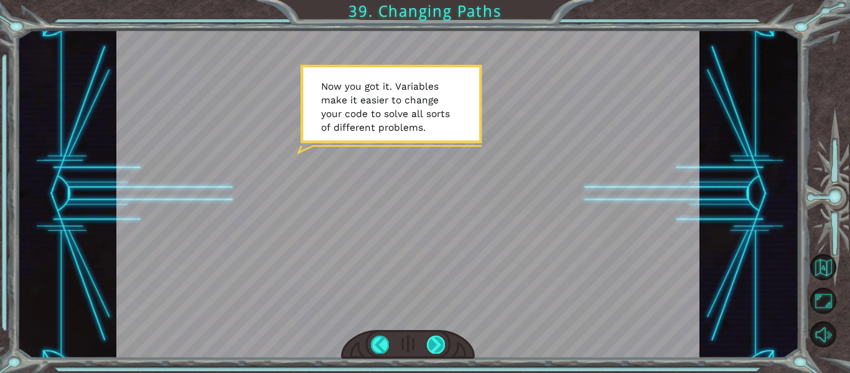
click at [437, 347] on div at bounding box center [436, 343] width 18 height 17
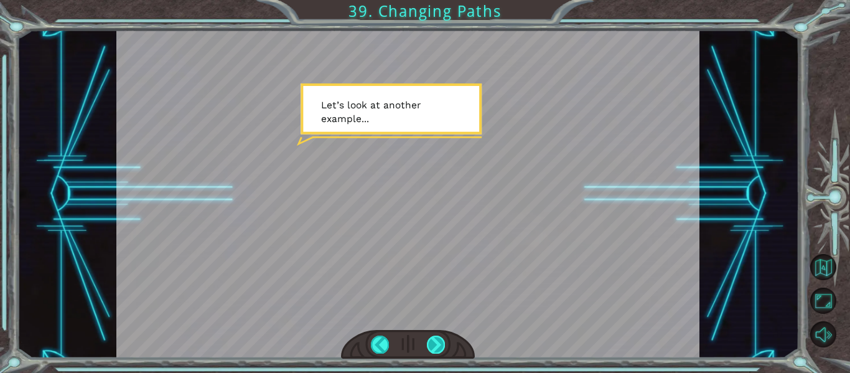
click at [437, 347] on div at bounding box center [436, 343] width 18 height 17
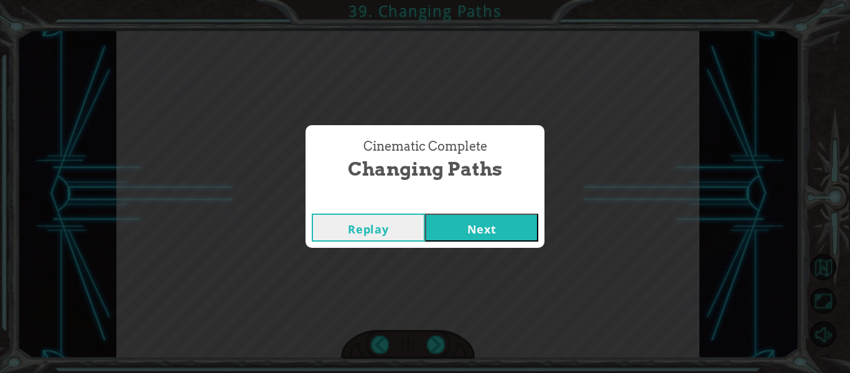
click at [460, 223] on button "Next" at bounding box center [481, 227] width 113 height 28
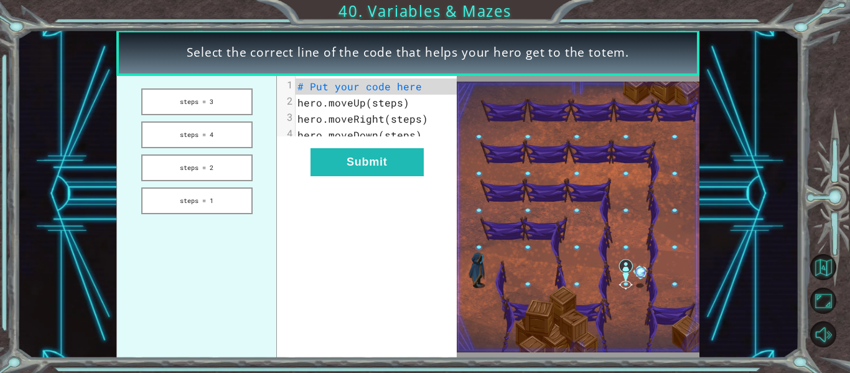
drag, startPoint x: 241, startPoint y: 96, endPoint x: 392, endPoint y: 100, distance: 151.2
click at [392, 100] on div "steps = 3 steps = 4 steps = 2 steps = 1 xxxxxxxxxx 4 1 # Put your code here 2 h…" at bounding box center [286, 217] width 340 height 282
click at [180, 110] on button "steps = 3" at bounding box center [196, 101] width 111 height 27
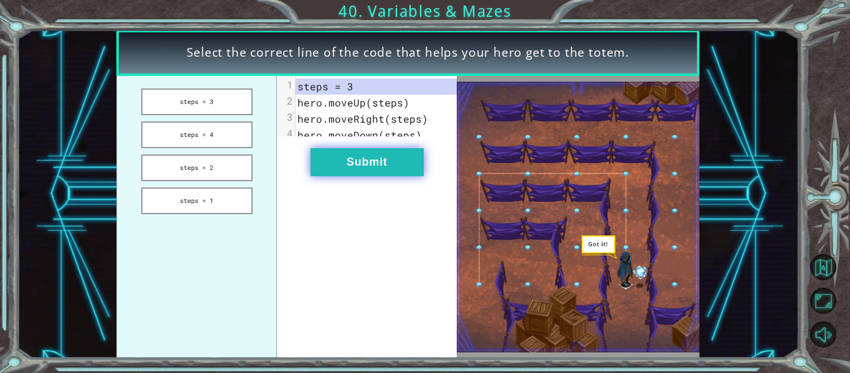
click at [367, 172] on button "Submit" at bounding box center [366, 162] width 113 height 28
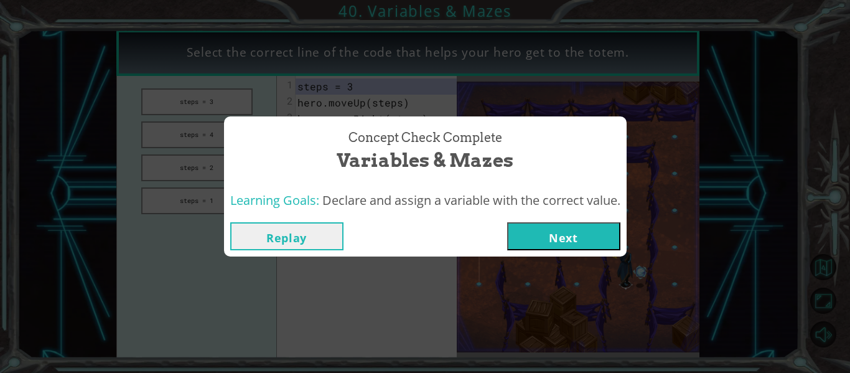
click at [531, 243] on button "Next" at bounding box center [563, 236] width 113 height 28
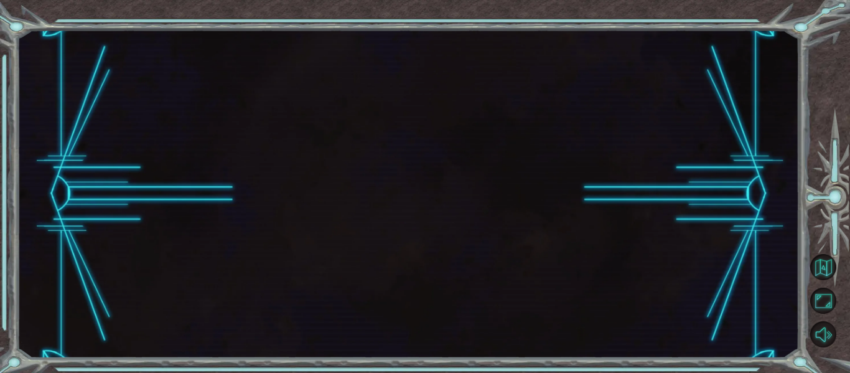
click at [531, 243] on button "Next" at bounding box center [563, 236] width 113 height 28
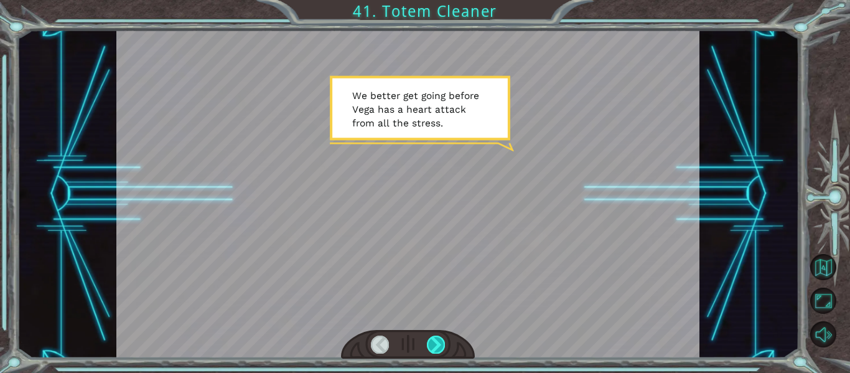
click at [437, 351] on div at bounding box center [436, 343] width 18 height 17
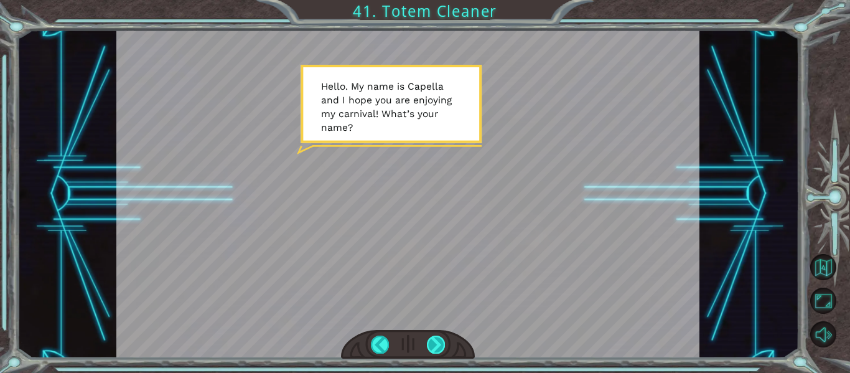
click at [437, 351] on div at bounding box center [436, 343] width 18 height 17
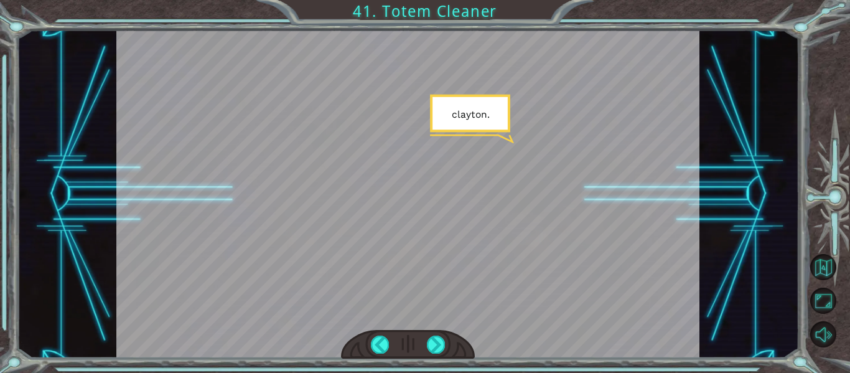
click at [461, 337] on div at bounding box center [408, 344] width 134 height 29
click at [433, 346] on div at bounding box center [436, 343] width 18 height 17
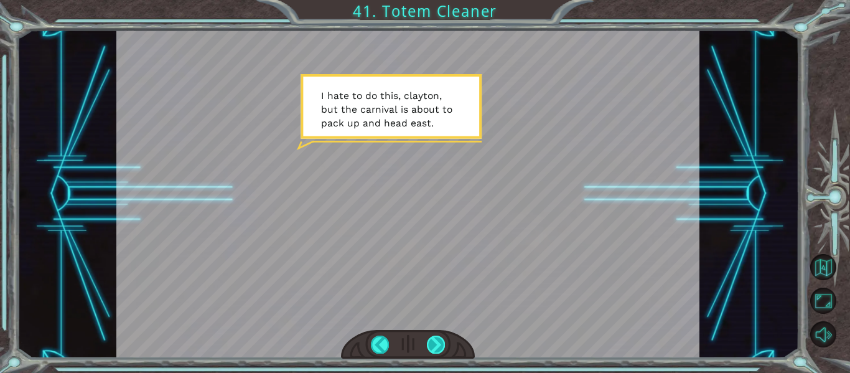
click at [435, 339] on div at bounding box center [436, 343] width 18 height 17
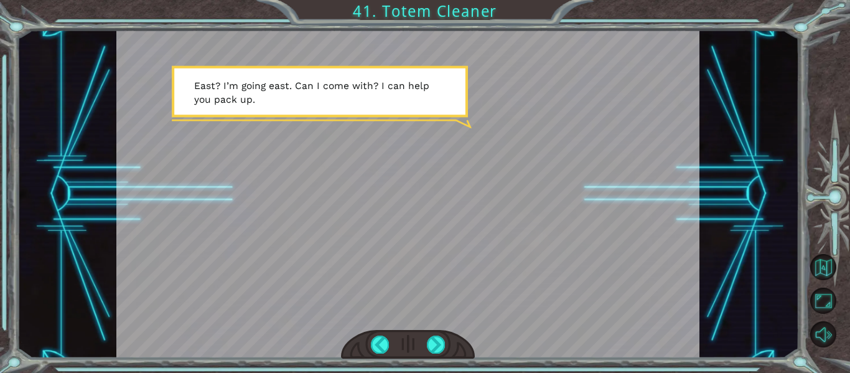
click at [431, 328] on div at bounding box center [407, 194] width 583 height 328
click at [440, 338] on div at bounding box center [436, 343] width 18 height 17
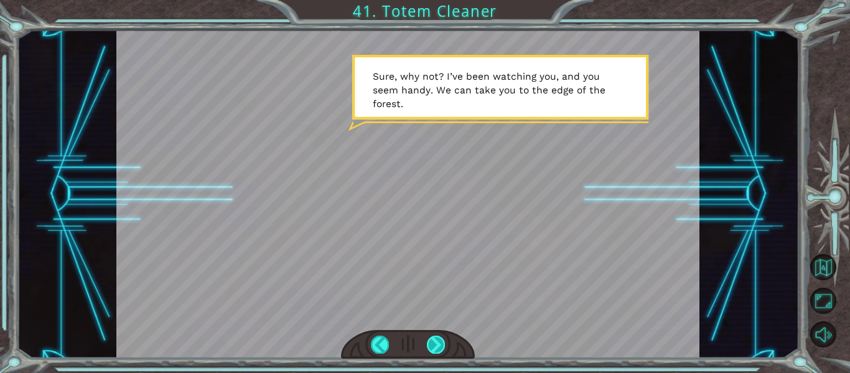
click at [440, 338] on div at bounding box center [436, 343] width 18 height 17
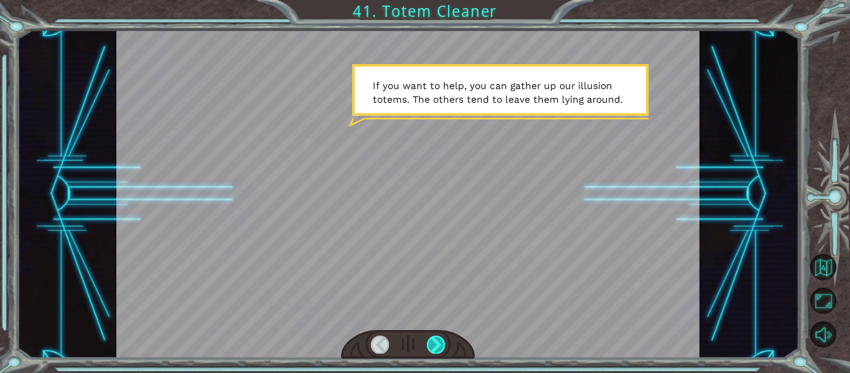
click at [440, 338] on div at bounding box center [436, 343] width 18 height 17
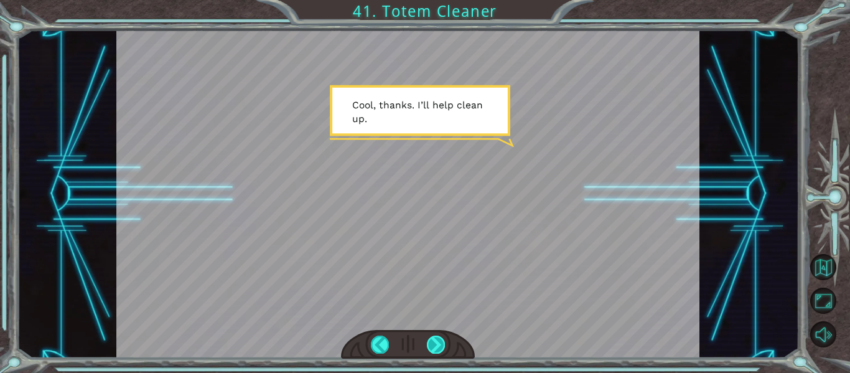
click at [435, 341] on div at bounding box center [436, 343] width 18 height 17
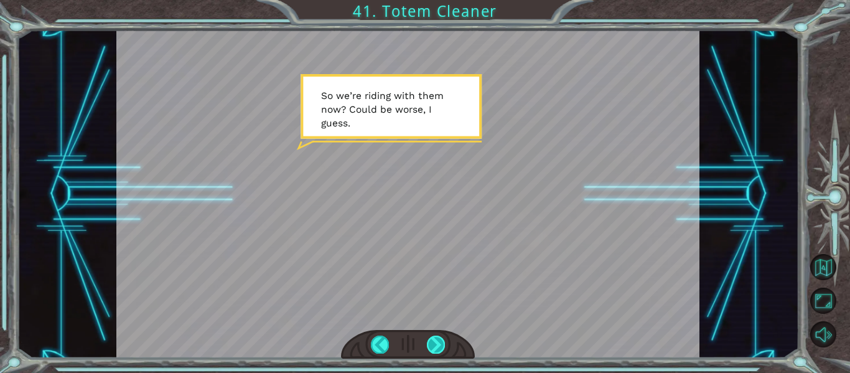
click at [435, 346] on div at bounding box center [436, 343] width 18 height 17
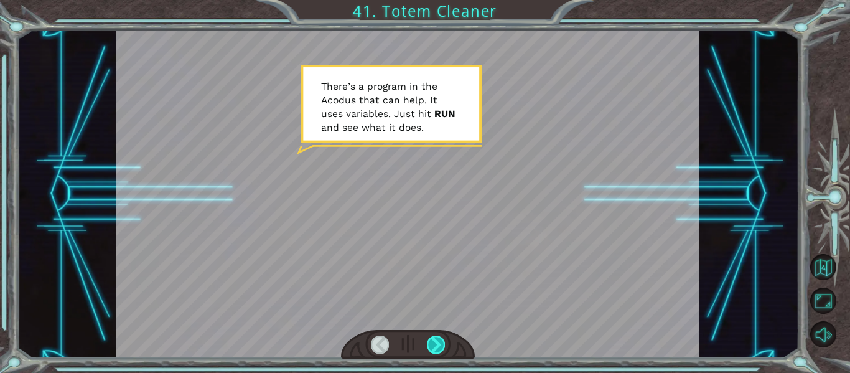
click at [435, 346] on div at bounding box center [436, 343] width 18 height 17
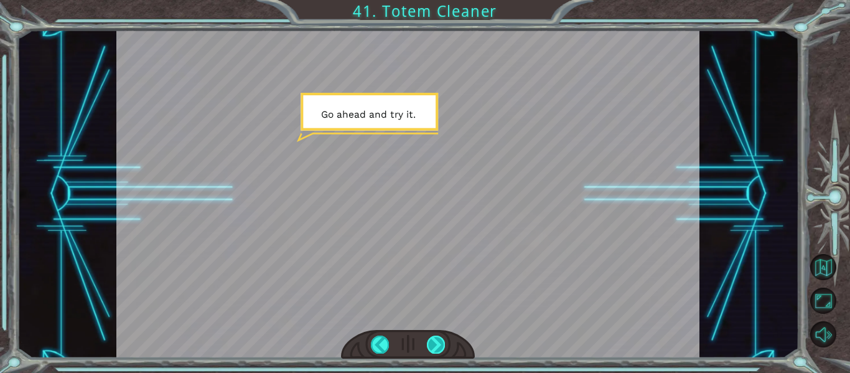
click at [432, 341] on div at bounding box center [436, 343] width 18 height 17
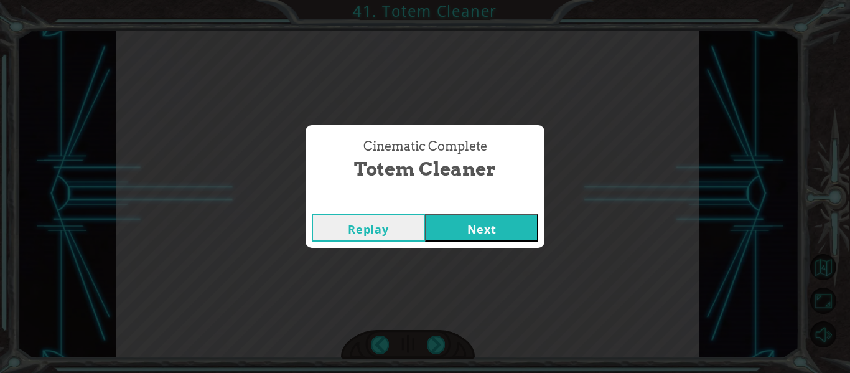
click at [472, 226] on button "Next" at bounding box center [481, 227] width 113 height 28
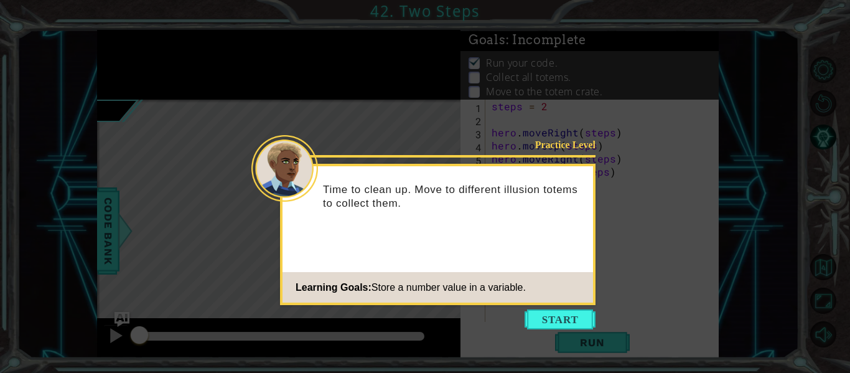
click at [472, 226] on div "Time to clean up. Move to different illusion totems to collect them." at bounding box center [437, 202] width 310 height 63
drag, startPoint x: 472, startPoint y: 226, endPoint x: 479, endPoint y: 246, distance: 20.7
click at [479, 246] on div "Practice Level Time to clean up. Move to different illusion totems to collect t…" at bounding box center [437, 234] width 315 height 141
click at [534, 297] on footer "Learning Goals: Store a number value in a variable." at bounding box center [437, 287] width 310 height 30
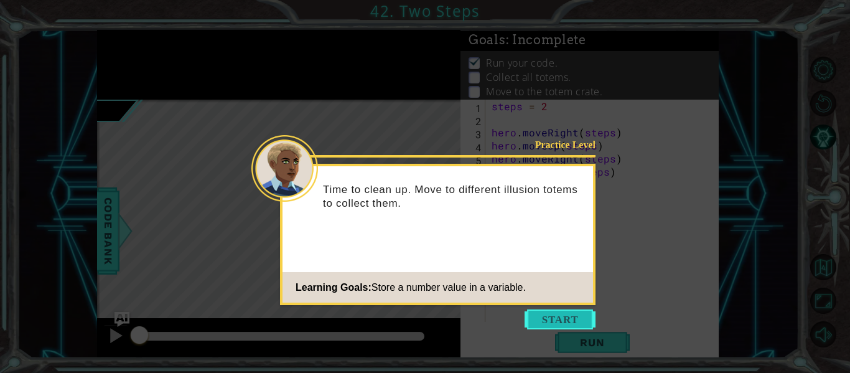
click at [537, 309] on button "Start" at bounding box center [559, 319] width 71 height 20
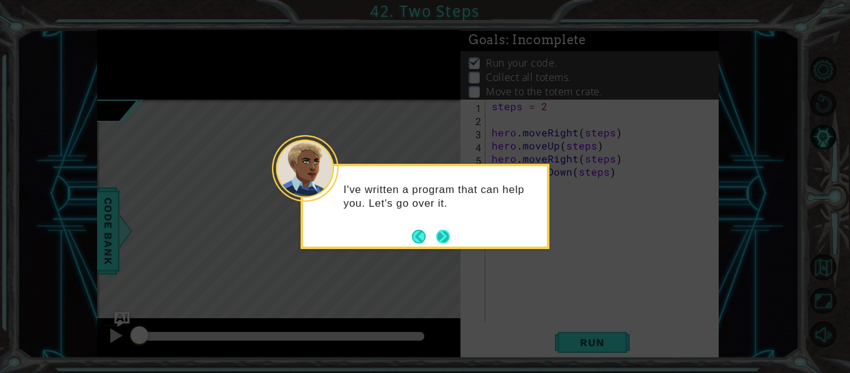
click at [445, 231] on button "Next" at bounding box center [443, 236] width 14 height 14
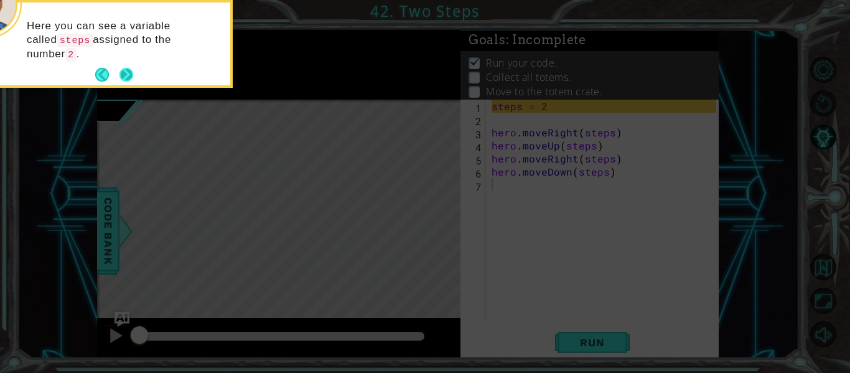
click at [133, 72] on button "Next" at bounding box center [126, 75] width 14 height 14
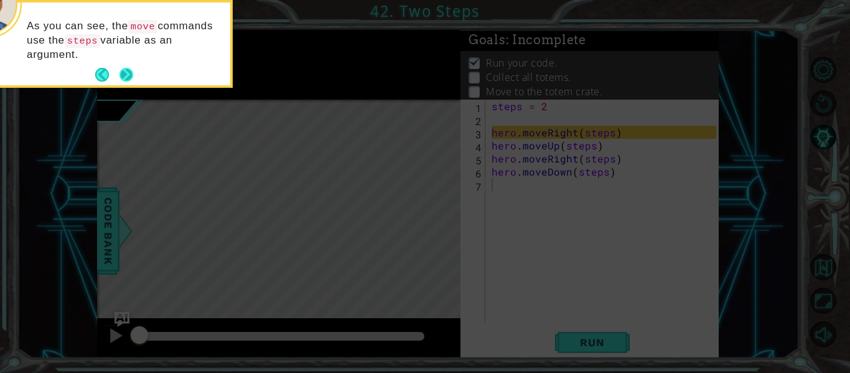
click at [127, 68] on button "Next" at bounding box center [126, 75] width 14 height 14
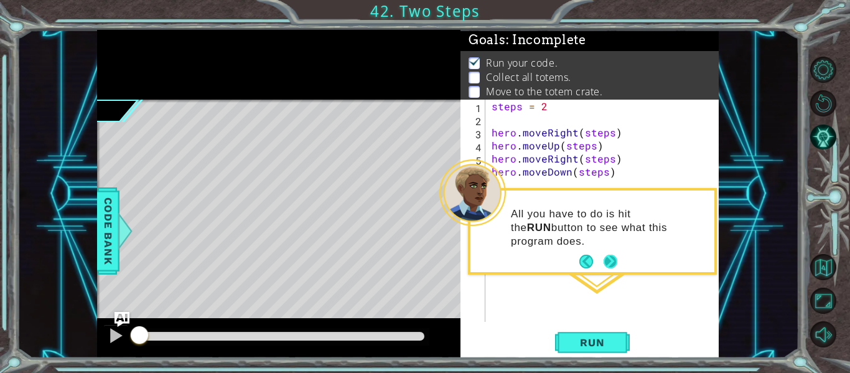
click at [613, 268] on button "Next" at bounding box center [610, 261] width 14 height 14
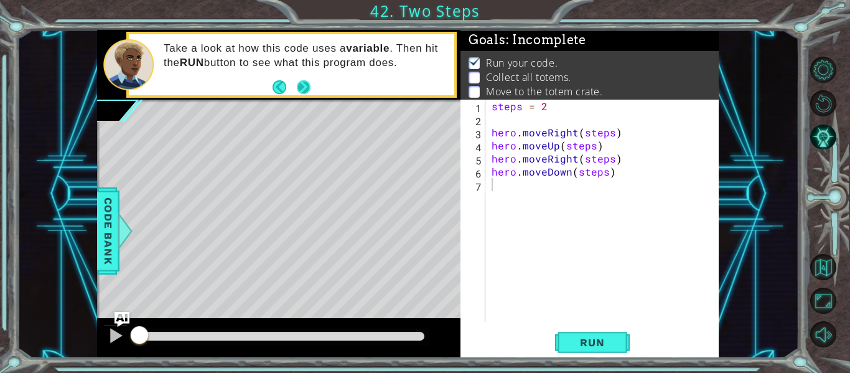
click at [307, 88] on button "Next" at bounding box center [304, 87] width 14 height 14
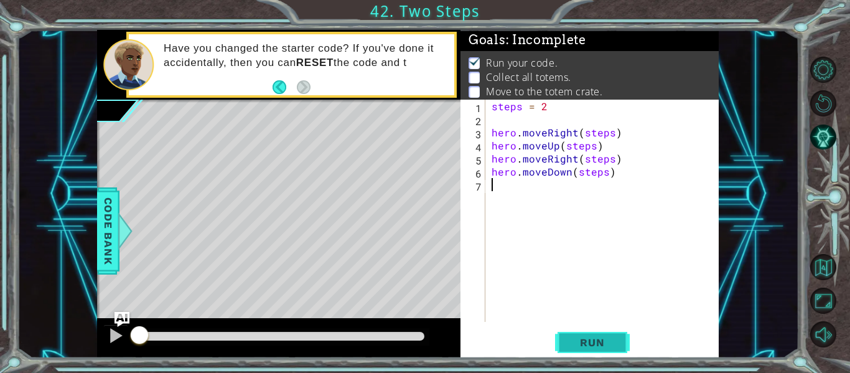
click at [591, 338] on span "Run" at bounding box center [591, 342] width 49 height 12
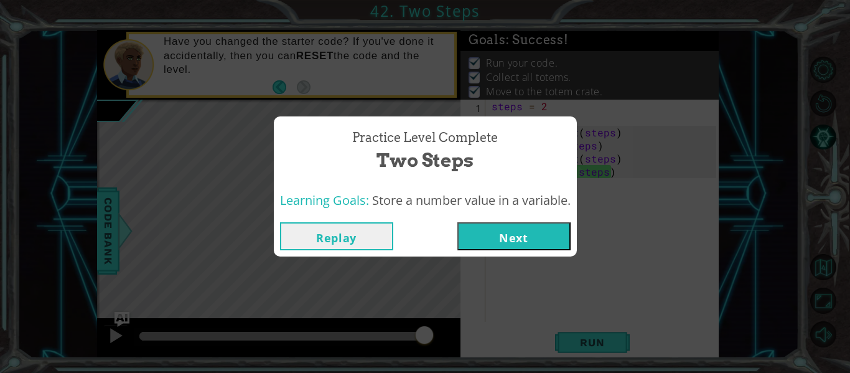
click at [489, 219] on div "Replay Next" at bounding box center [425, 236] width 303 height 40
click at [517, 254] on div "Replay Next" at bounding box center [425, 236] width 303 height 40
click at [501, 240] on button "Next" at bounding box center [513, 236] width 113 height 28
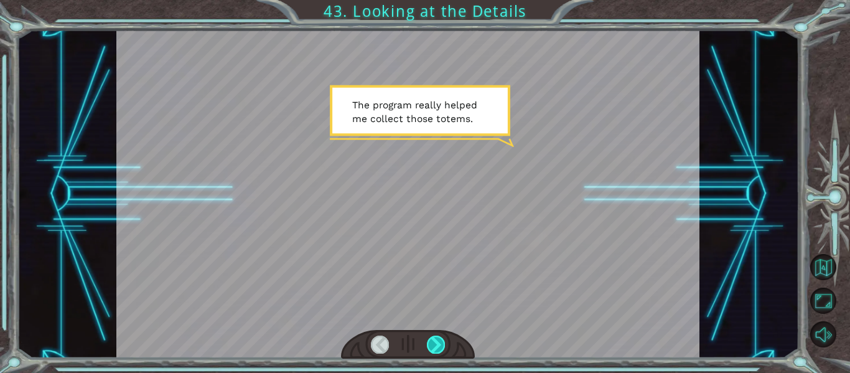
click at [437, 346] on div at bounding box center [436, 343] width 18 height 17
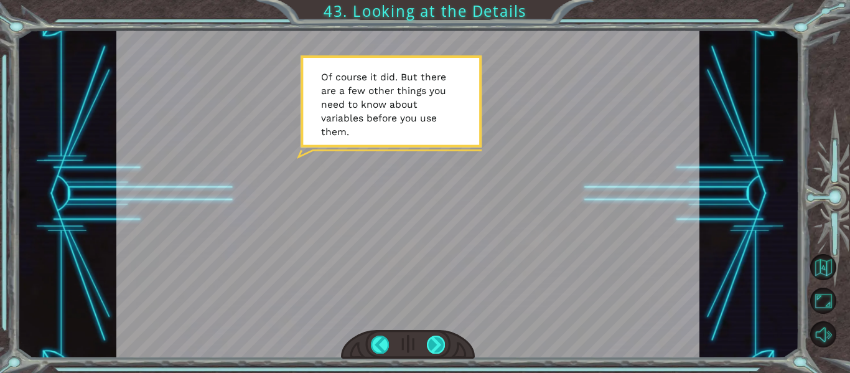
click at [436, 346] on div at bounding box center [436, 343] width 18 height 17
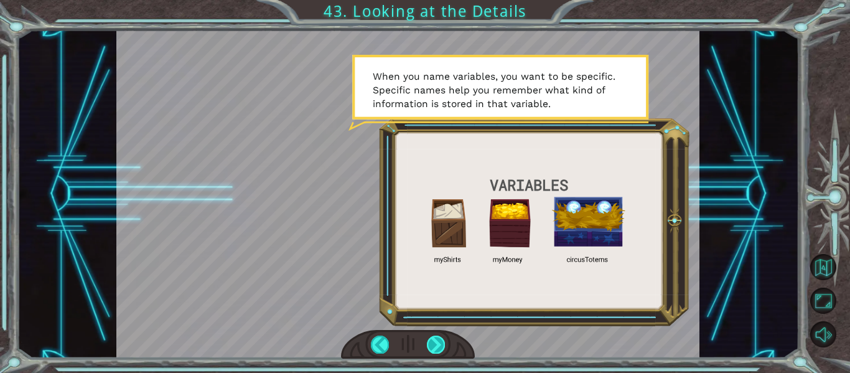
click at [436, 346] on div at bounding box center [436, 343] width 18 height 17
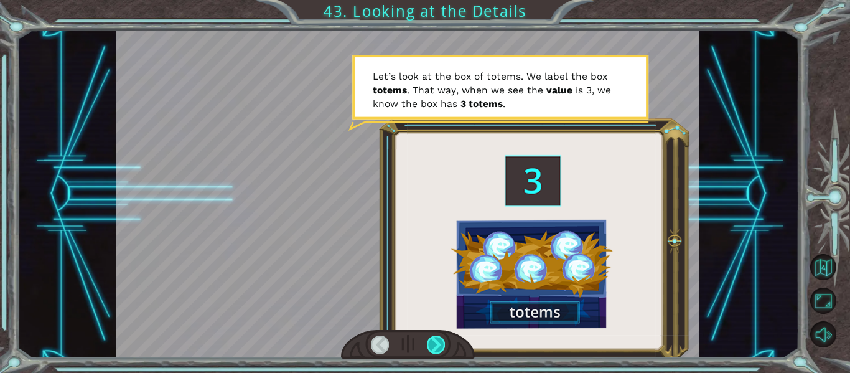
click at [436, 346] on div at bounding box center [436, 343] width 18 height 17
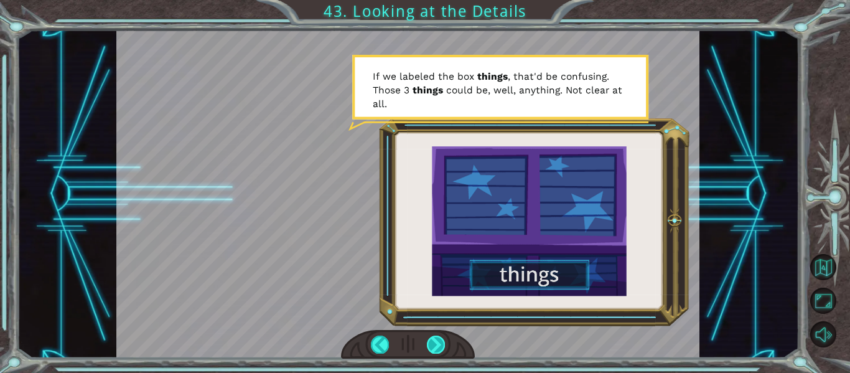
click at [436, 346] on div at bounding box center [436, 343] width 18 height 17
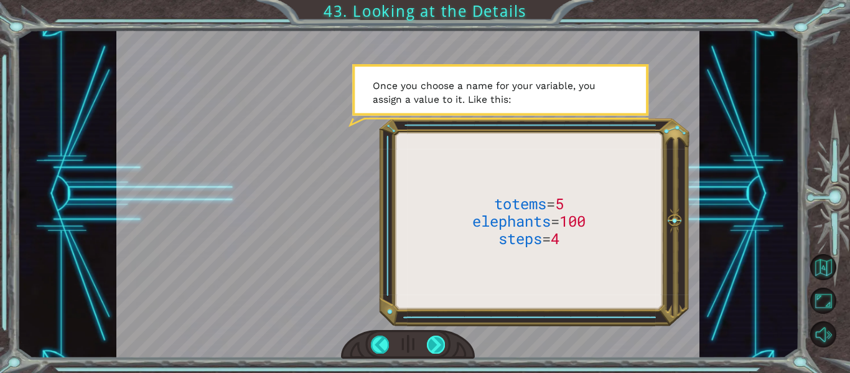
click at [436, 346] on div at bounding box center [436, 343] width 18 height 17
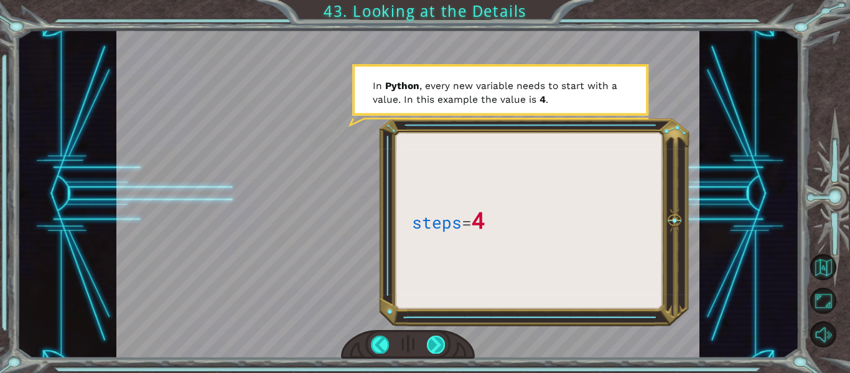
click at [436, 345] on div at bounding box center [436, 343] width 18 height 17
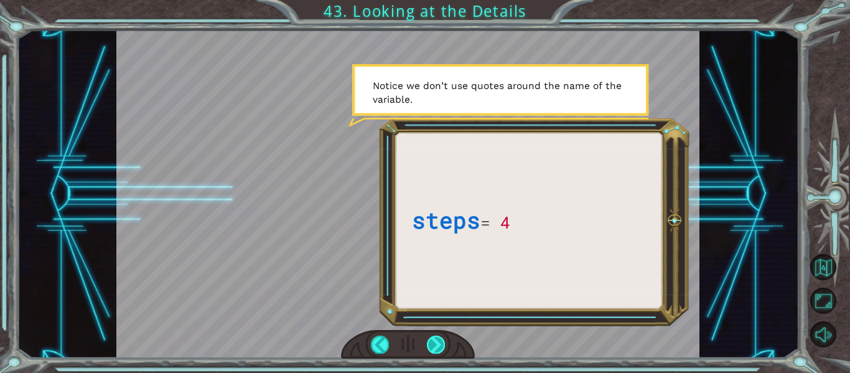
click at [436, 345] on div at bounding box center [436, 343] width 18 height 17
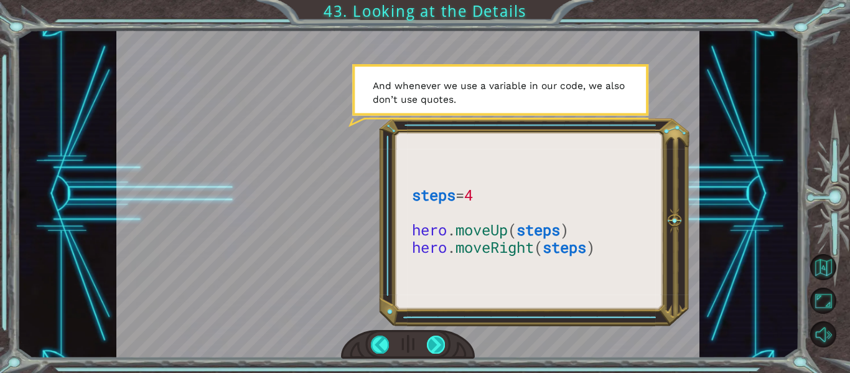
click at [431, 341] on div at bounding box center [436, 343] width 18 height 17
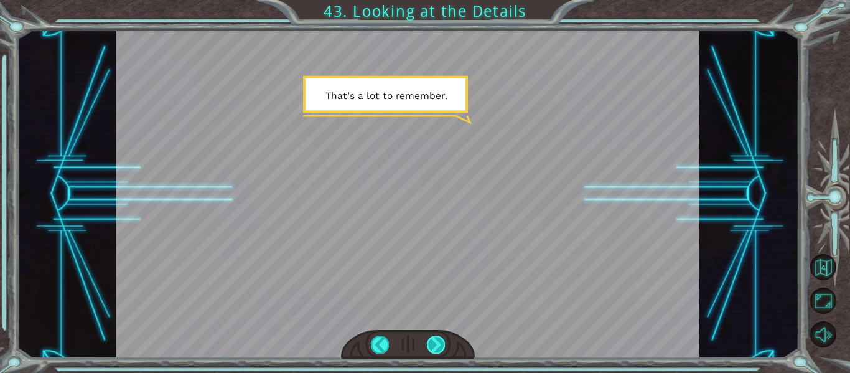
click at [431, 341] on div at bounding box center [436, 343] width 18 height 17
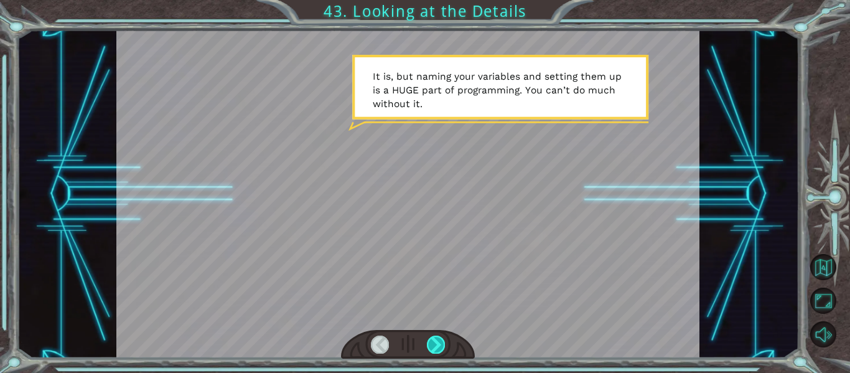
click at [431, 341] on div at bounding box center [436, 343] width 18 height 17
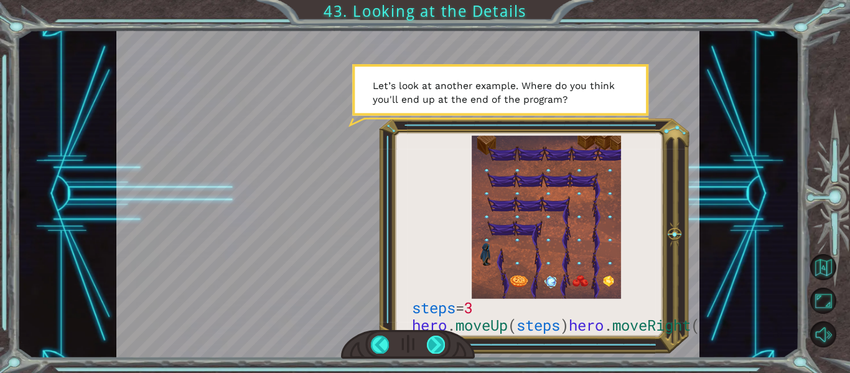
click at [432, 336] on div at bounding box center [436, 343] width 18 height 17
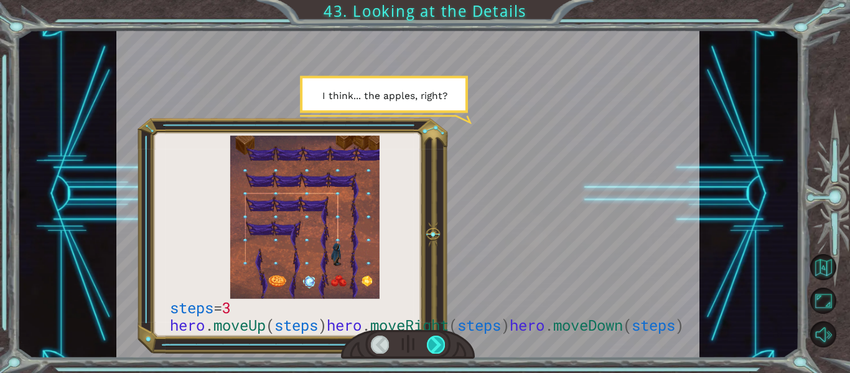
click at [432, 336] on div at bounding box center [436, 343] width 18 height 17
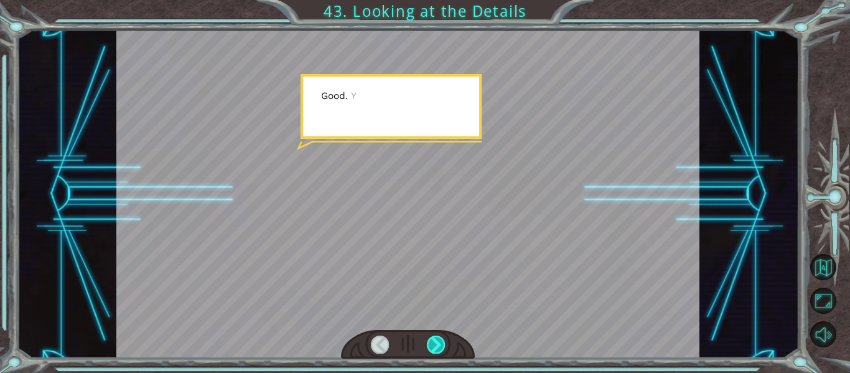
click at [432, 336] on div at bounding box center [436, 343] width 18 height 17
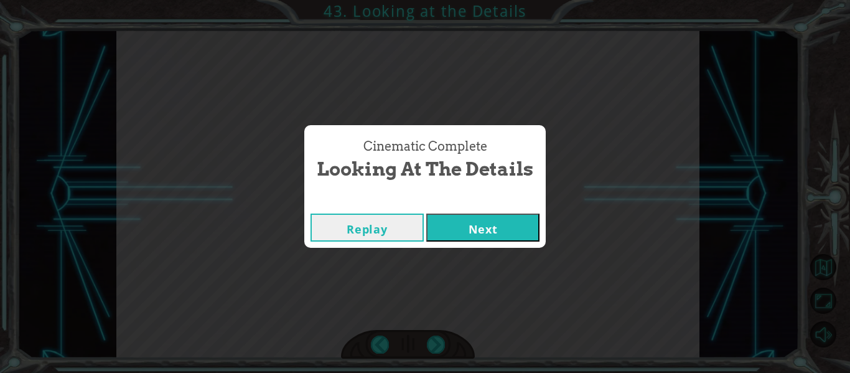
click at [472, 213] on button "Next" at bounding box center [482, 227] width 113 height 28
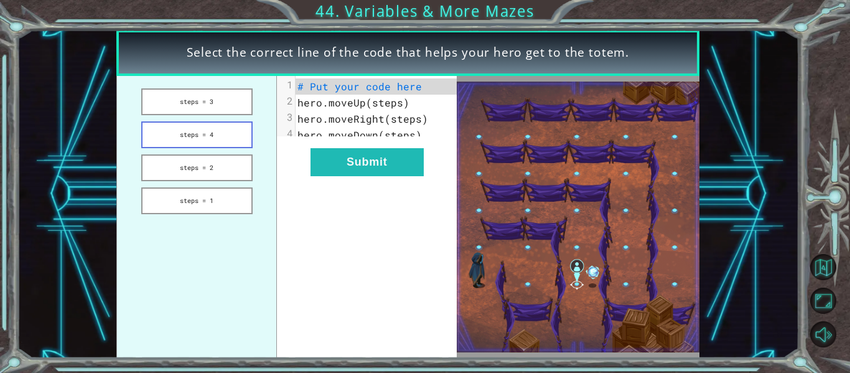
drag, startPoint x: 176, startPoint y: 91, endPoint x: 220, endPoint y: 130, distance: 58.2
click at [220, 130] on ul "steps = 3 steps = 4 steps = 2 steps = 1" at bounding box center [196, 217] width 160 height 282
click at [184, 96] on button "steps = 3" at bounding box center [196, 101] width 111 height 27
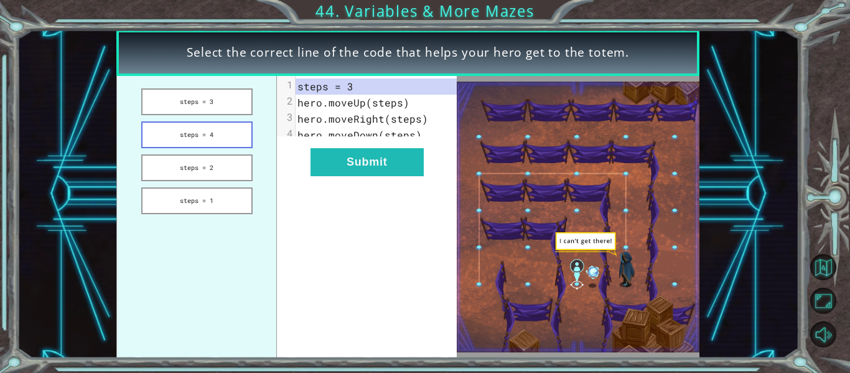
click at [215, 127] on button "steps = 4" at bounding box center [196, 134] width 111 height 27
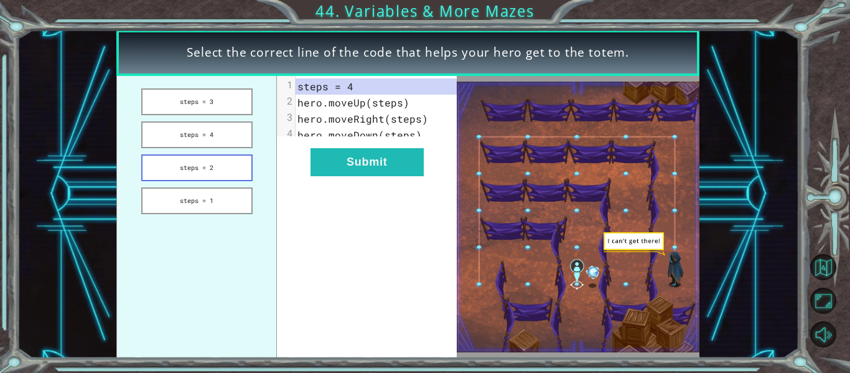
click at [202, 165] on button "steps = 2" at bounding box center [196, 167] width 111 height 27
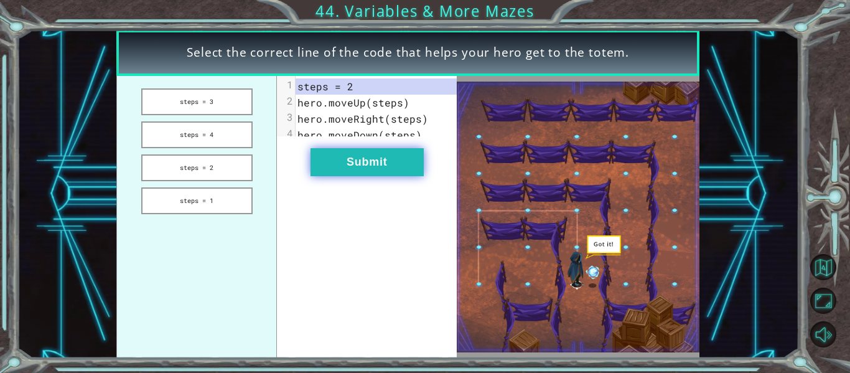
click at [368, 167] on button "Submit" at bounding box center [366, 162] width 113 height 28
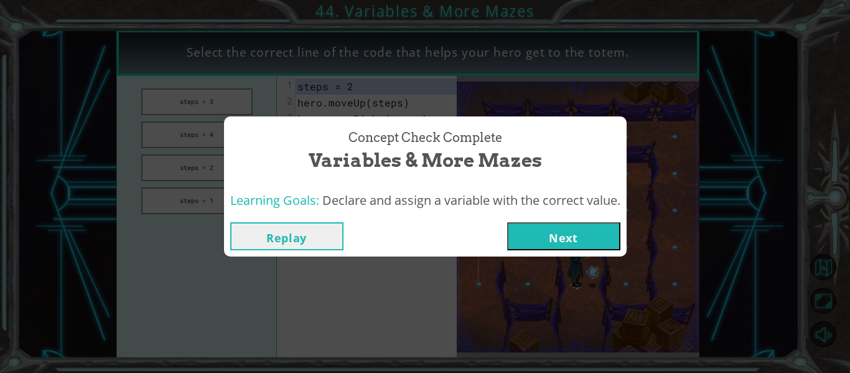
click at [585, 246] on button "Next" at bounding box center [563, 236] width 113 height 28
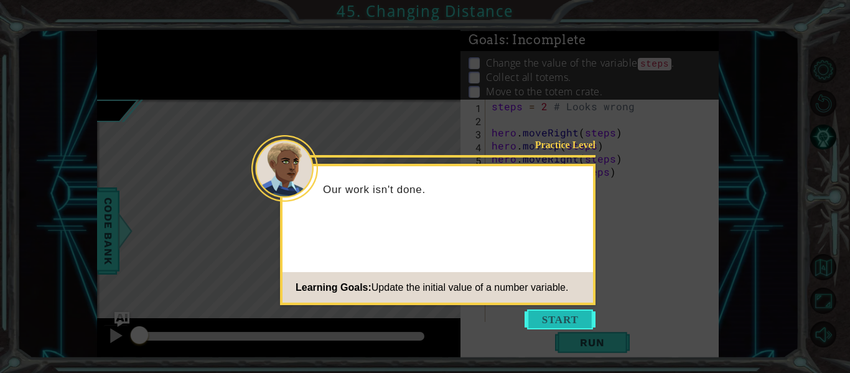
click at [550, 315] on button "Start" at bounding box center [559, 319] width 71 height 20
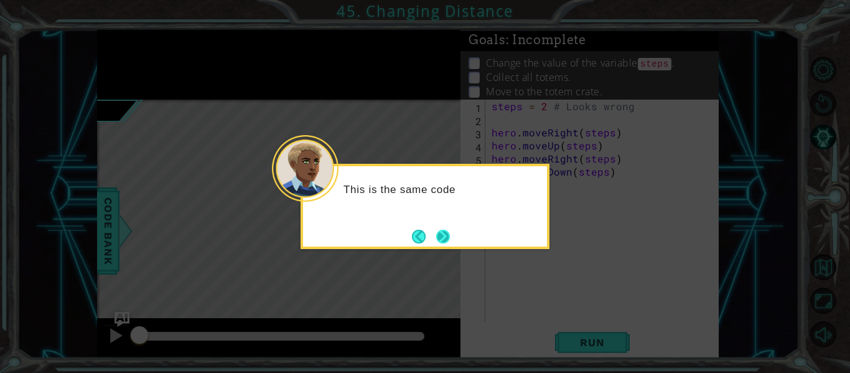
click at [445, 235] on button "Next" at bounding box center [443, 236] width 14 height 14
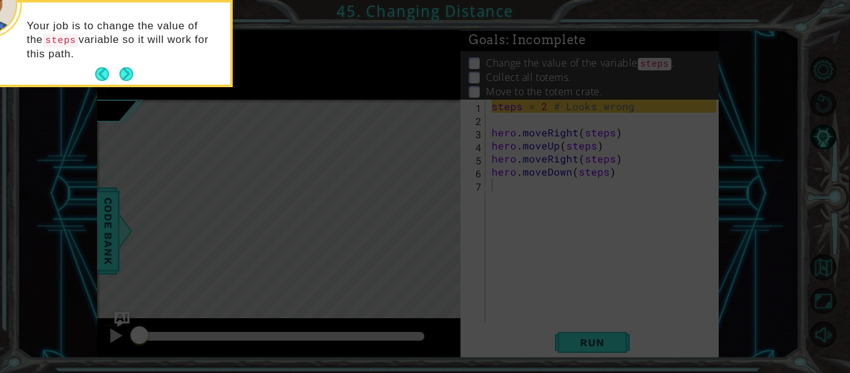
click at [124, 61] on div "Your job is to change the value of the steps variable so it will work for this …" at bounding box center [108, 45] width 244 height 77
click at [122, 75] on button "Next" at bounding box center [126, 74] width 14 height 14
